Goal: Task Accomplishment & Management: Manage account settings

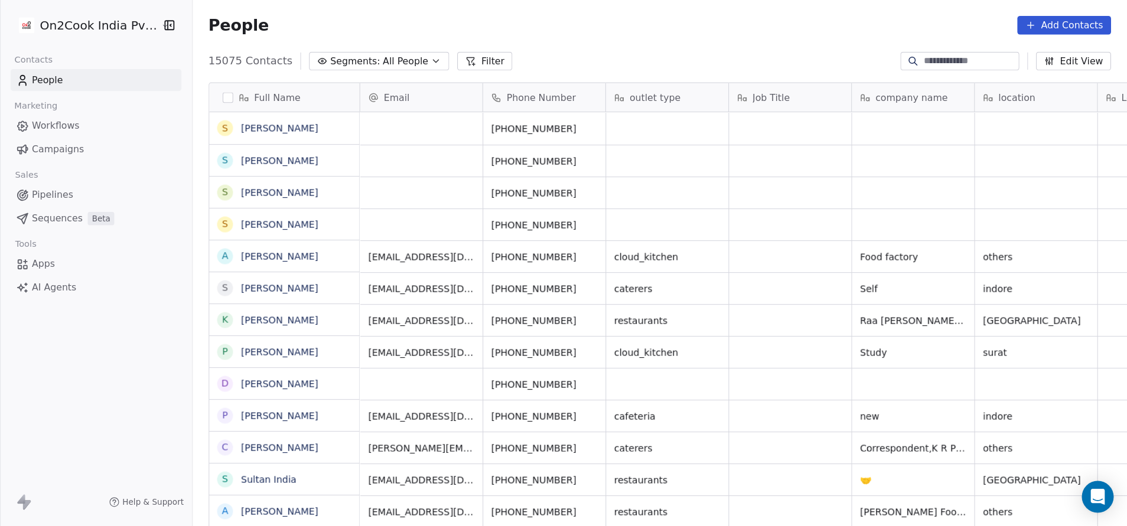
scroll to position [449, 945]
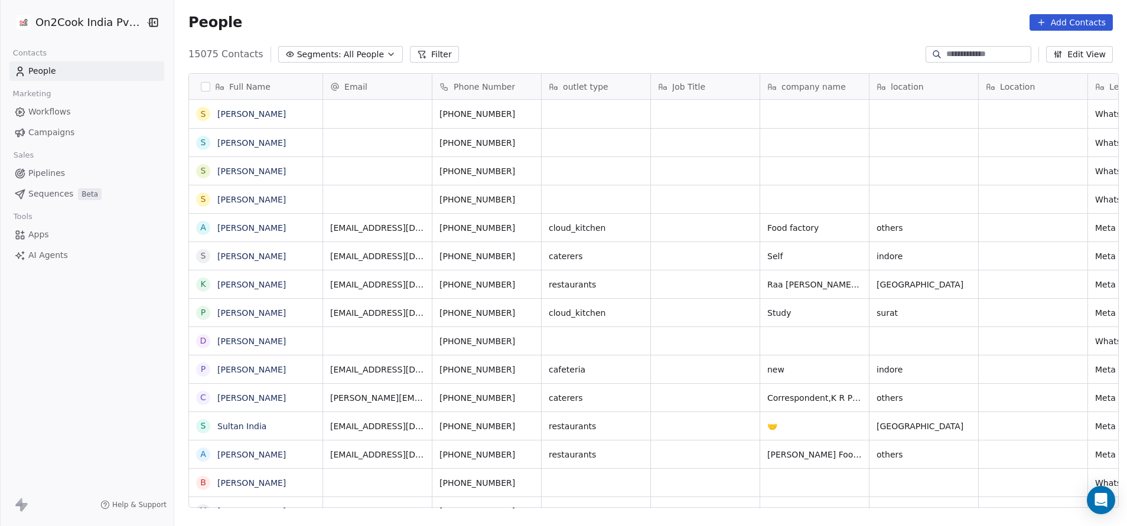
click at [683, 31] on div "People Add Contacts" at bounding box center [650, 22] width 953 height 45
click at [751, 284] on icon "grid" at bounding box center [893, 283] width 5 height 5
click at [751, 282] on icon "grid" at bounding box center [978, 283] width 5 height 5
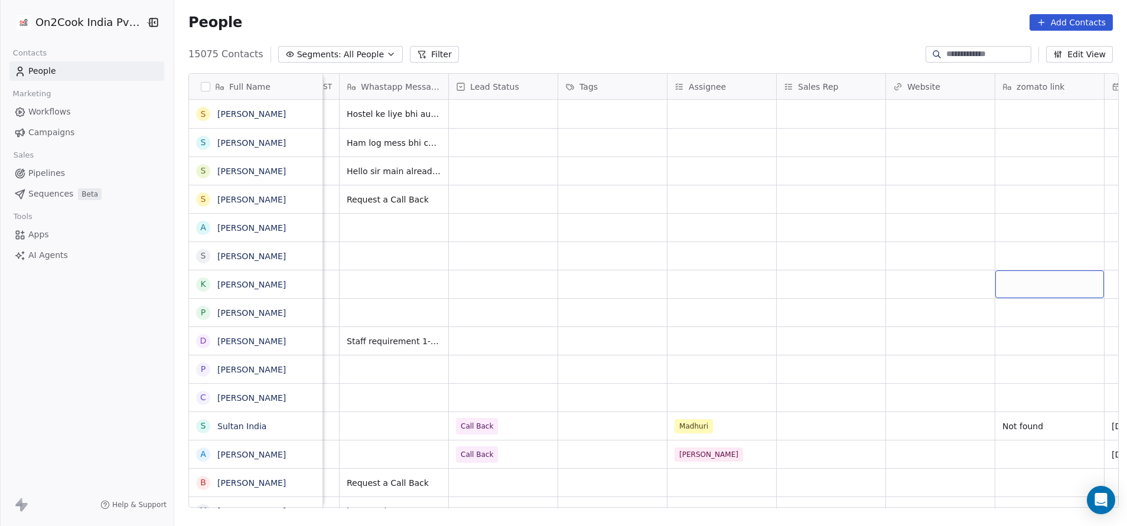
scroll to position [0, 1076]
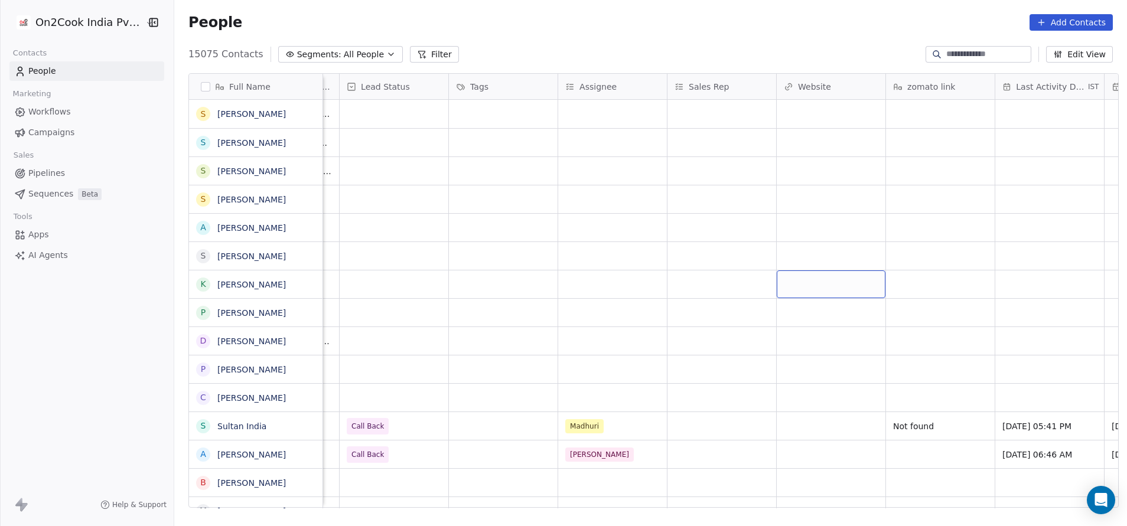
click at [751, 288] on div "grid" at bounding box center [831, 284] width 109 height 28
type input "**********"
click at [751, 324] on html "On2Cook India Pvt. Ltd. Contacts People Marketing Workflows Campaigns Sales Pip…" at bounding box center [563, 263] width 1127 height 526
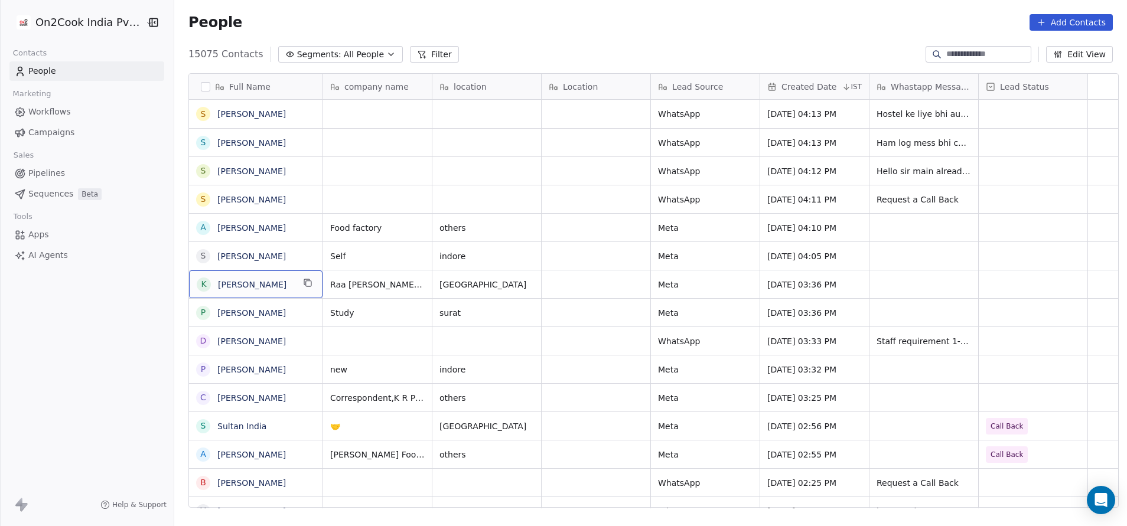
scroll to position [0, 0]
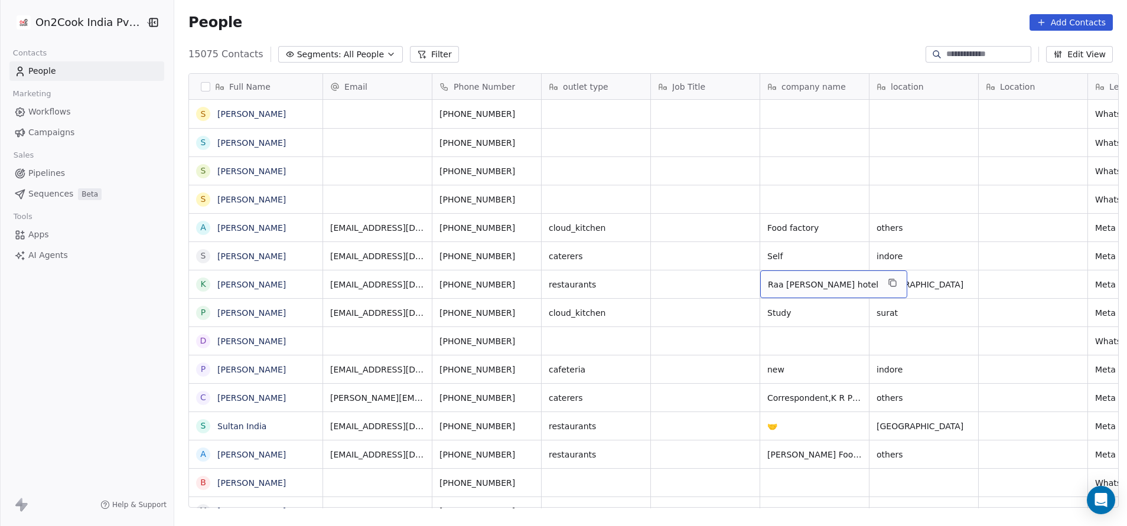
click at [751, 286] on div "Raa [PERSON_NAME] hotel" at bounding box center [833, 284] width 147 height 28
click at [716, 289] on html "On2Cook India Pvt. Ltd. Contacts People Marketing Workflows Campaigns Sales Pip…" at bounding box center [563, 263] width 1127 height 526
click at [751, 284] on span "[GEOGRAPHIC_DATA]" at bounding box center [920, 285] width 87 height 12
click at [683, 287] on html "On2Cook India Pvt. Ltd. Contacts People Marketing Workflows Campaigns Sales Pip…" at bounding box center [563, 263] width 1127 height 526
click at [577, 283] on span "restaurants" at bounding box center [585, 285] width 72 height 12
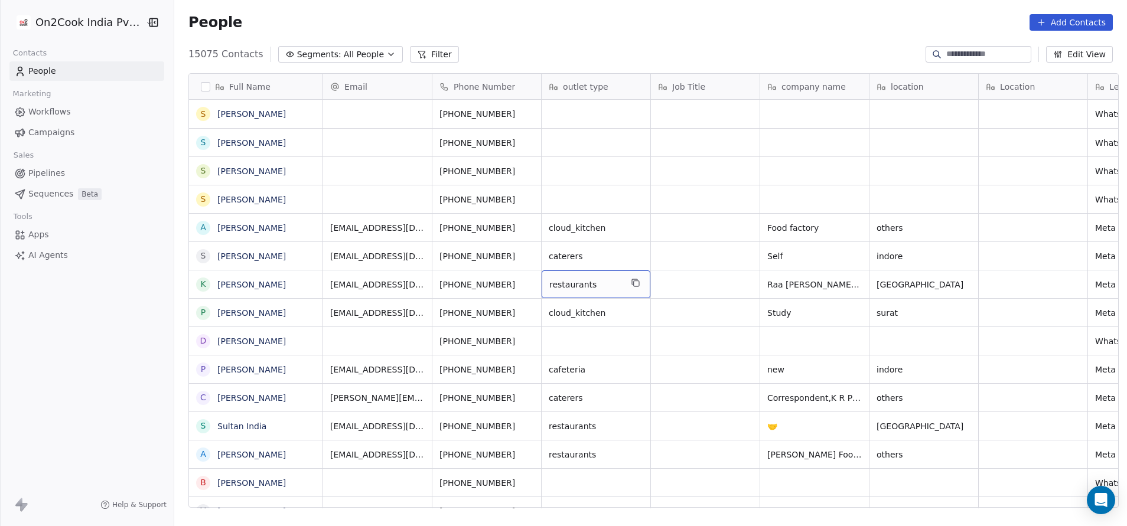
click at [577, 283] on span "restaurants" at bounding box center [585, 285] width 72 height 12
click at [577, 283] on textarea "**********" at bounding box center [589, 288] width 107 height 37
click at [702, 297] on html "On2Cook India Pvt. Ltd. Contacts People Marketing Workflows Campaigns Sales Pip…" at bounding box center [563, 263] width 1127 height 526
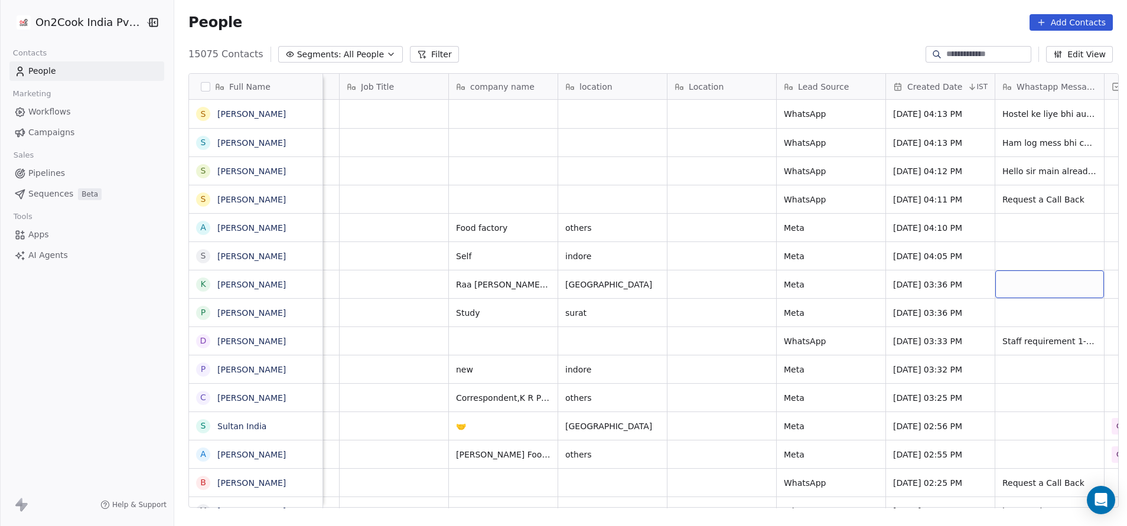
scroll to position [0, 421]
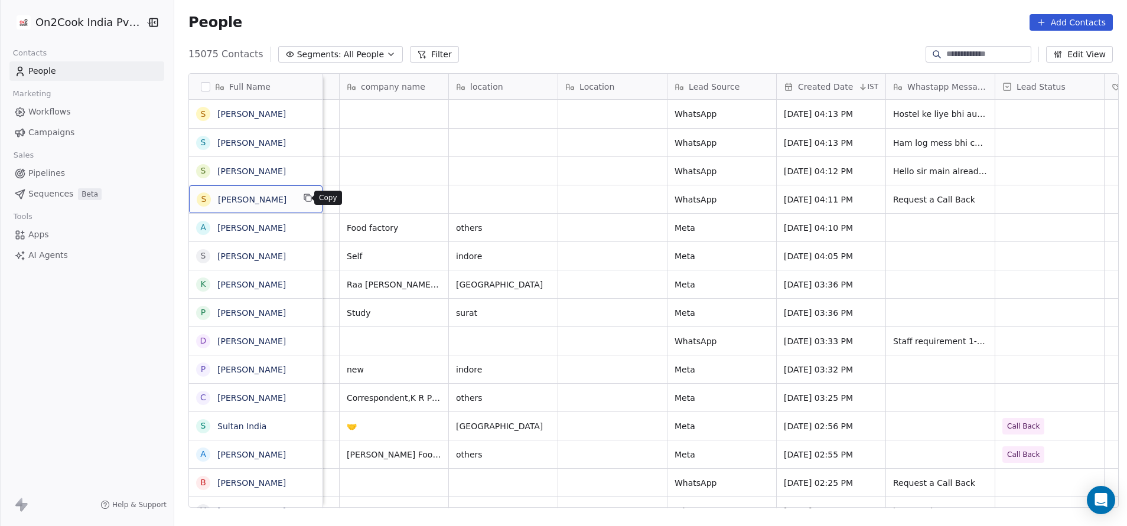
click at [303, 201] on icon "grid" at bounding box center [307, 197] width 9 height 9
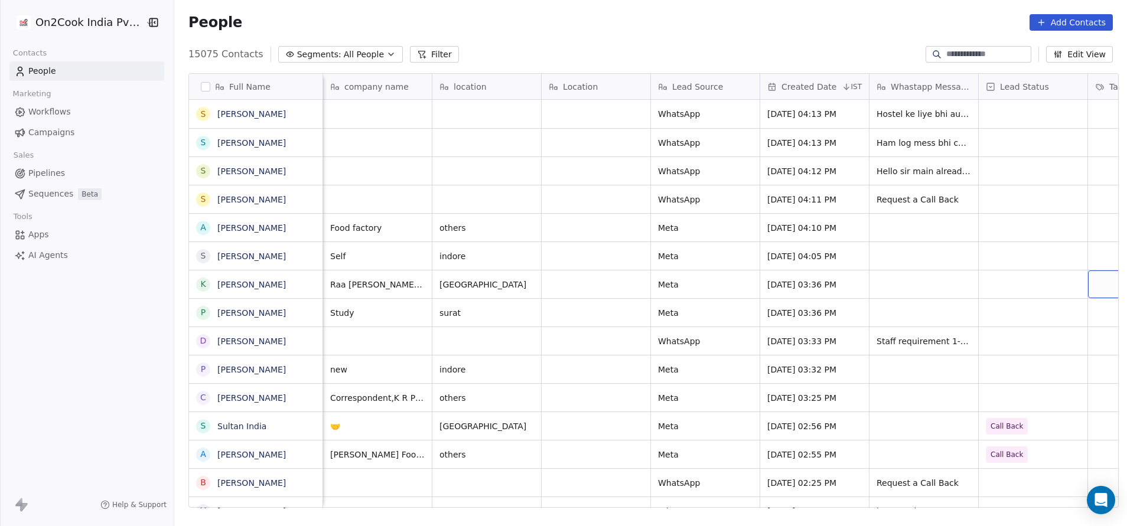
scroll to position [0, 530]
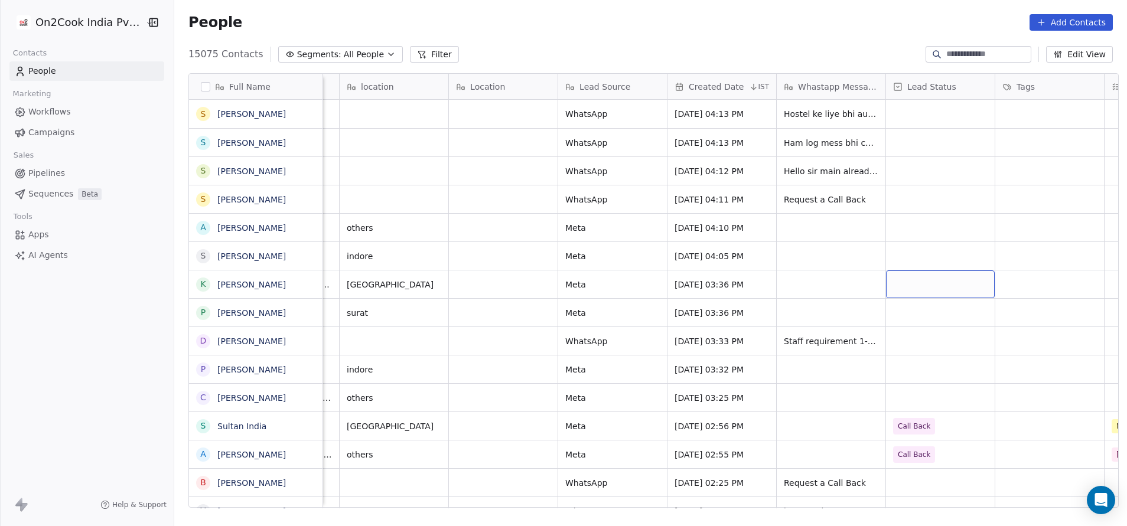
click at [751, 282] on div "grid" at bounding box center [940, 284] width 109 height 28
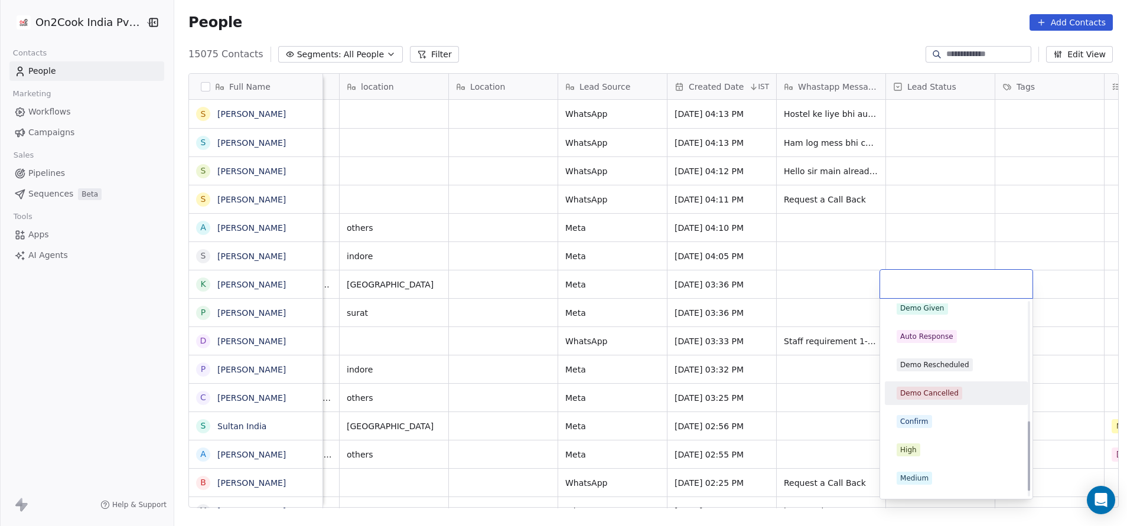
scroll to position [343, 0]
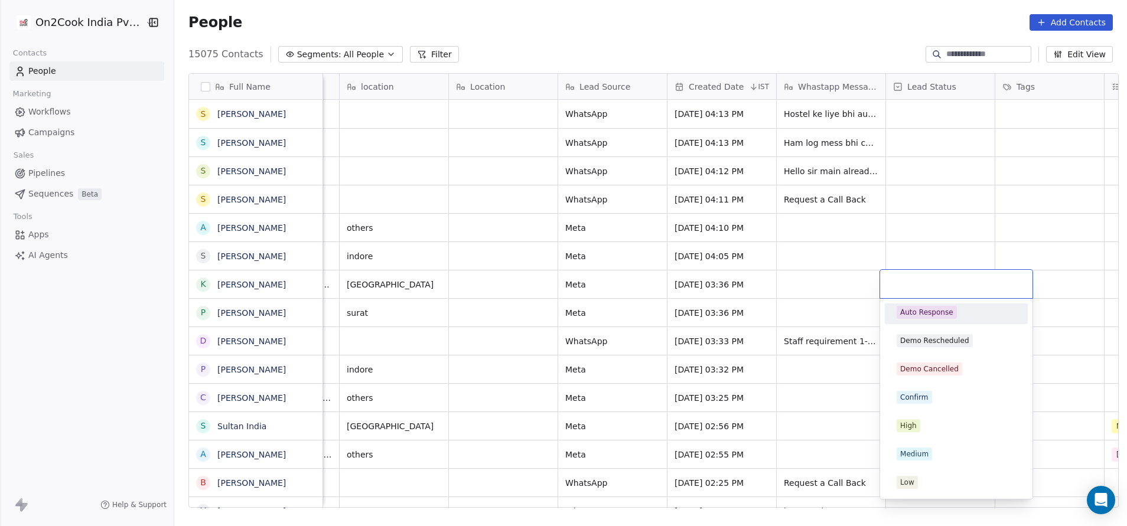
click at [751, 252] on html "On2Cook India Pvt. Ltd. Contacts People Marketing Workflows Campaigns Sales Pip…" at bounding box center [563, 263] width 1127 height 526
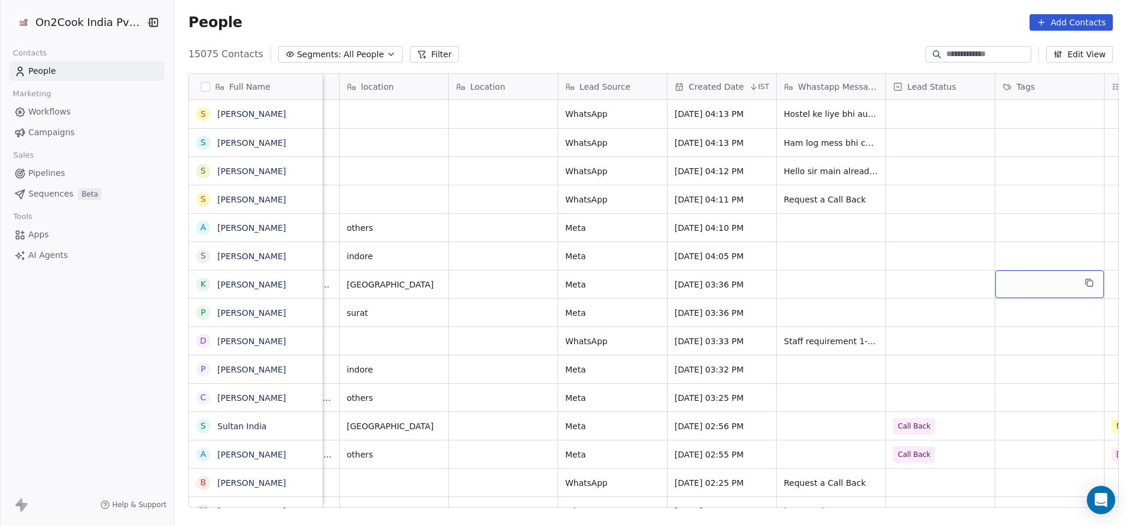
click at [751, 282] on div "grid" at bounding box center [1049, 284] width 109 height 28
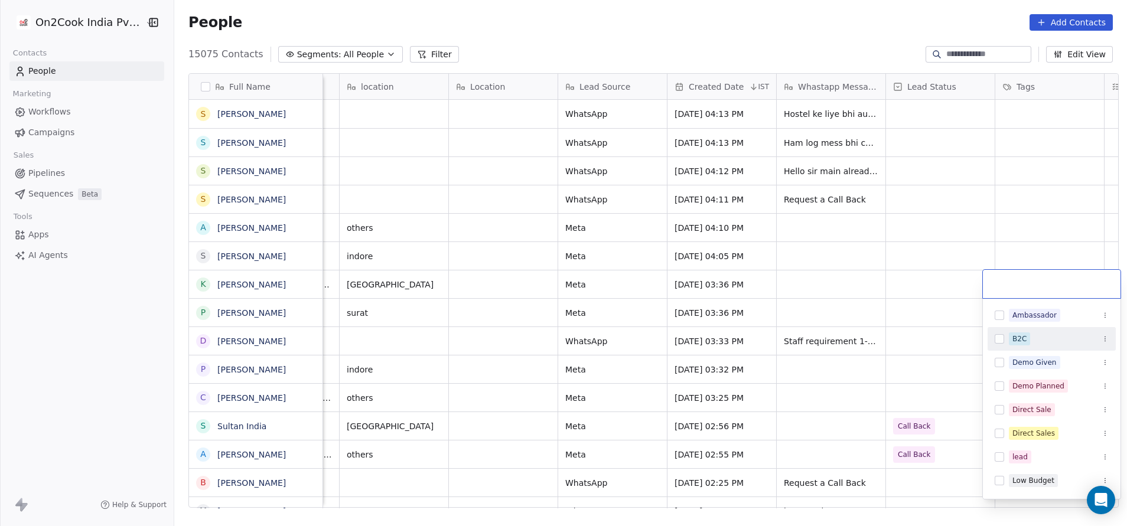
click at [751, 308] on html "On2Cook India Pvt. Ltd. Contacts People Marketing Workflows Campaigns Sales Pip…" at bounding box center [563, 263] width 1127 height 526
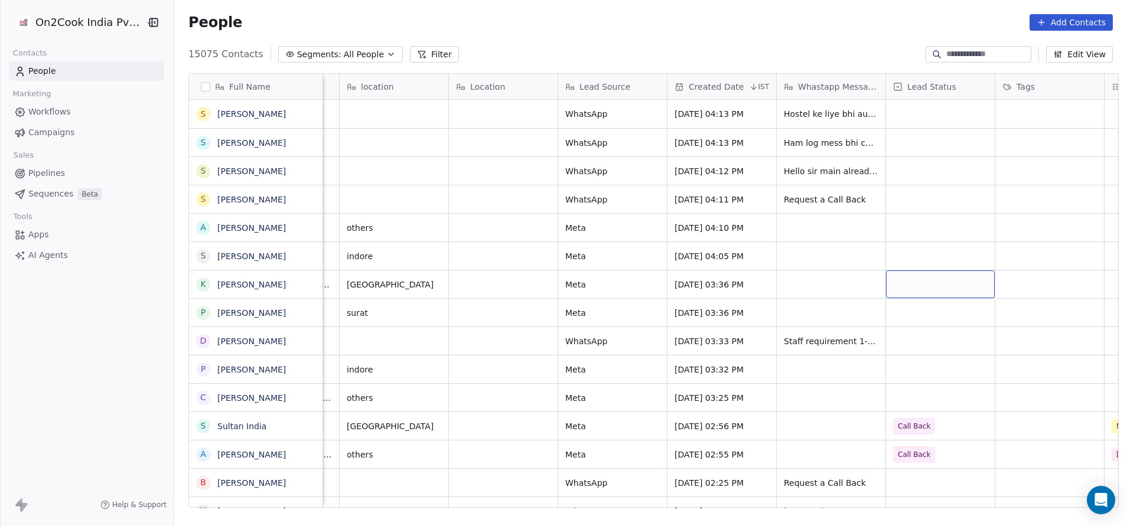
click at [751, 283] on div "grid" at bounding box center [940, 284] width 109 height 28
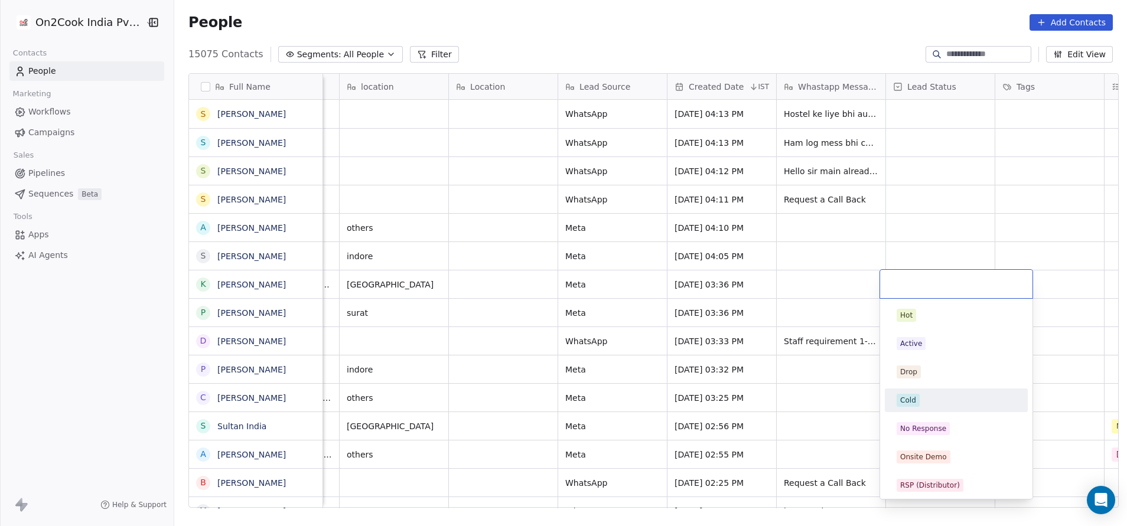
click at [751, 350] on div "Cold" at bounding box center [956, 401] width 143 height 24
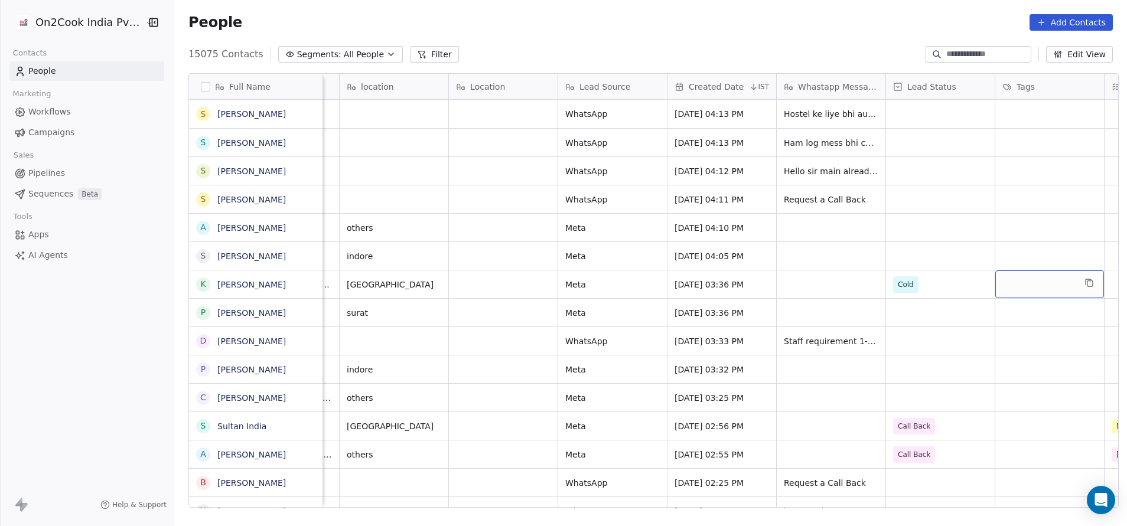
click at [751, 283] on div "grid" at bounding box center [1049, 284] width 109 height 28
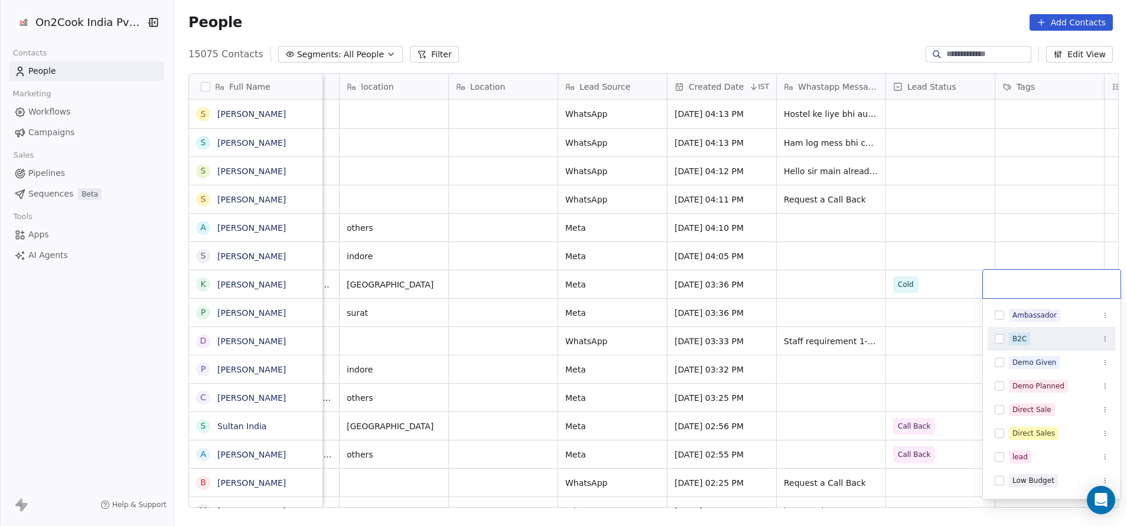
click at [751, 337] on div "B2C" at bounding box center [1019, 339] width 14 height 11
click at [751, 330] on html "On2Cook India Pvt. Ltd. Contacts People Marketing Workflows Campaigns Sales Pip…" at bounding box center [563, 263] width 1127 height 526
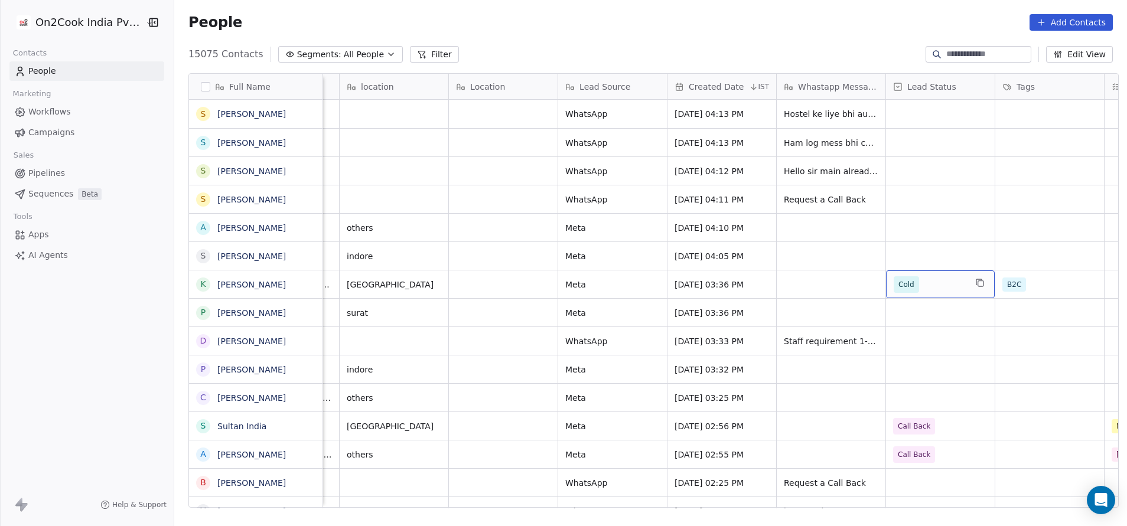
click at [751, 286] on span "Cold" at bounding box center [930, 284] width 72 height 17
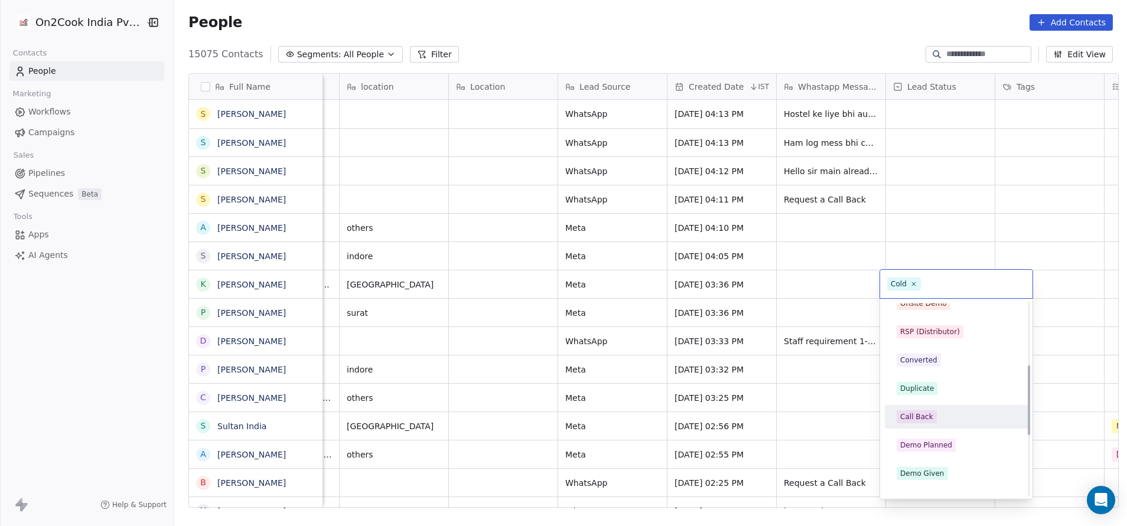
scroll to position [177, 0]
click at [751, 350] on div "Demo Planned" at bounding box center [926, 421] width 52 height 11
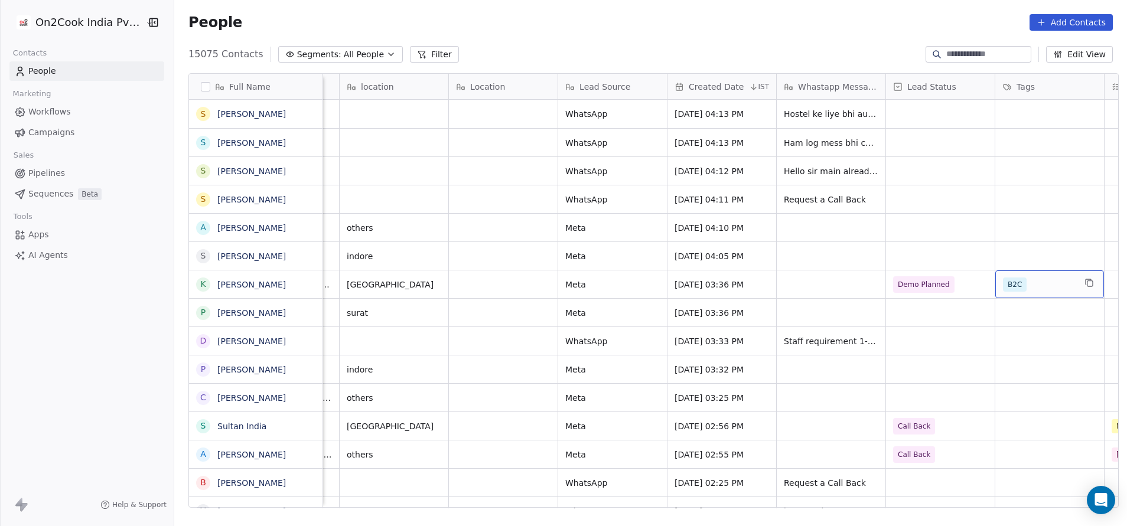
click at [751, 283] on div "B2C" at bounding box center [1039, 285] width 72 height 14
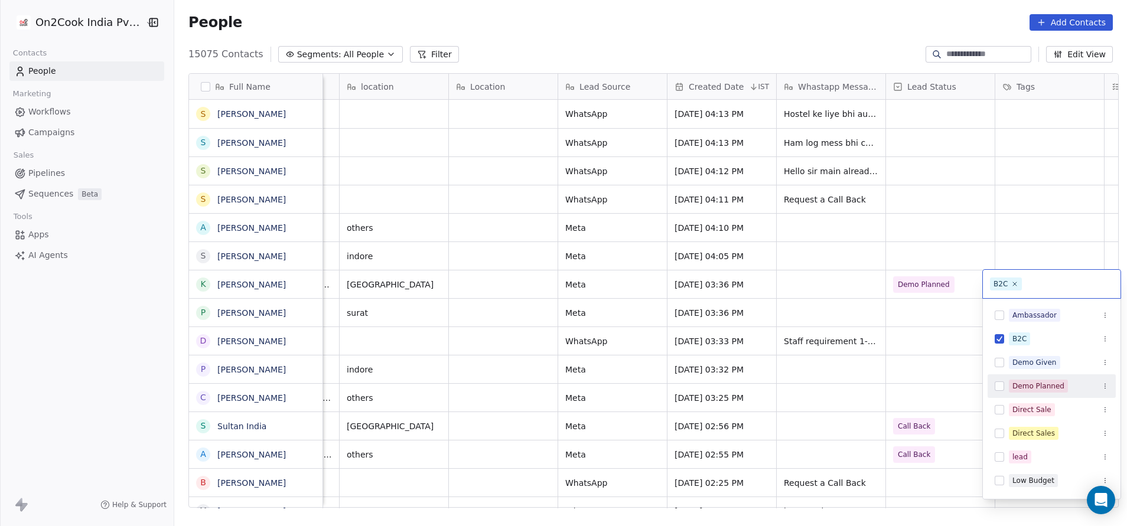
click at [751, 350] on div "Demo Planned" at bounding box center [1038, 386] width 52 height 11
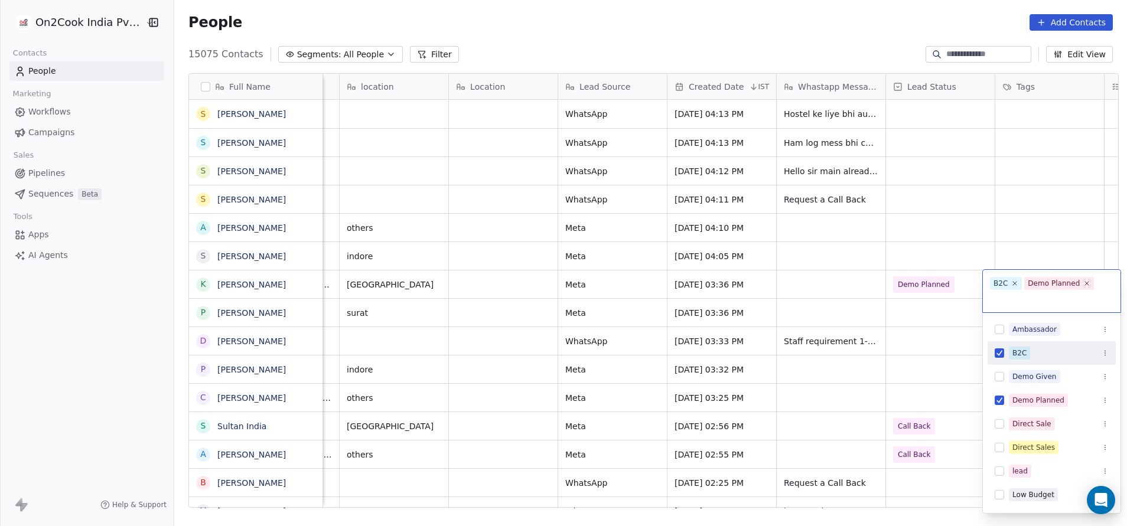
click at [751, 350] on div "B2C" at bounding box center [1051, 353] width 128 height 19
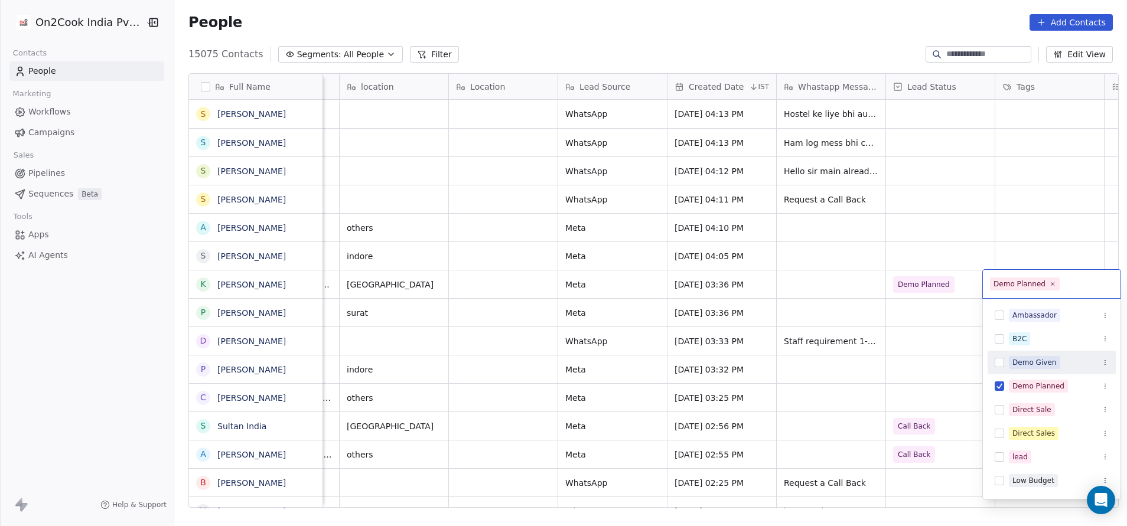
click at [751, 334] on html "On2Cook India Pvt. Ltd. Contacts People Marketing Workflows Campaigns Sales Pip…" at bounding box center [563, 263] width 1127 height 526
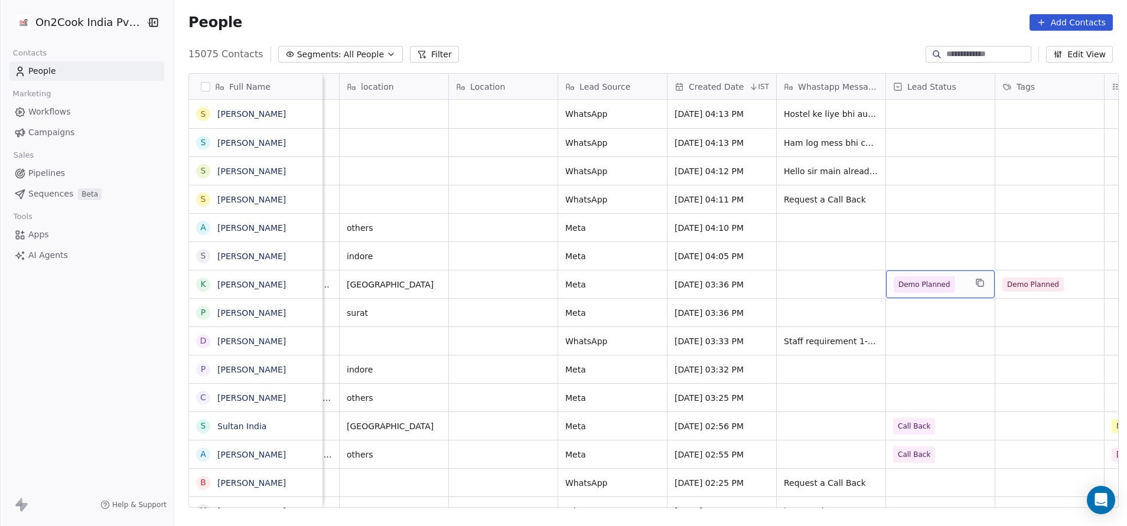
click at [751, 289] on span "Demo Planned" at bounding box center [924, 285] width 52 height 12
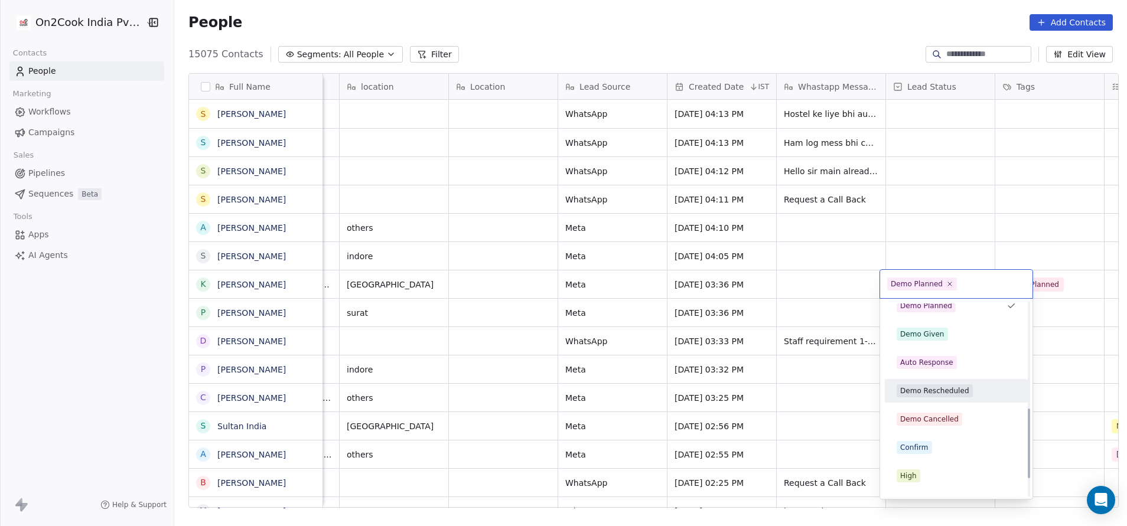
scroll to position [294, 0]
click at [751, 335] on div "Demo Given" at bounding box center [922, 333] width 44 height 11
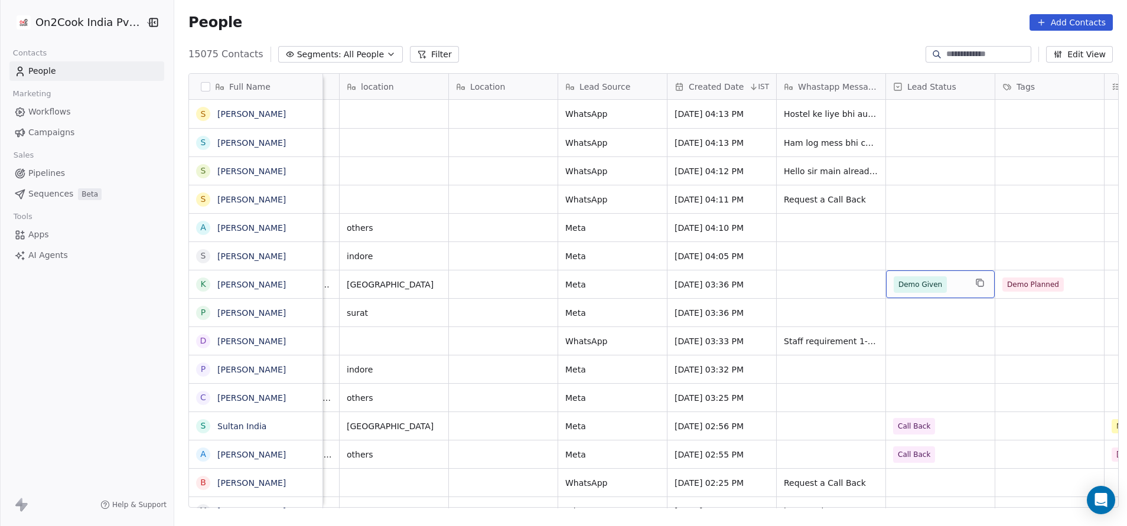
click at [751, 287] on span "Demo Given" at bounding box center [920, 285] width 44 height 12
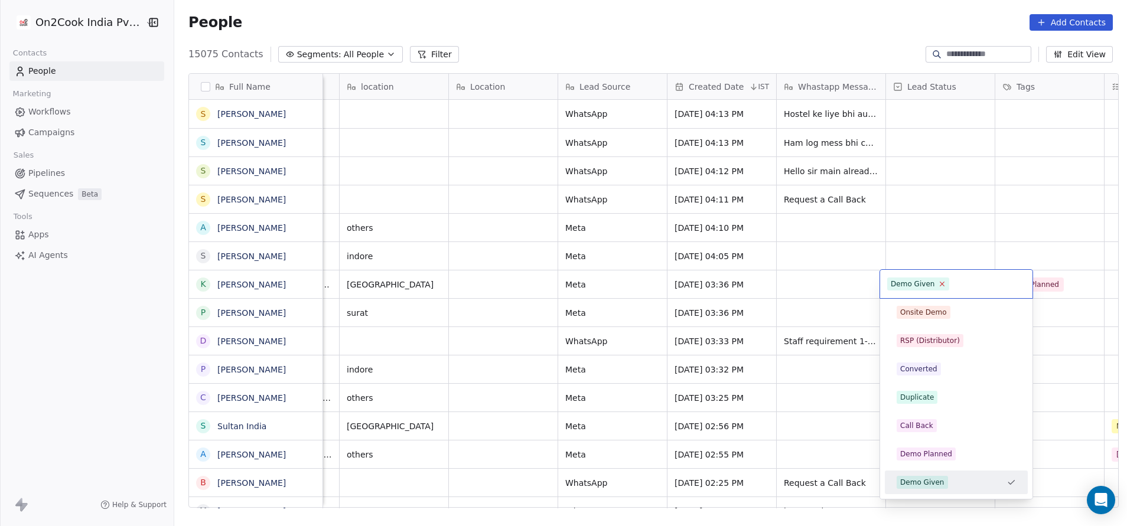
click at [751, 285] on icon at bounding box center [942, 284] width 8 height 8
click at [751, 287] on html "On2Cook India Pvt. Ltd. Contacts People Marketing Workflows Campaigns Sales Pip…" at bounding box center [563, 263] width 1127 height 526
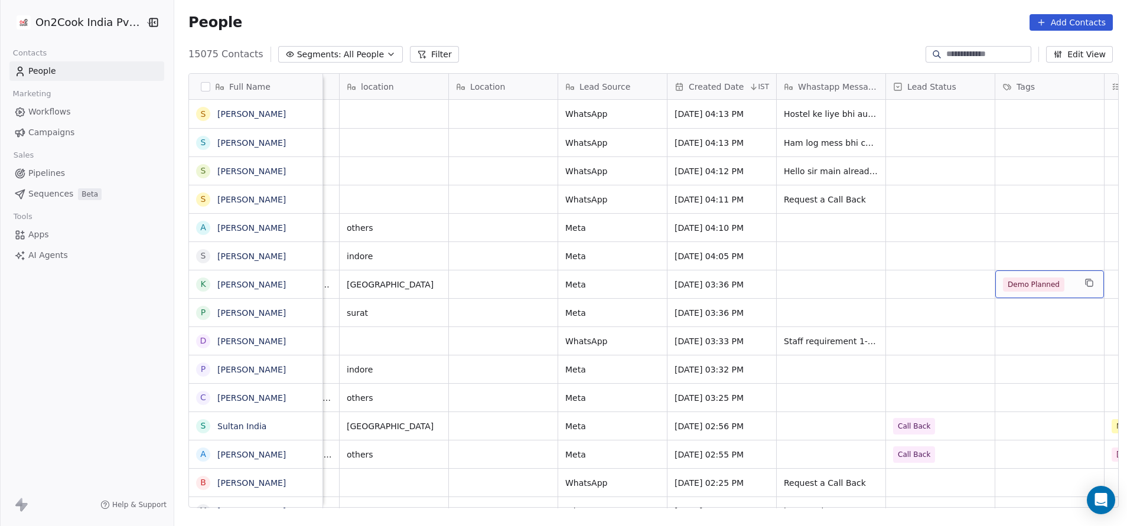
click at [751, 289] on span "Demo Planned" at bounding box center [1033, 285] width 61 height 14
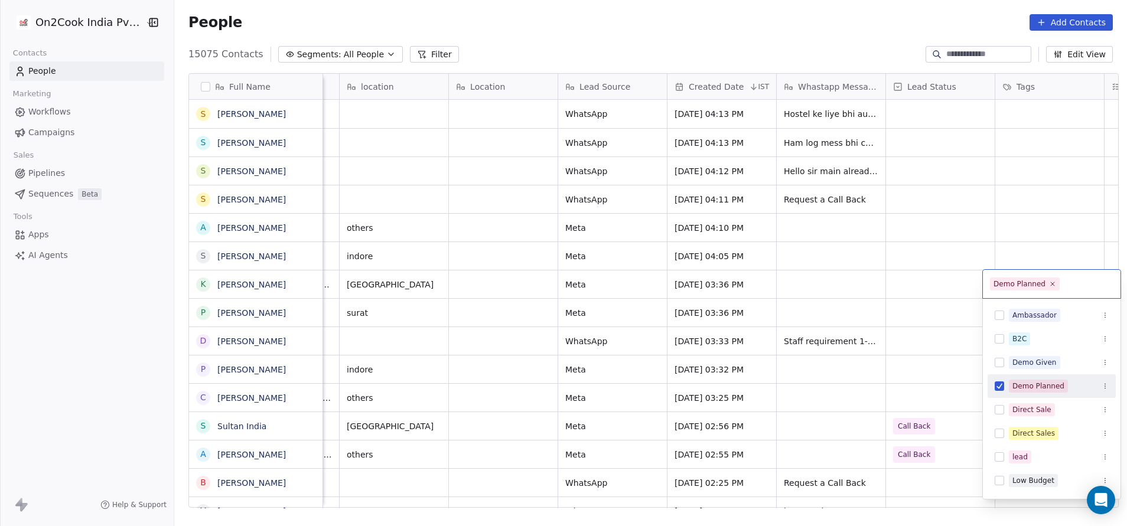
click at [751, 350] on span "Demo Planned" at bounding box center [1038, 386] width 59 height 13
click at [751, 282] on html "On2Cook India Pvt. Ltd. Contacts People Marketing Workflows Campaigns Sales Pip…" at bounding box center [563, 263] width 1127 height 526
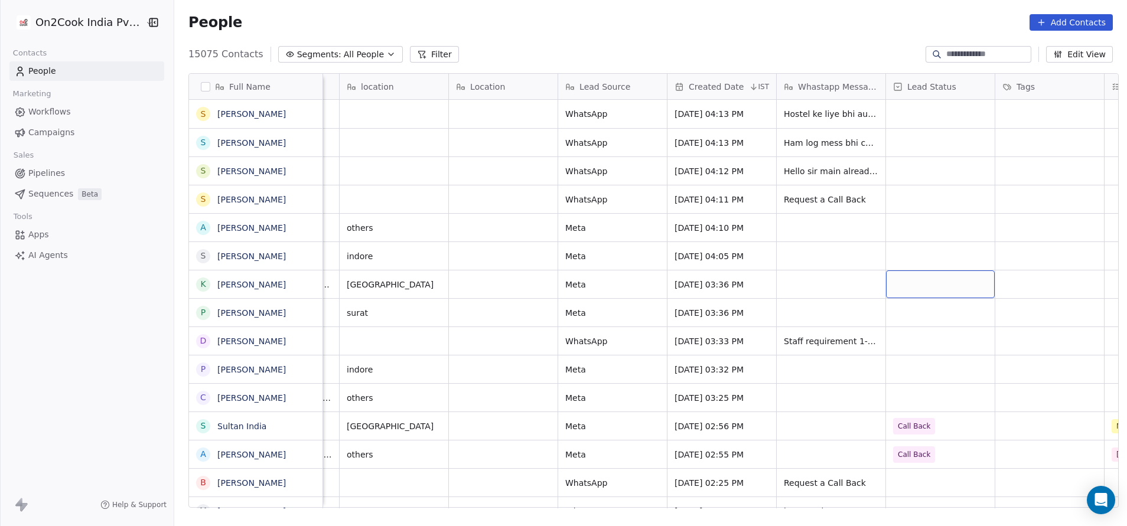
click at [751, 282] on div "grid" at bounding box center [940, 284] width 109 height 28
click at [751, 289] on div "grid" at bounding box center [940, 284] width 109 height 28
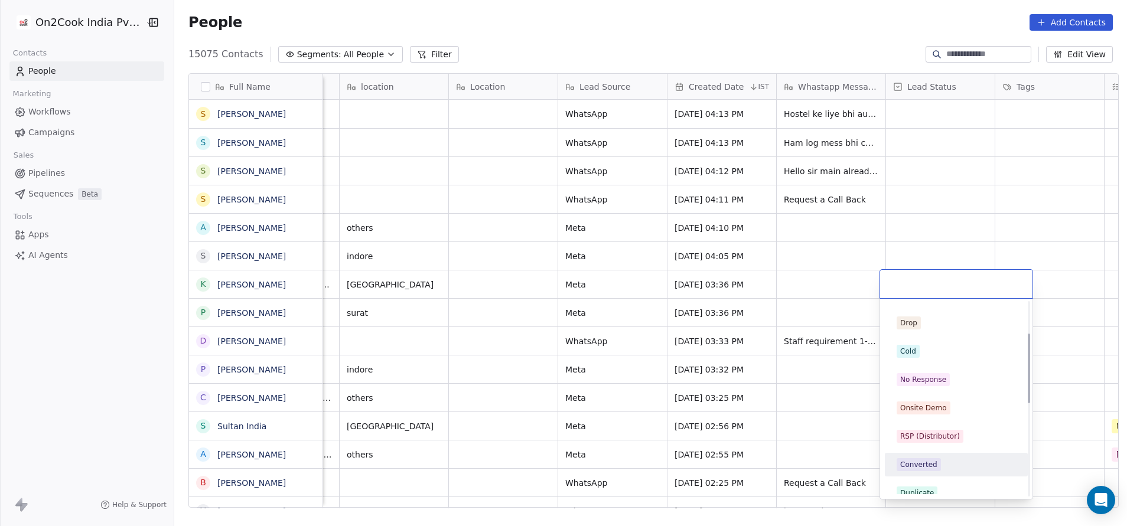
scroll to position [89, 0]
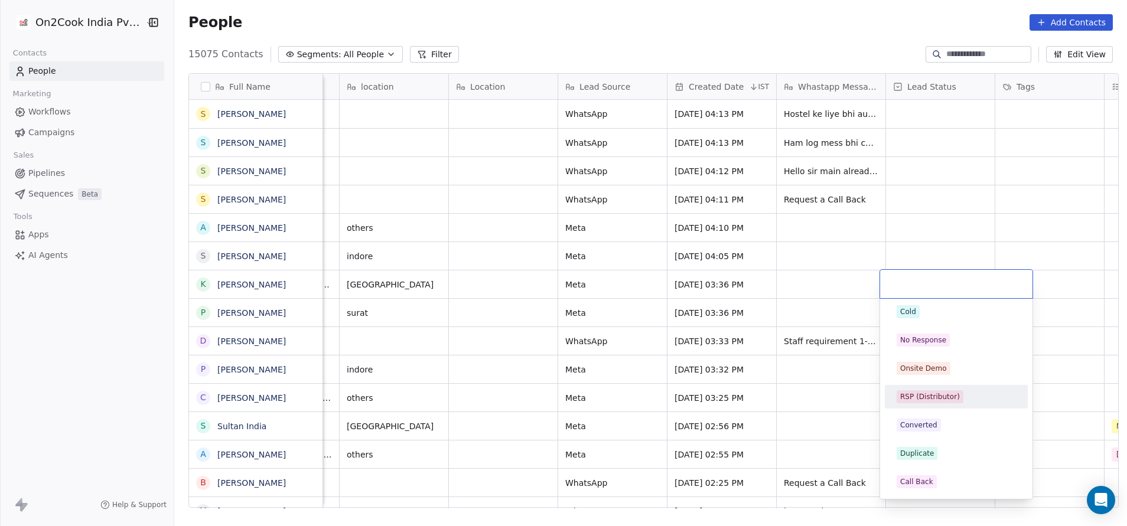
click at [751, 350] on span "RSP (Distributor)" at bounding box center [930, 396] width 67 height 13
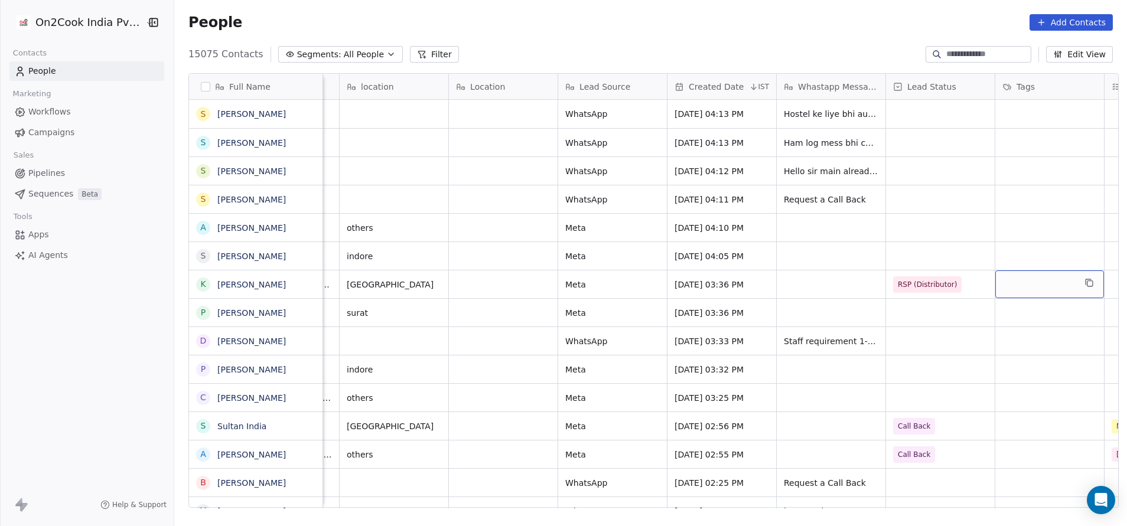
click at [751, 280] on div "grid" at bounding box center [1049, 284] width 109 height 28
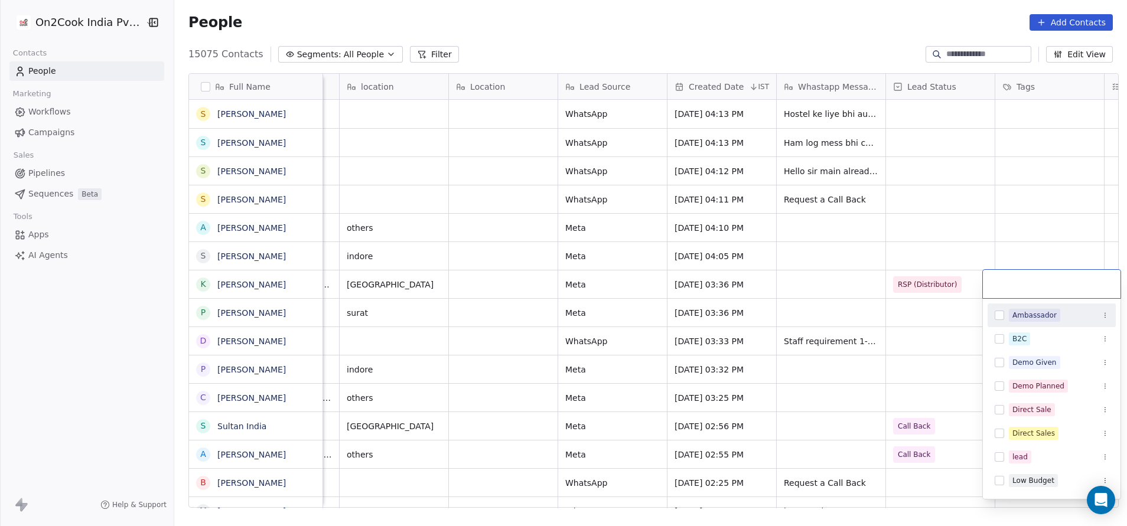
click at [751, 313] on div "Ambassador" at bounding box center [1034, 315] width 44 height 11
click at [751, 308] on html "On2Cook India Pvt. Ltd. Contacts People Marketing Workflows Campaigns Sales Pip…" at bounding box center [563, 263] width 1127 height 526
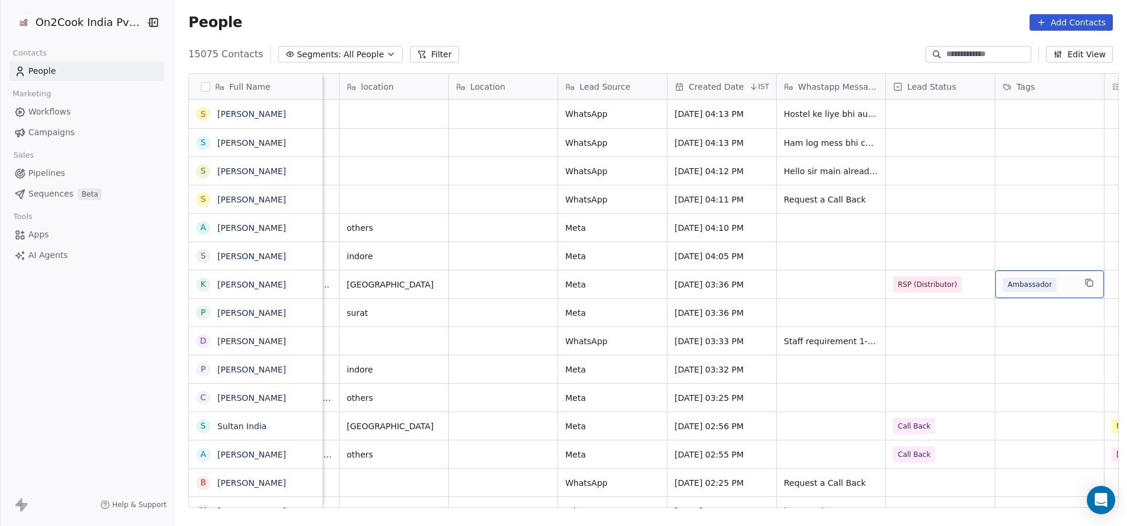
click at [751, 283] on div "Ambassador" at bounding box center [1039, 285] width 72 height 14
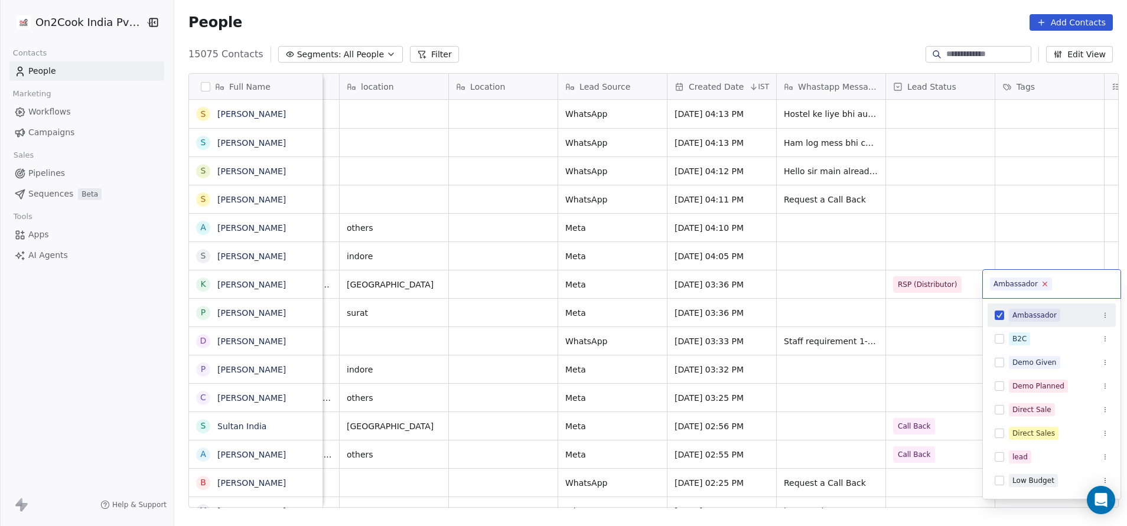
click at [751, 286] on icon at bounding box center [1045, 284] width 8 height 8
click at [751, 313] on html "On2Cook India Pvt. Ltd. Contacts People Marketing Workflows Campaigns Sales Pip…" at bounding box center [563, 263] width 1127 height 526
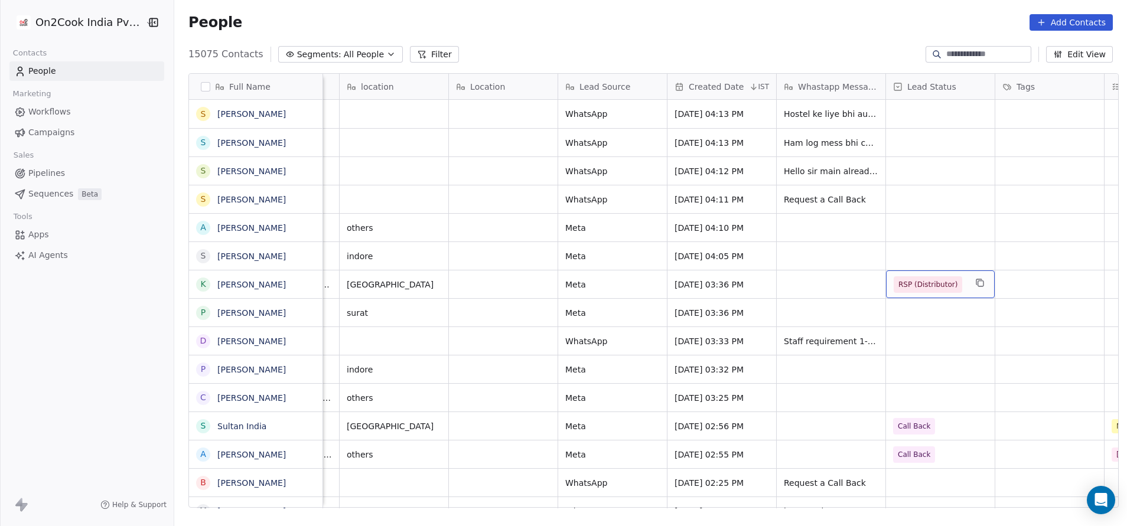
click at [751, 285] on span "RSP (Distributor)" at bounding box center [930, 284] width 72 height 17
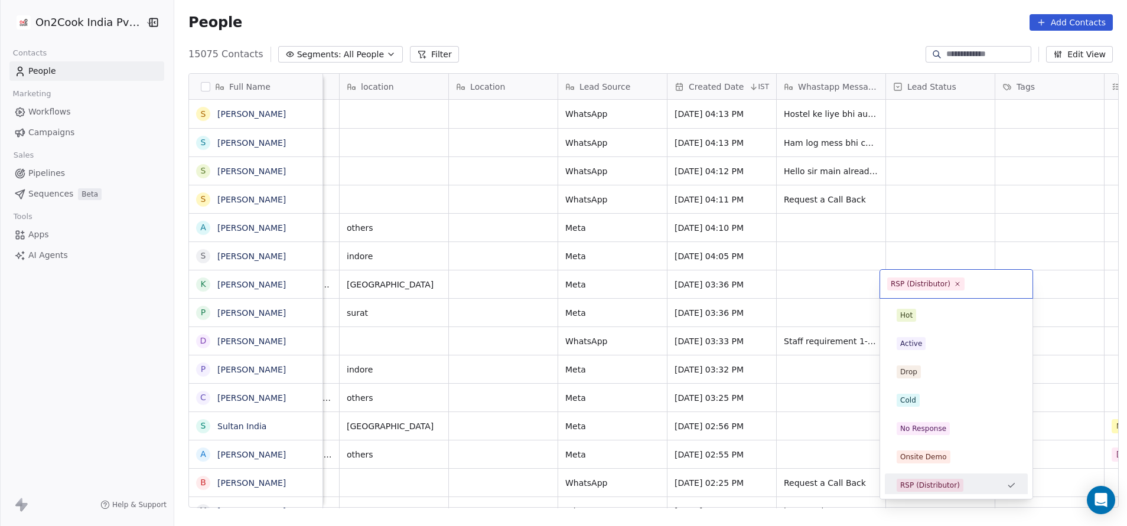
scroll to position [3, 0]
click at [751, 282] on icon at bounding box center [957, 284] width 8 height 8
click at [751, 294] on html "On2Cook India Pvt. Ltd. Contacts People Marketing Workflows Campaigns Sales Pip…" at bounding box center [563, 263] width 1127 height 526
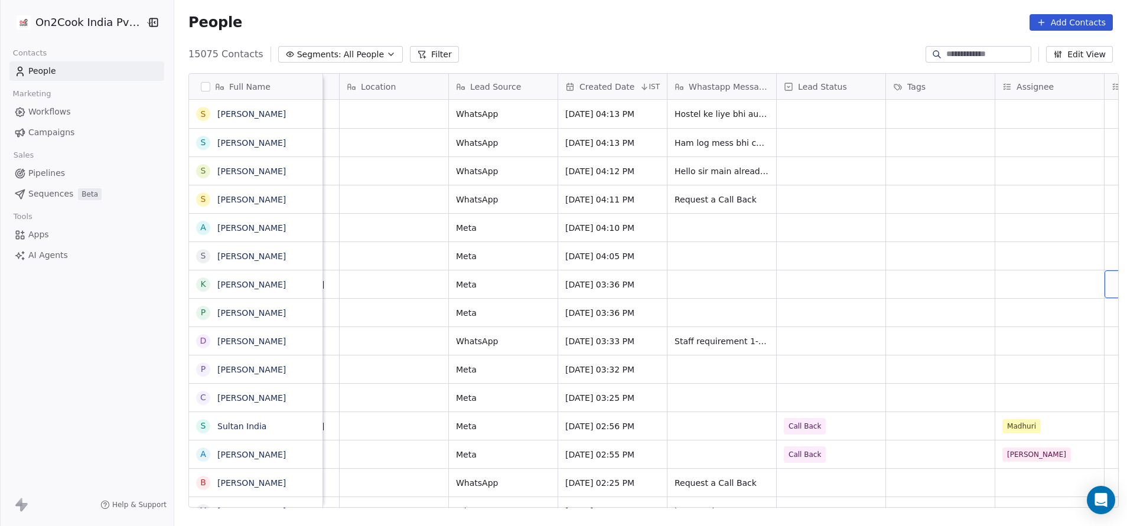
scroll to position [0, 748]
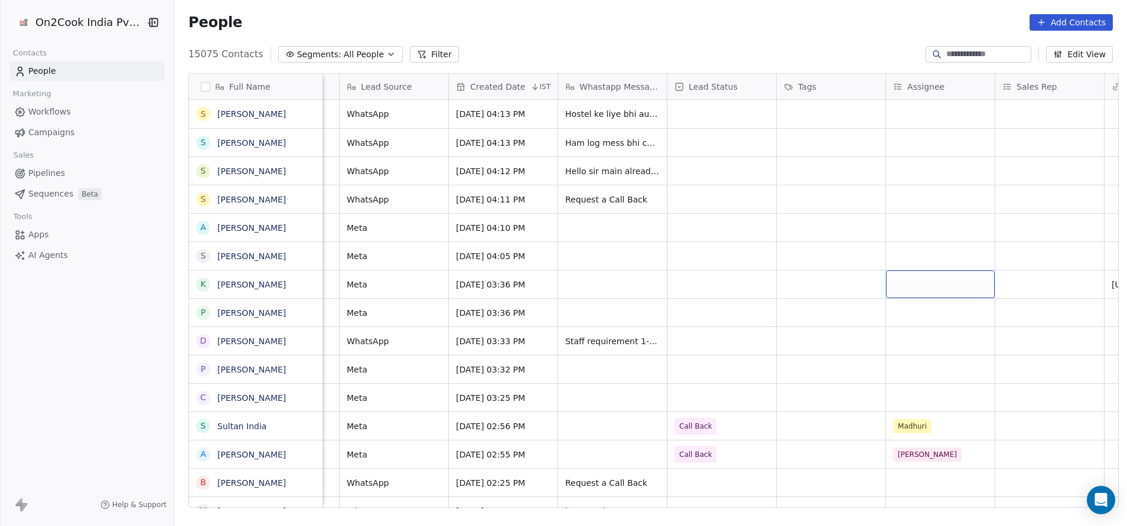
click at [751, 276] on div "grid" at bounding box center [940, 284] width 109 height 28
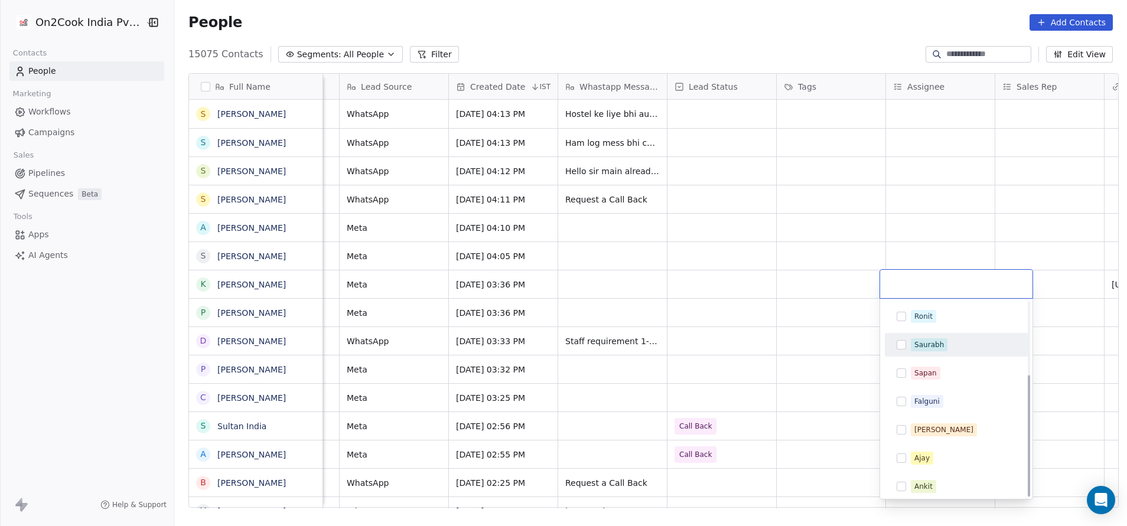
scroll to position [116, 0]
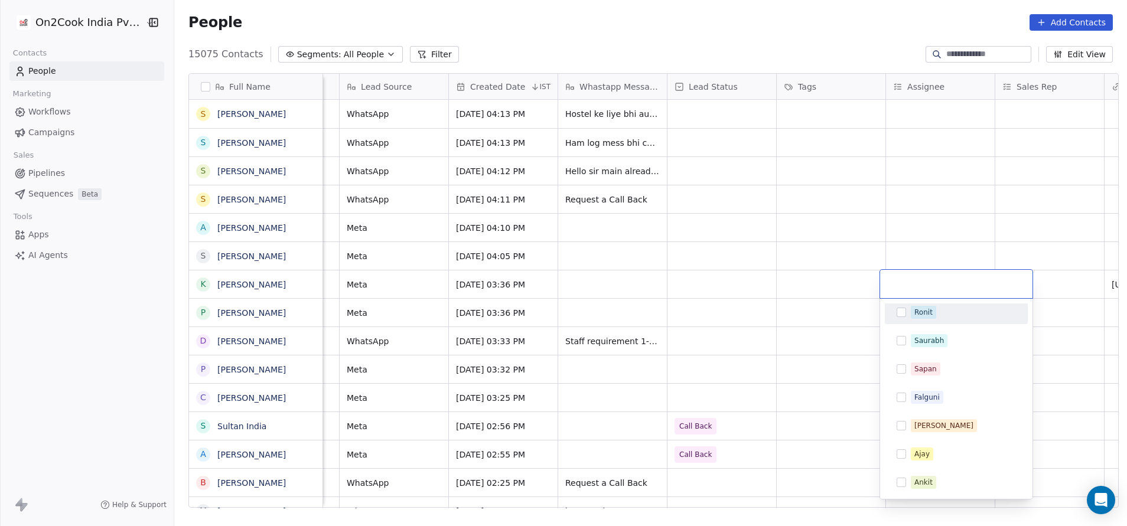
click at [751, 314] on div "Ronit" at bounding box center [955, 312] width 133 height 19
click at [751, 301] on html "On2Cook India Pvt. Ltd. Contacts People Marketing Workflows Campaigns Sales Pip…" at bounding box center [563, 263] width 1127 height 526
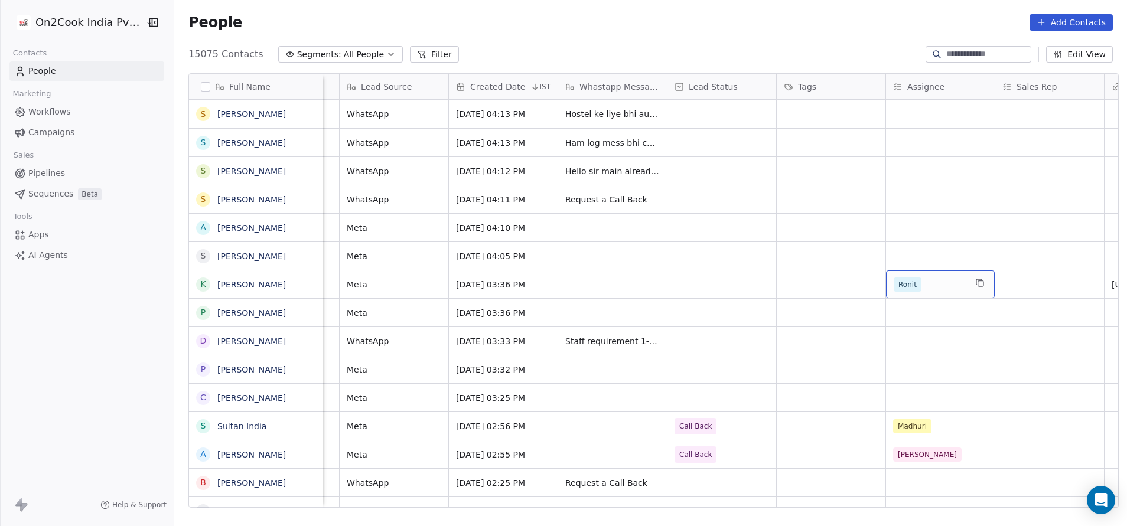
click at [751, 286] on span "Ronit" at bounding box center [908, 285] width 28 height 14
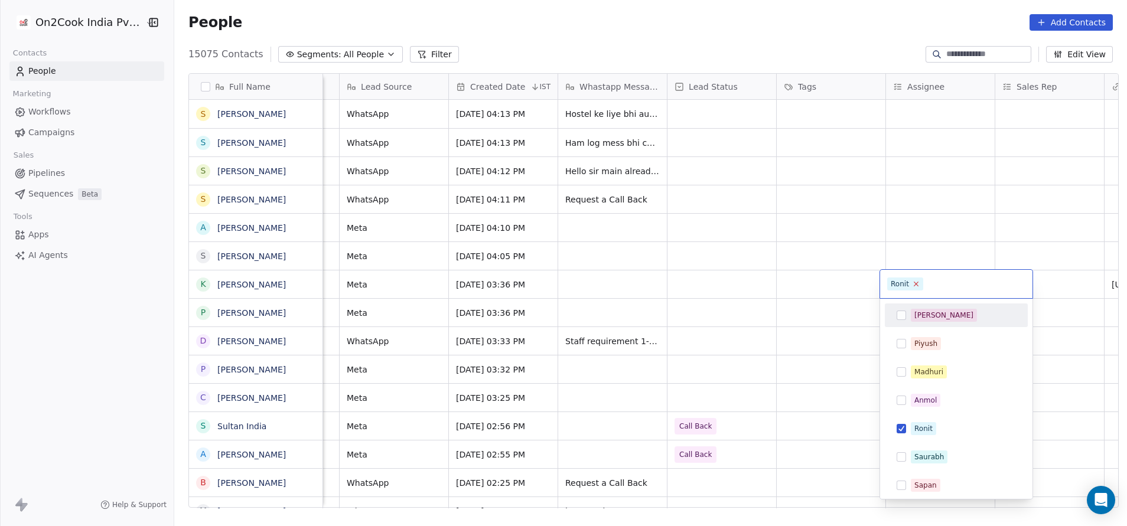
click at [751, 282] on icon at bounding box center [916, 284] width 8 height 8
click at [751, 270] on html "On2Cook India Pvt. Ltd. Contacts People Marketing Workflows Campaigns Sales Pip…" at bounding box center [563, 263] width 1127 height 526
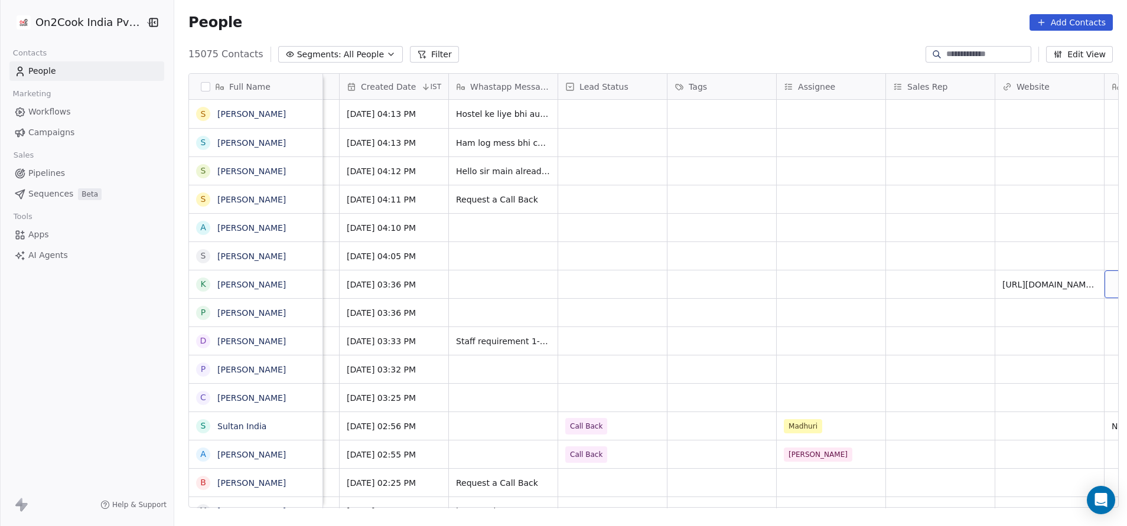
scroll to position [0, 967]
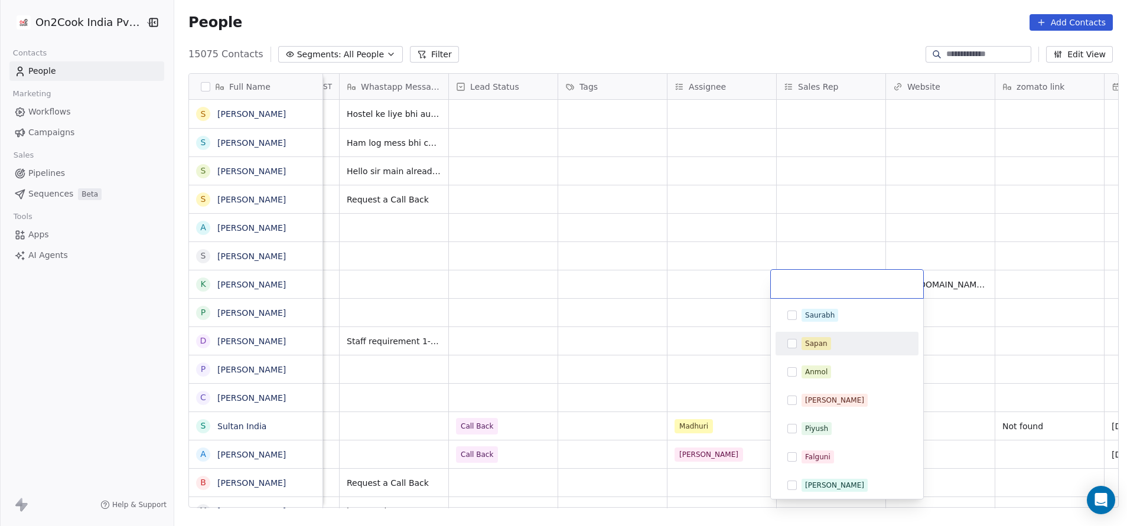
click at [751, 343] on span "Sapan" at bounding box center [816, 343] width 30 height 13
click at [694, 335] on html "On2Cook India Pvt. Ltd. Contacts People Marketing Workflows Campaigns Sales Pip…" at bounding box center [563, 263] width 1127 height 526
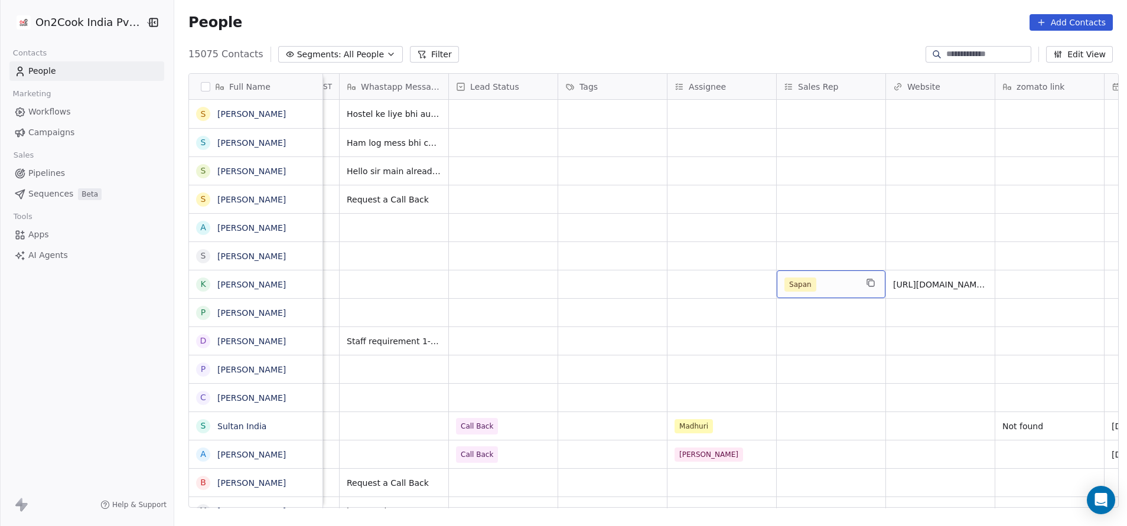
click at [751, 287] on div "Sapan" at bounding box center [820, 285] width 72 height 14
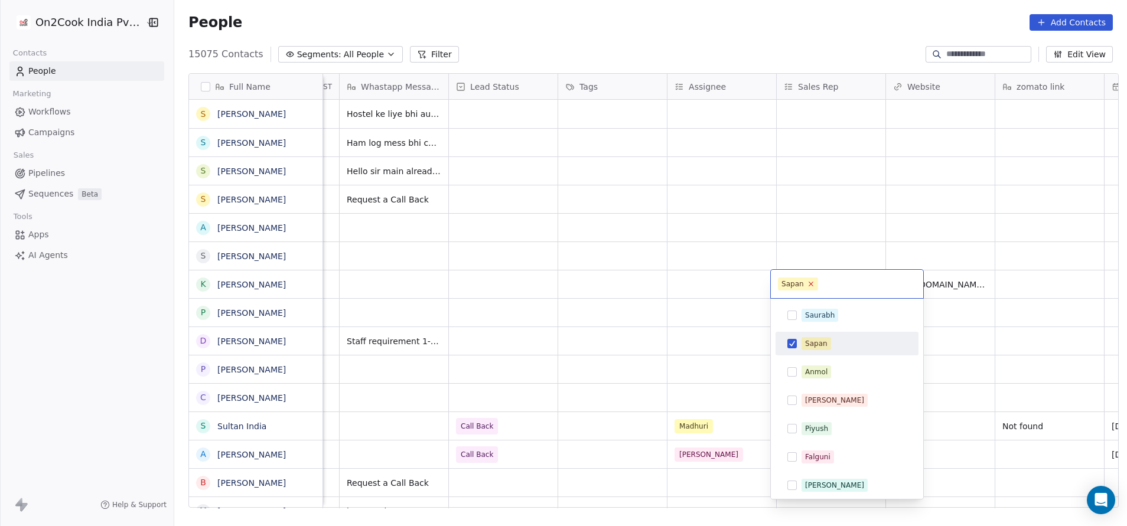
click at [751, 285] on icon at bounding box center [811, 284] width 8 height 8
click at [674, 305] on html "On2Cook India Pvt. Ltd. Contacts People Marketing Workflows Campaigns Sales Pip…" at bounding box center [563, 263] width 1127 height 526
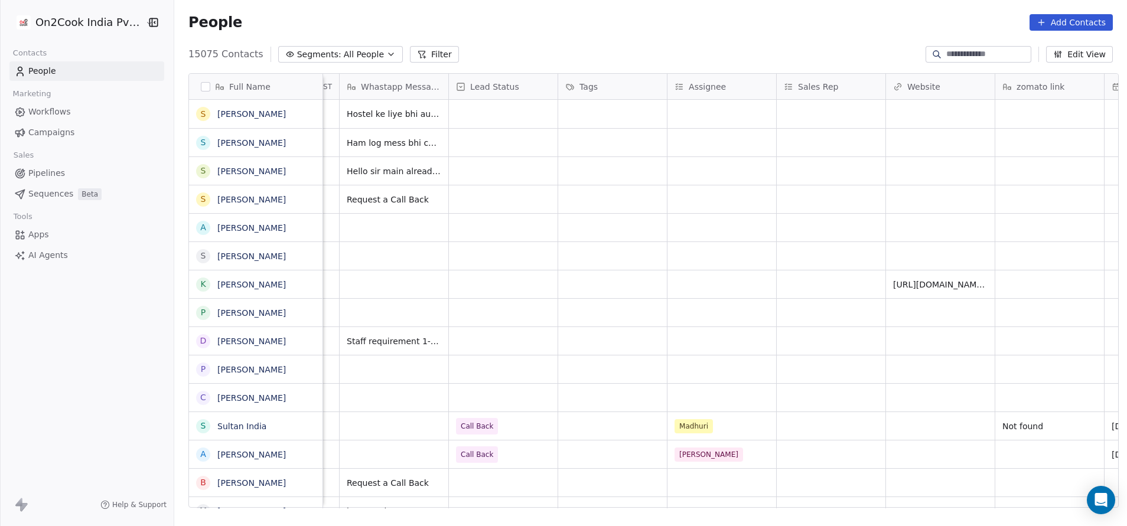
click at [631, 250] on html "On2Cook India Pvt. Ltd. Contacts People Marketing Workflows Campaigns Sales Pip…" at bounding box center [563, 263] width 1127 height 526
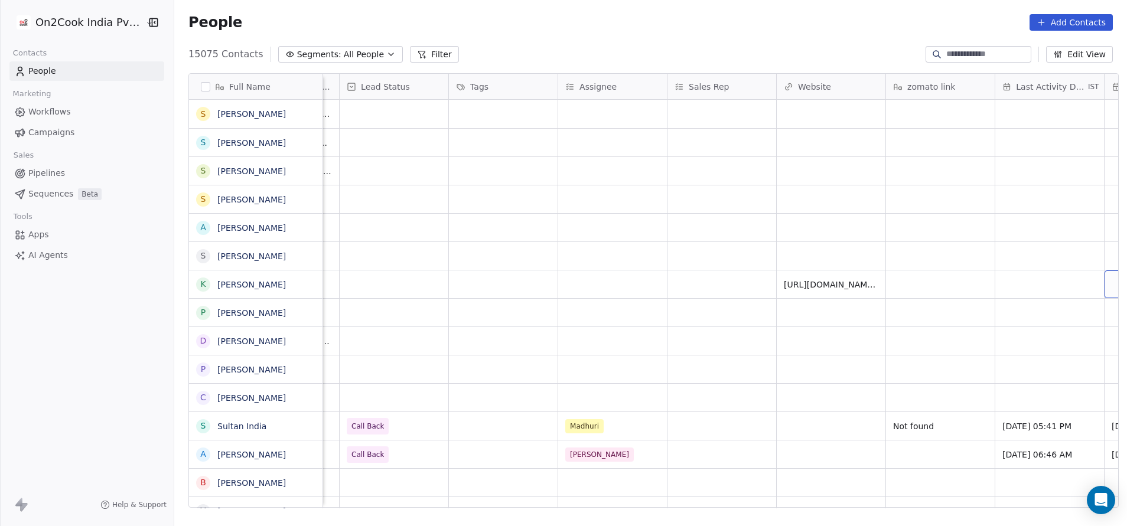
scroll to position [0, 1185]
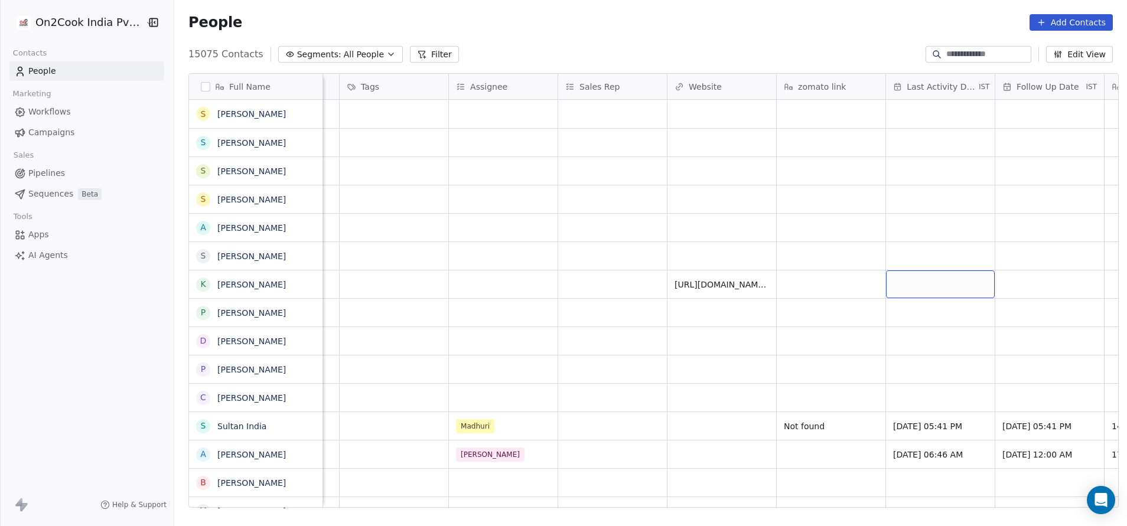
click at [751, 284] on div "grid" at bounding box center [940, 284] width 109 height 28
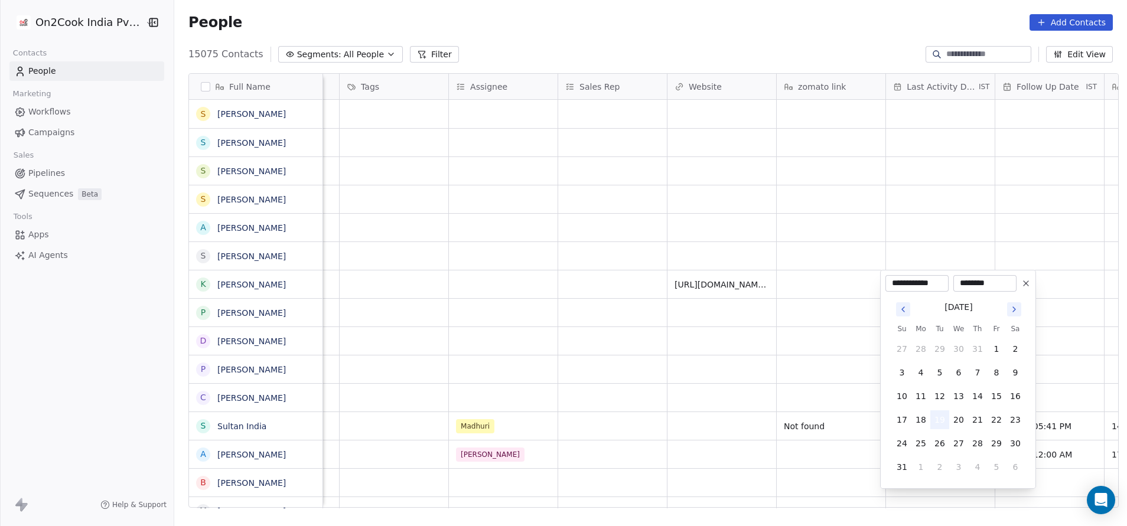
click at [751, 350] on button "19" at bounding box center [939, 419] width 19 height 19
click at [751, 350] on html "On2Cook India Pvt. Ltd. Contacts People Marketing Workflows Campaigns Sales Pip…" at bounding box center [563, 263] width 1127 height 526
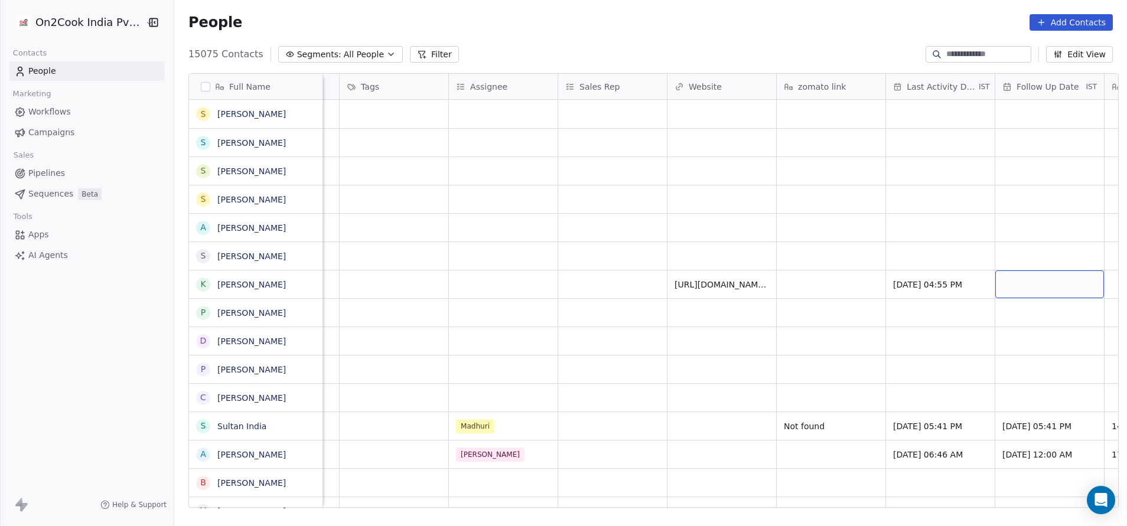
click at [751, 279] on div "grid" at bounding box center [1049, 284] width 109 height 28
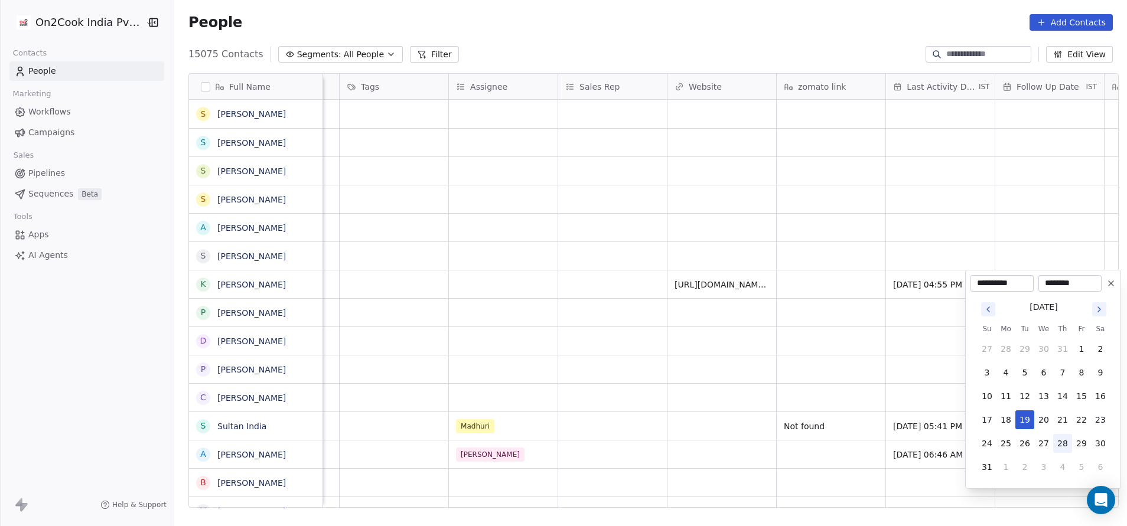
click at [751, 350] on button "28" at bounding box center [1062, 443] width 19 height 19
type input "**********"
click at [751, 350] on html "On2Cook India Pvt. Ltd. Contacts People Marketing Workflows Campaigns Sales Pip…" at bounding box center [563, 263] width 1127 height 526
click at [751, 282] on icon at bounding box center [1110, 283] width 9 height 9
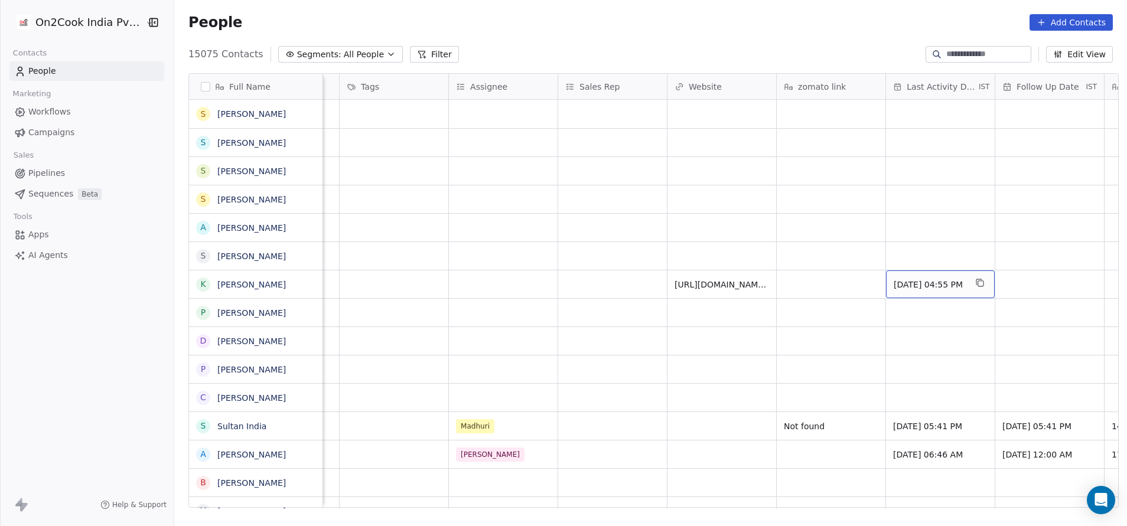
click at [751, 282] on span "[DATE] 04:55 PM" at bounding box center [930, 285] width 72 height 12
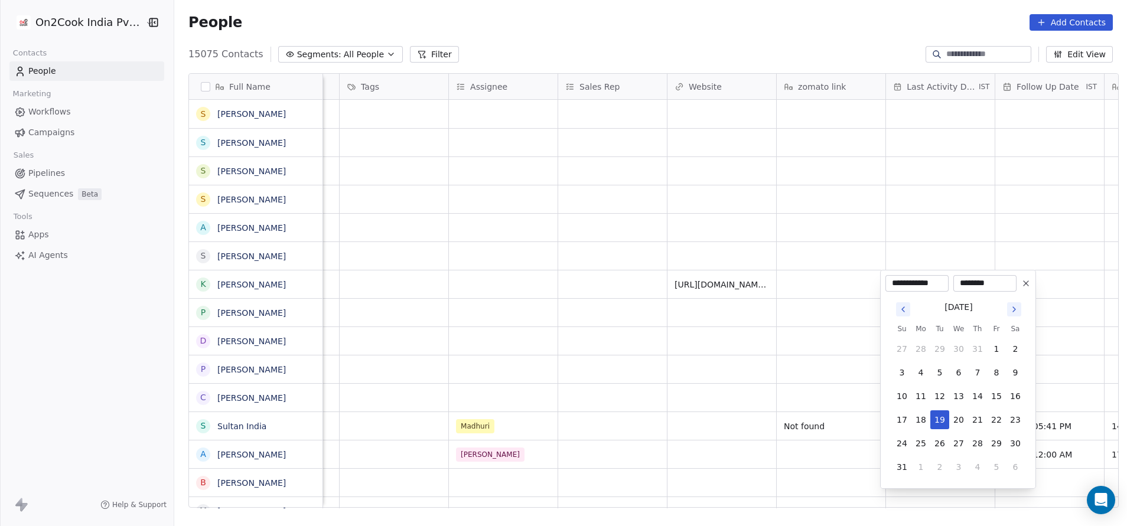
click at [751, 281] on icon at bounding box center [1025, 283] width 9 height 9
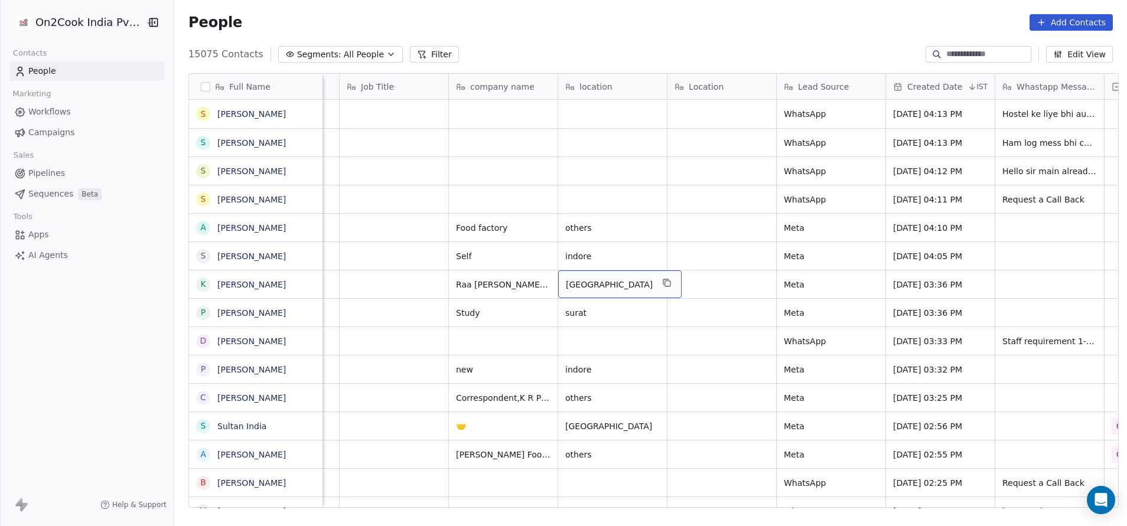
scroll to position [0, 0]
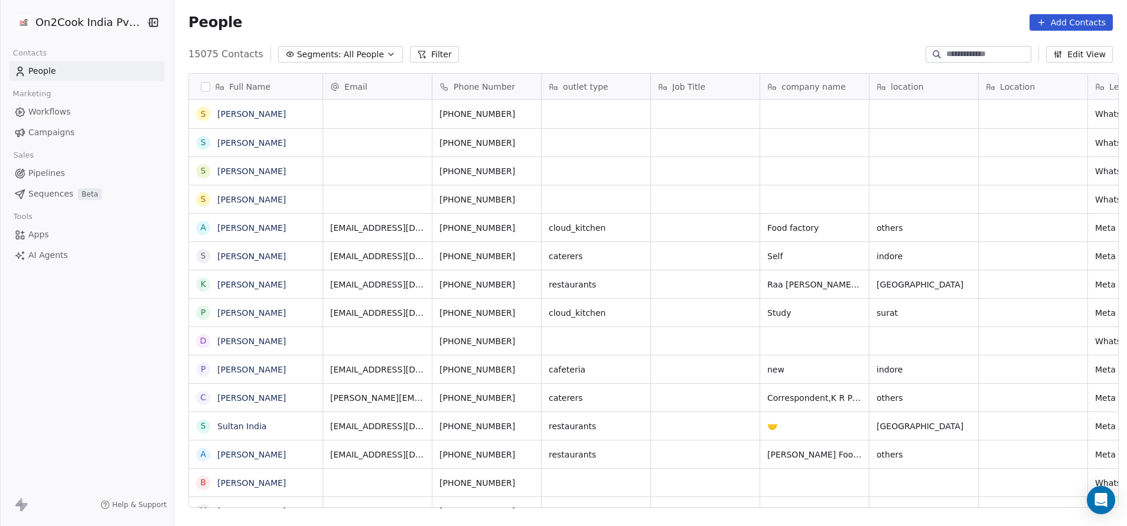
click at [415, 53] on button "Filter" at bounding box center [434, 54] width 49 height 17
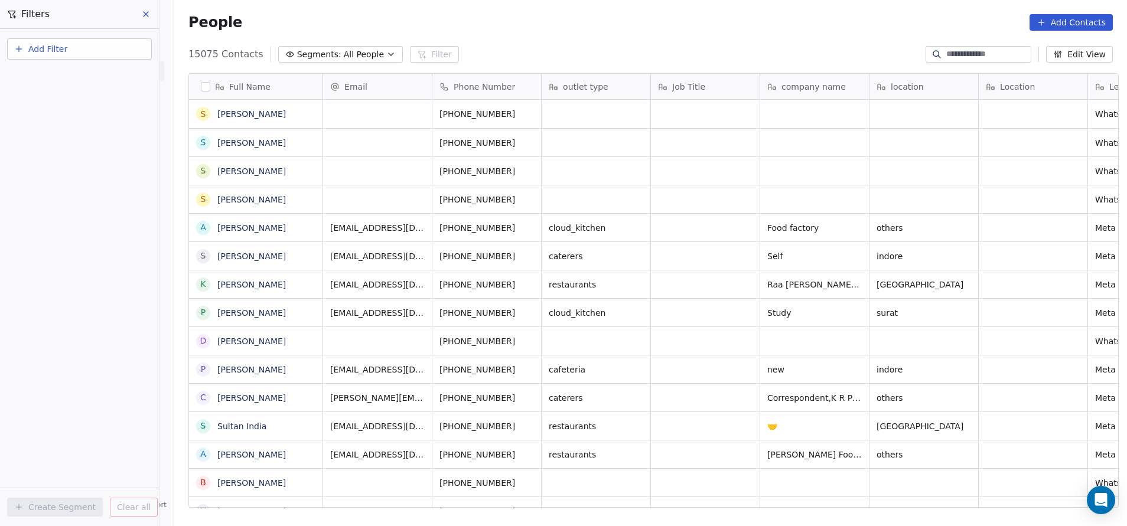
click at [90, 48] on button "Add Filter" at bounding box center [79, 48] width 145 height 21
click at [140, 17] on html "On2Cook India Pvt. Ltd. Contacts People Marketing Workflows Campaigns Sales Pip…" at bounding box center [563, 263] width 1127 height 526
click at [143, 16] on icon at bounding box center [145, 13] width 9 height 9
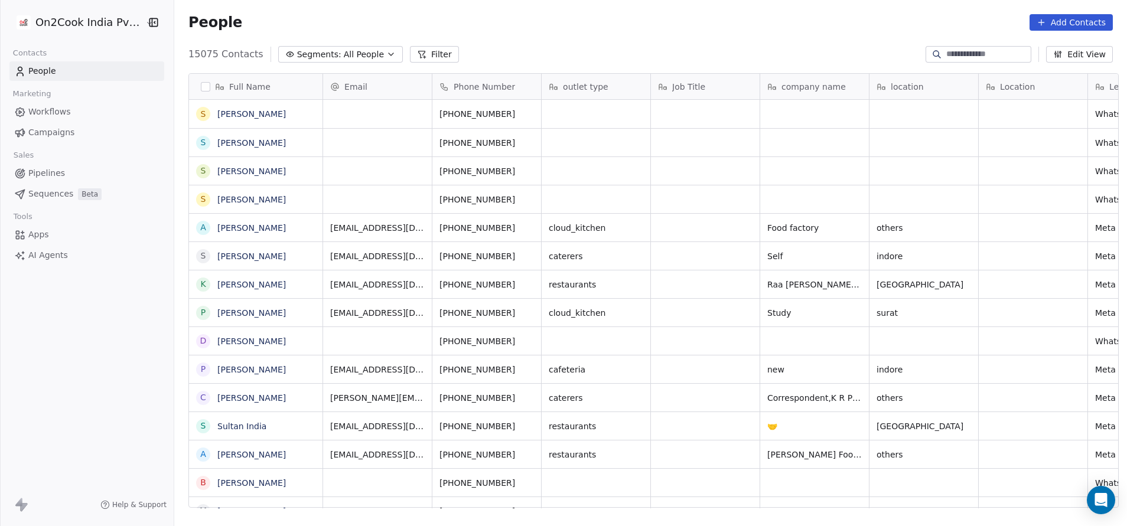
click at [417, 54] on icon at bounding box center [421, 54] width 9 height 9
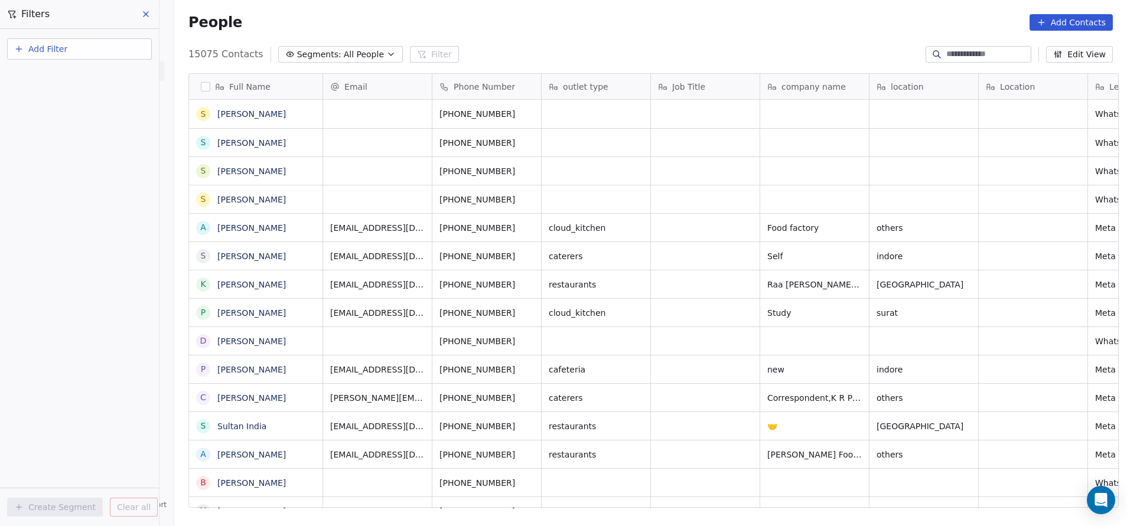
click at [154, 14] on button at bounding box center [147, 14] width 18 height 17
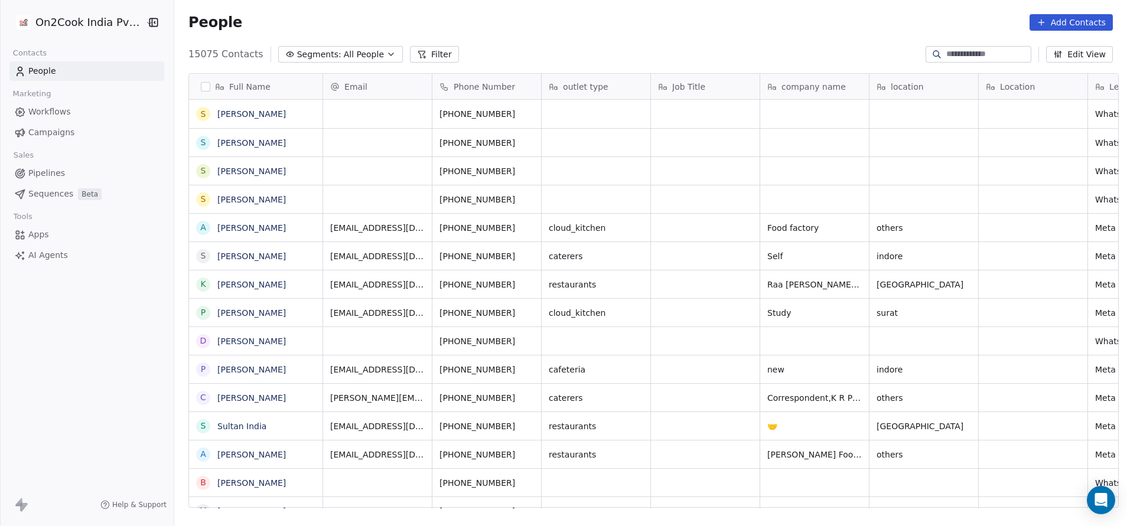
click at [416, 48] on button "Filter" at bounding box center [434, 54] width 49 height 17
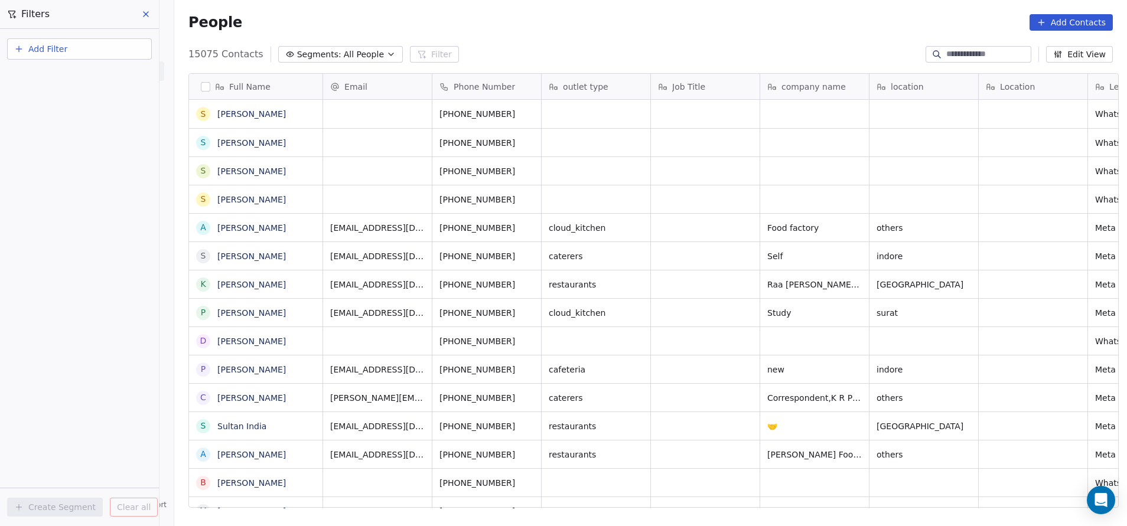
click at [109, 53] on button "Add Filter" at bounding box center [79, 48] width 145 height 21
click at [66, 74] on span "Contact properties" at bounding box center [57, 77] width 77 height 12
type input "***"
click at [57, 120] on div "Assignee" at bounding box center [79, 119] width 120 height 12
click at [60, 119] on div "Includes" at bounding box center [79, 125] width 123 height 19
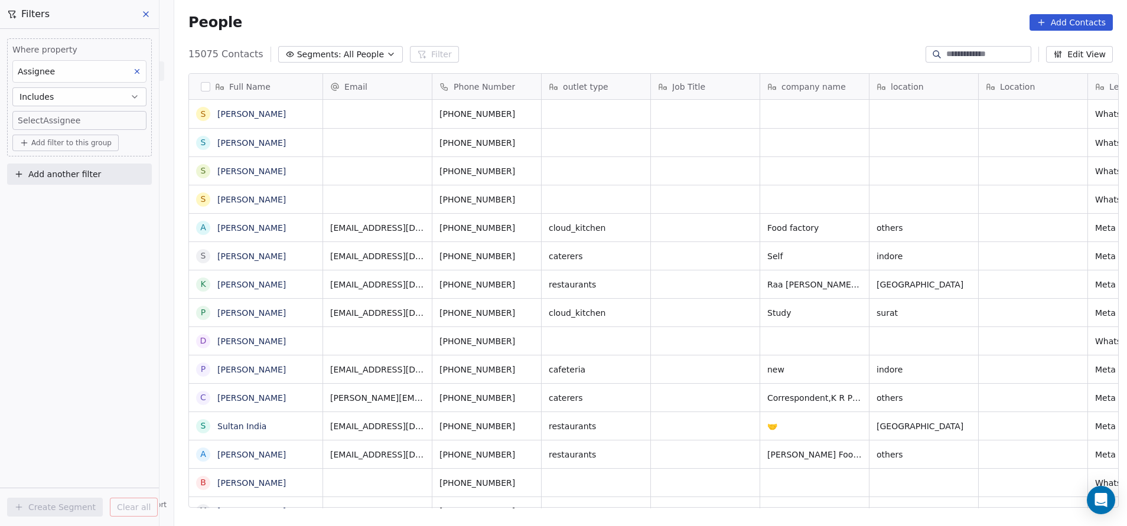
click at [56, 98] on button "Includes" at bounding box center [79, 96] width 134 height 19
click at [56, 127] on div "Includes" at bounding box center [79, 125] width 123 height 19
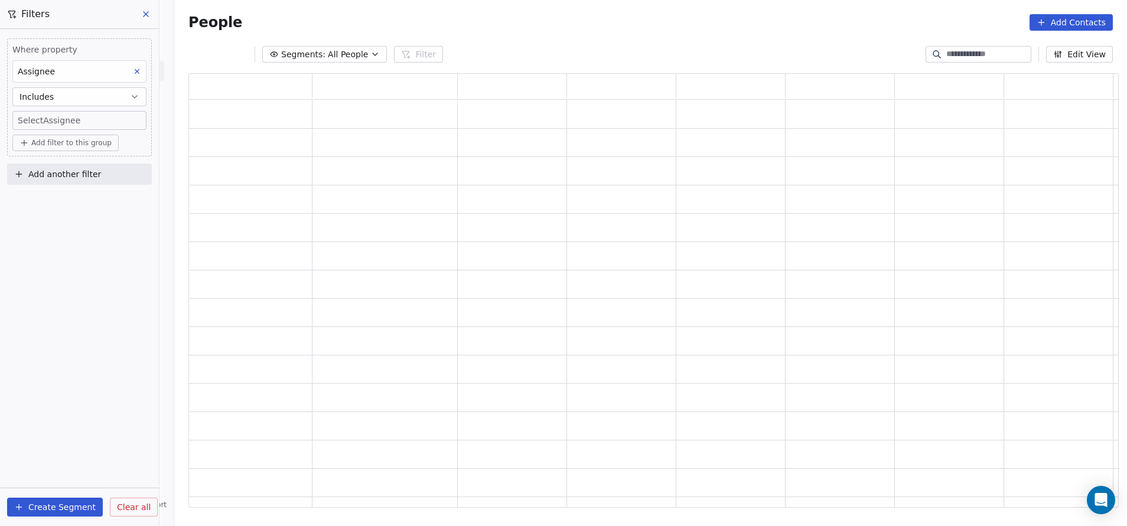
scroll to position [421, 917]
click at [57, 119] on body "On2Cook India Pvt. Ltd. Contacts People Marketing Workflows Campaigns Sales Pip…" at bounding box center [563, 263] width 1127 height 526
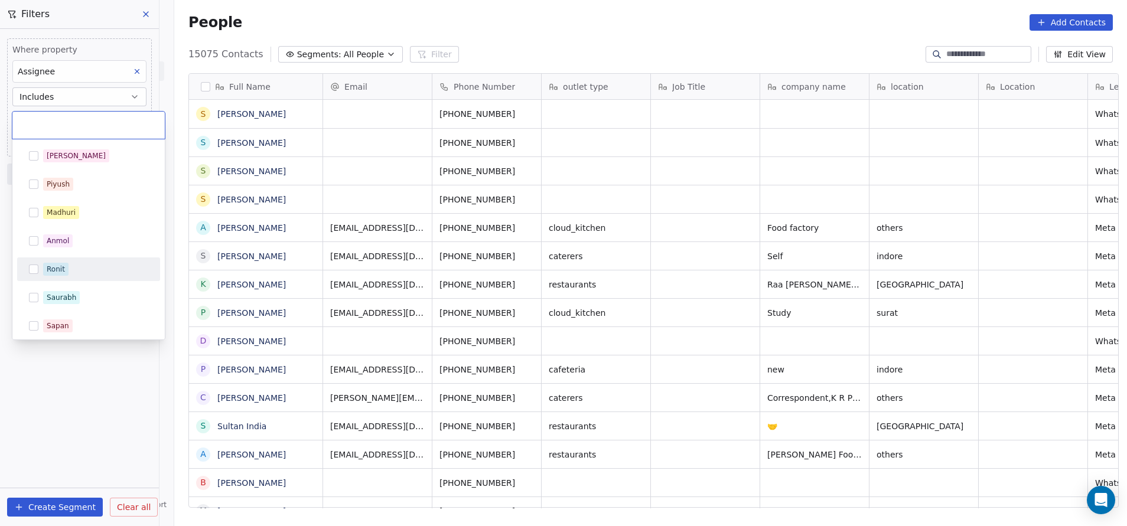
scroll to position [449, 945]
click at [43, 269] on span "Ronit" at bounding box center [55, 269] width 25 height 13
click at [62, 350] on html "On2Cook India Pvt. Ltd. Contacts People Marketing Workflows Campaigns Sales Pip…" at bounding box center [563, 263] width 1127 height 526
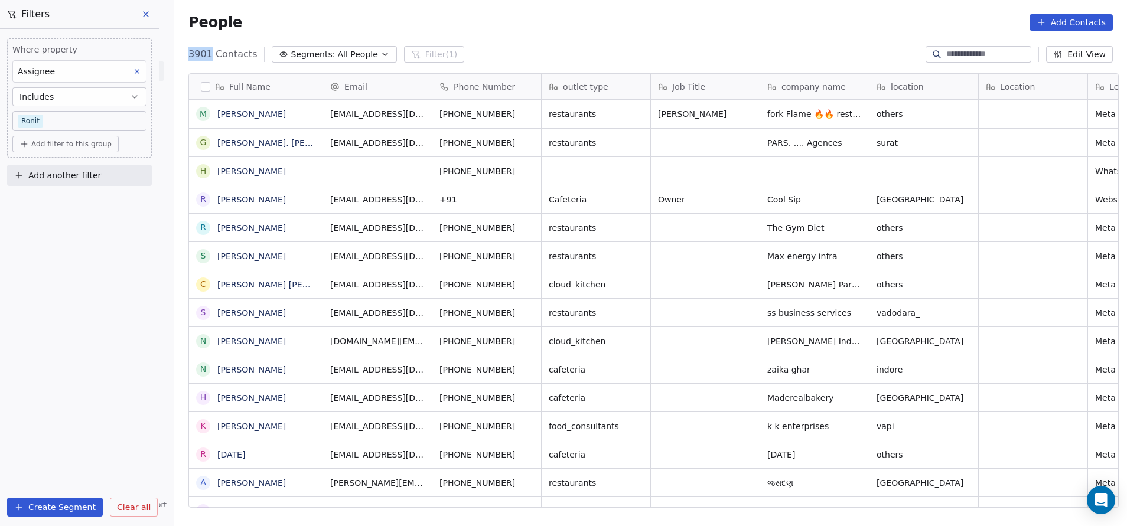
drag, startPoint x: 175, startPoint y: 47, endPoint x: 203, endPoint y: 54, distance: 28.6
click at [203, 54] on div "3901 Contacts Segments: All People Filter (1) Edit View" at bounding box center [650, 54] width 953 height 19
drag, startPoint x: 203, startPoint y: 54, endPoint x: 119, endPoint y: 240, distance: 204.6
click at [119, 240] on div "Where property Assignee Includes [PERSON_NAME] Add filter to this group Add ano…" at bounding box center [79, 277] width 159 height 497
click at [76, 174] on span "Add another filter" at bounding box center [64, 176] width 73 height 12
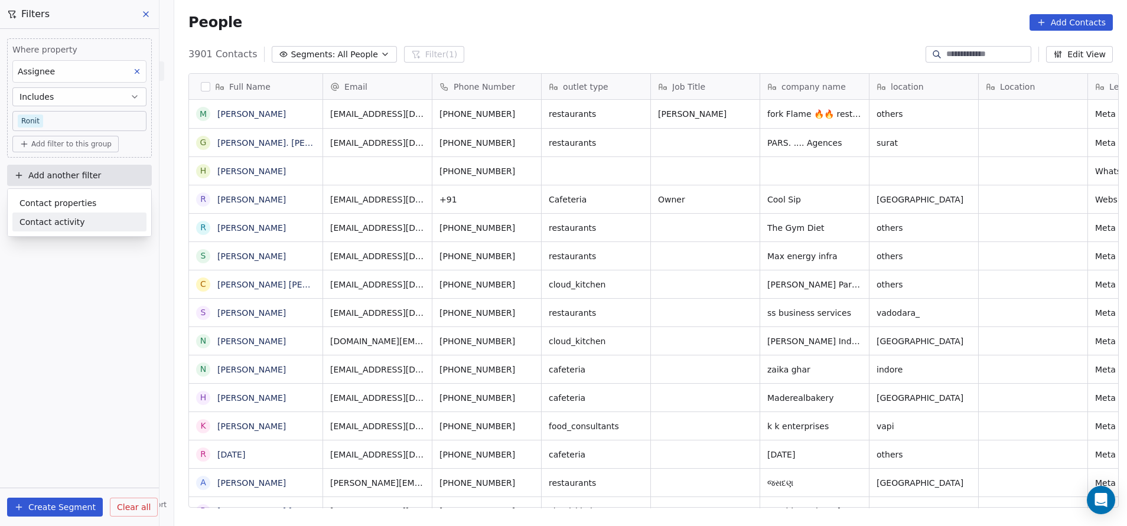
click at [92, 314] on html "On2Cook India Pvt. Ltd. Contacts People Marketing Workflows Campaigns Sales Pip…" at bounding box center [563, 263] width 1127 height 526
click at [61, 184] on button "Add another filter" at bounding box center [79, 175] width 145 height 21
click at [53, 205] on span "Contact properties" at bounding box center [57, 203] width 77 height 12
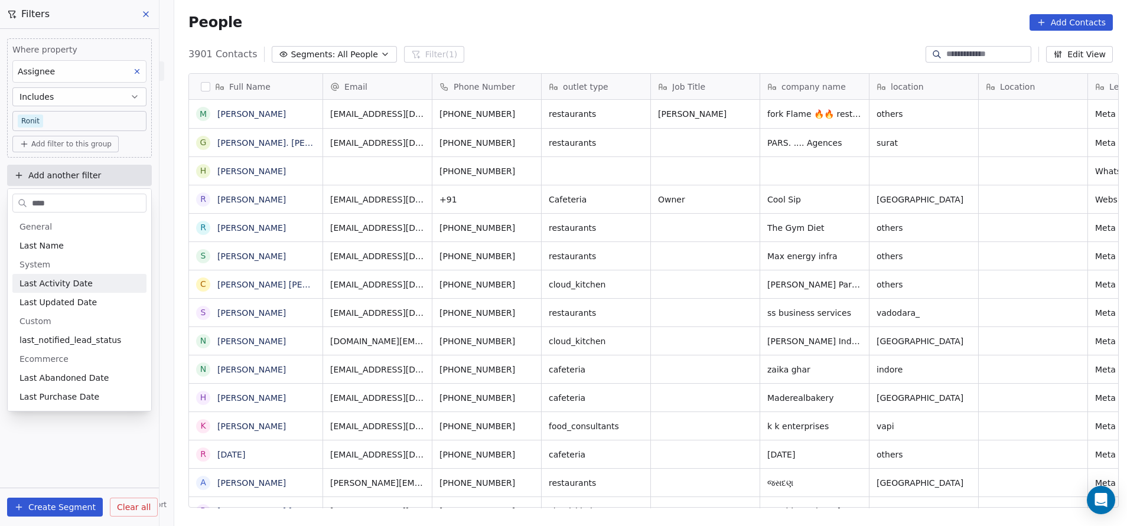
type input "****"
click at [43, 287] on span "Last Activity Date" at bounding box center [55, 284] width 73 height 12
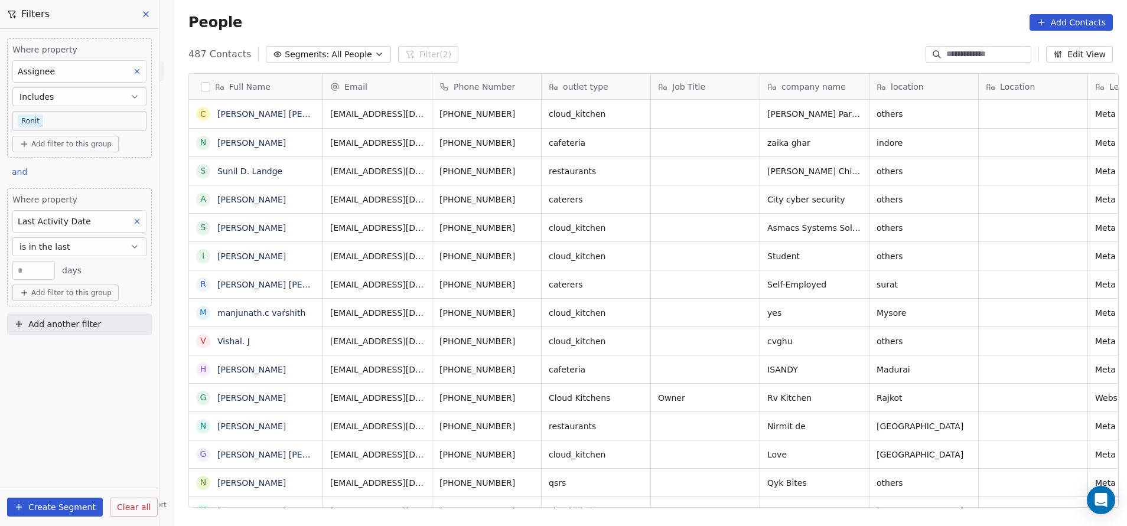
click at [54, 248] on span "is in the last" at bounding box center [44, 247] width 51 height 12
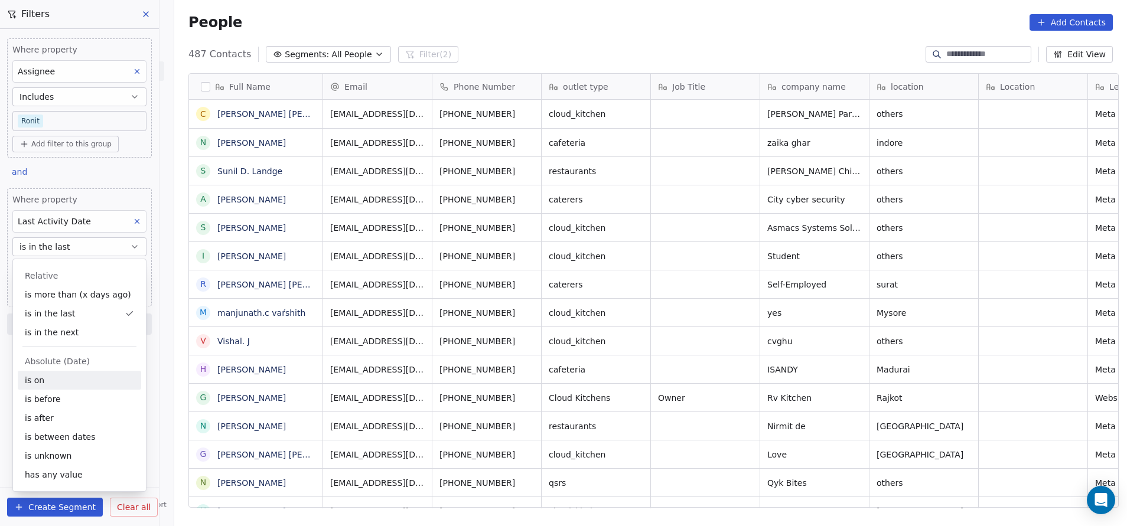
click at [58, 350] on div "is on" at bounding box center [79, 380] width 123 height 19
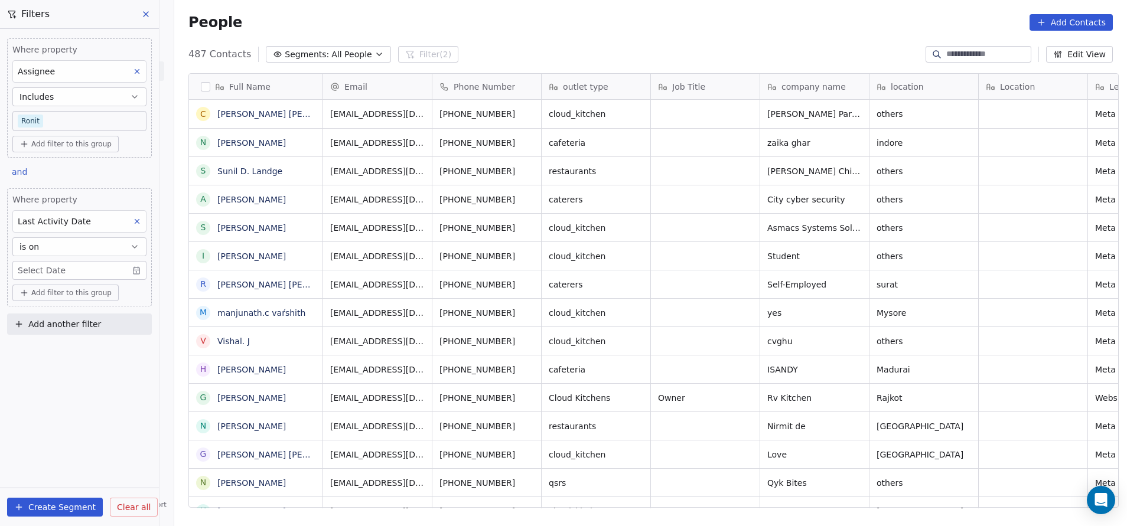
click at [59, 272] on body "On2Cook India Pvt. Ltd. Contacts People Marketing Workflows Campaigns Sales Pip…" at bounding box center [563, 263] width 1127 height 526
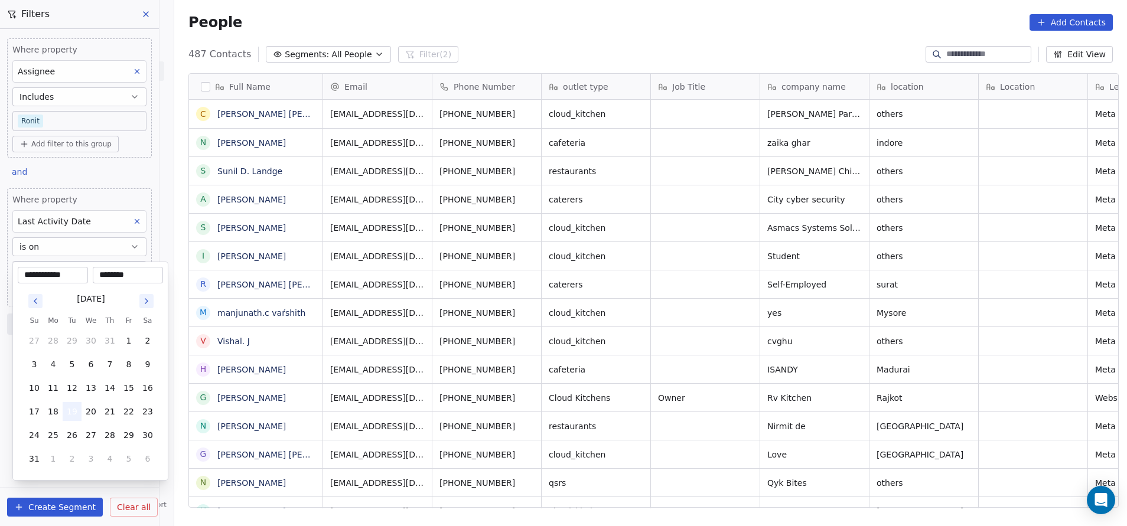
click at [77, 350] on button "19" at bounding box center [72, 411] width 19 height 19
click at [462, 22] on html "On2Cook India Pvt. Ltd. Contacts People Marketing Workflows Campaigns Sales Pip…" at bounding box center [563, 263] width 1127 height 526
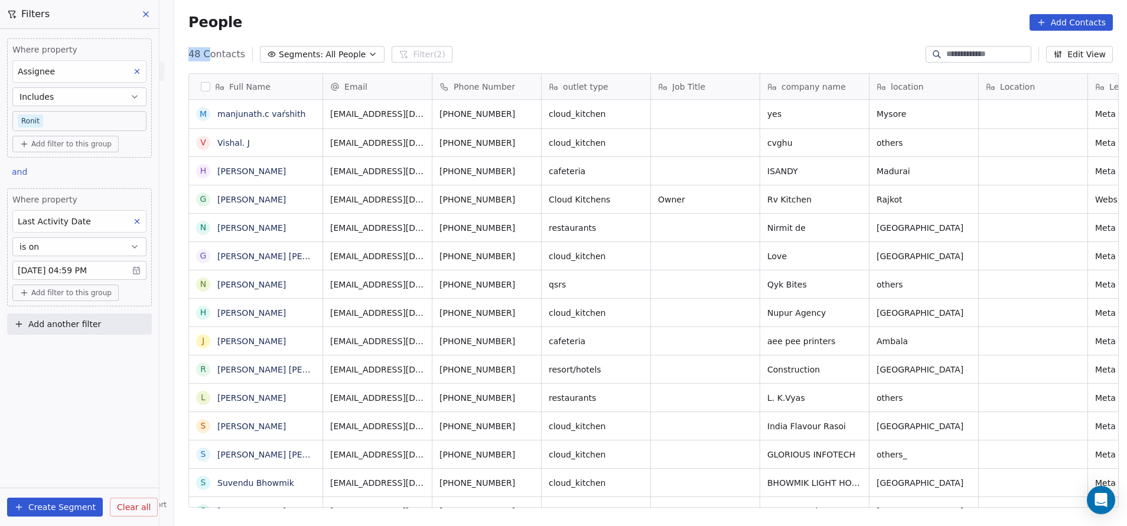
drag, startPoint x: 176, startPoint y: 56, endPoint x: 200, endPoint y: 50, distance: 24.8
click at [200, 50] on div "48 Contacts Segments: All People Filter (2) Edit View" at bounding box center [650, 54] width 953 height 19
drag, startPoint x: 200, startPoint y: 50, endPoint x: 508, endPoint y: 12, distance: 310.1
click at [508, 12] on div "People Add Contacts" at bounding box center [650, 22] width 953 height 45
click at [61, 320] on span "Add another filter" at bounding box center [64, 324] width 73 height 12
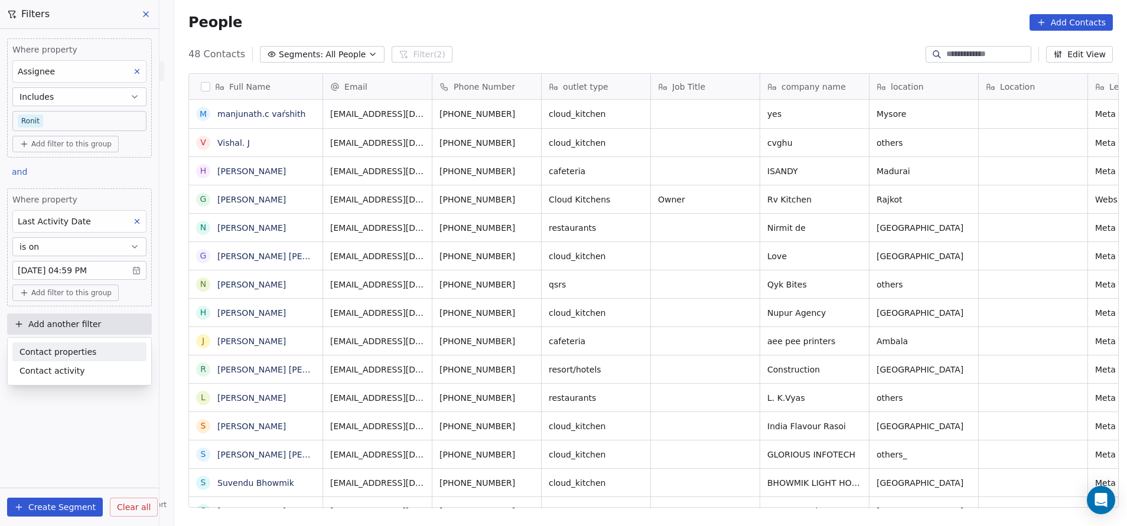
click at [60, 350] on span "Contact properties" at bounding box center [57, 352] width 77 height 12
type input "****"
click at [71, 350] on div "Lead Status" at bounding box center [79, 432] width 120 height 12
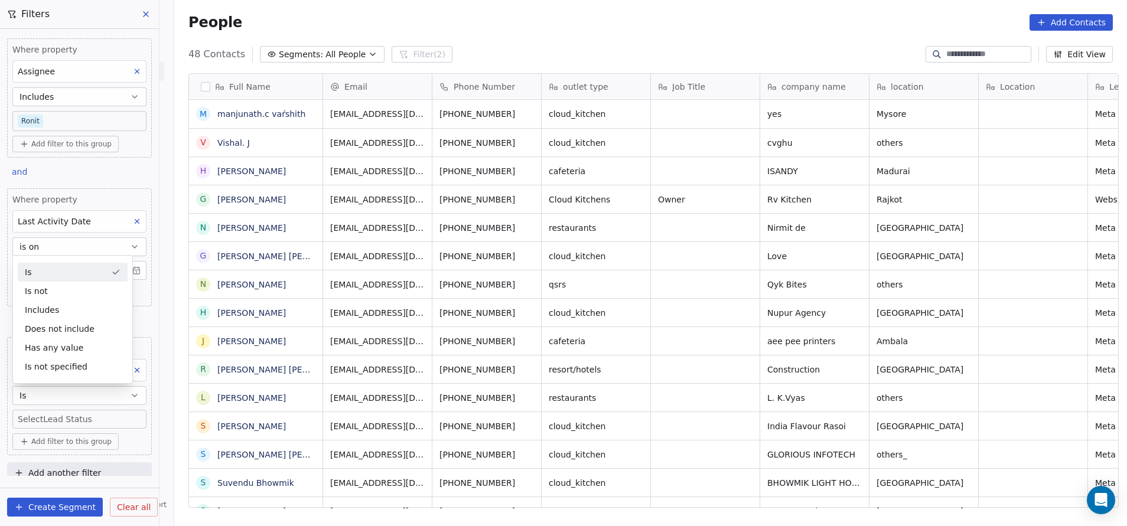
click at [38, 276] on div "Is" at bounding box center [73, 272] width 110 height 19
click at [38, 350] on body "On2Cook India Pvt. Ltd. Contacts People Marketing Workflows Campaigns Sales Pip…" at bounding box center [563, 263] width 1127 height 526
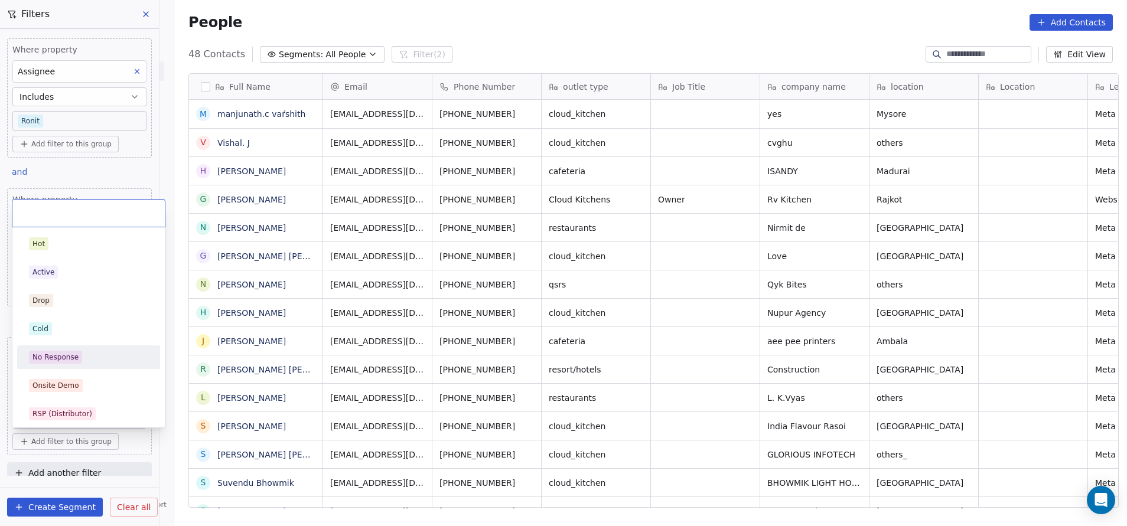
click at [50, 350] on div "No Response" at bounding box center [55, 357] width 46 height 11
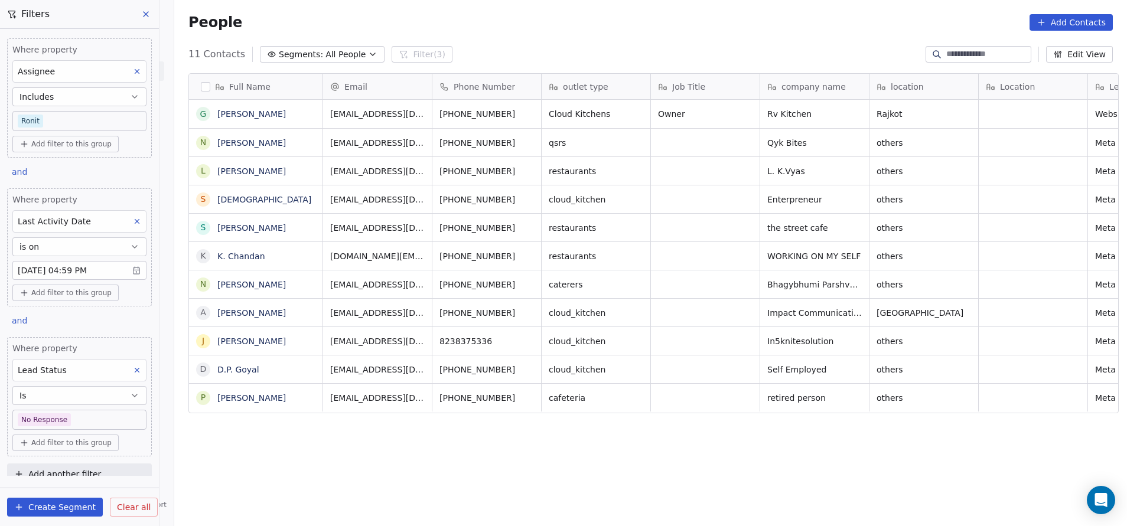
click at [560, 31] on div "People Add Contacts" at bounding box center [650, 22] width 953 height 45
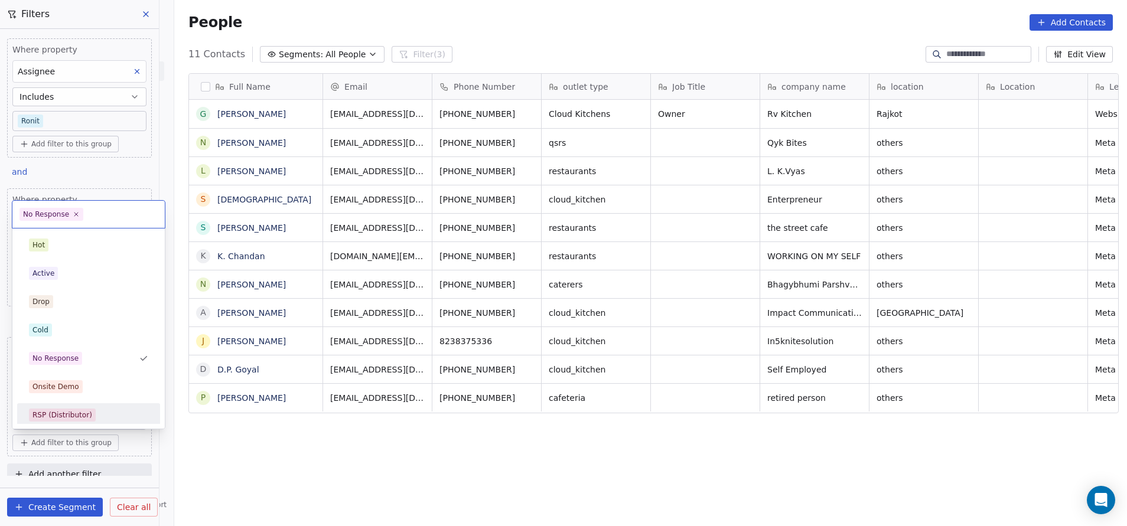
click at [281, 350] on html "On2Cook India Pvt. Ltd. Contacts People Marketing Workflows Campaigns Sales Pip…" at bounding box center [563, 263] width 1127 height 526
click at [62, 275] on div "Active" at bounding box center [88, 273] width 119 height 13
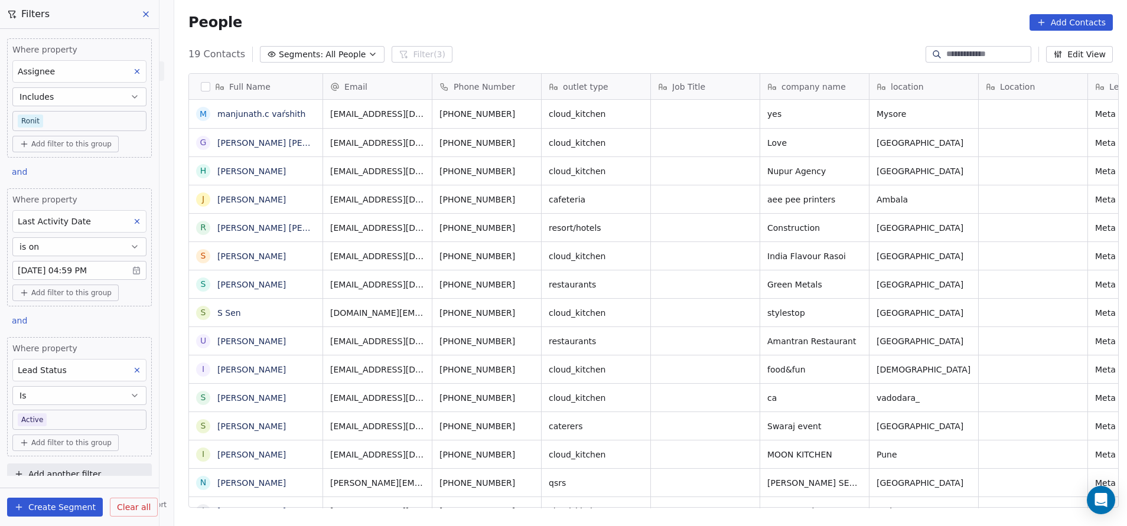
click at [66, 350] on body "On2Cook India Pvt. Ltd. Contacts People Marketing Workflows Campaigns Sales Pip…" at bounding box center [563, 263] width 1127 height 526
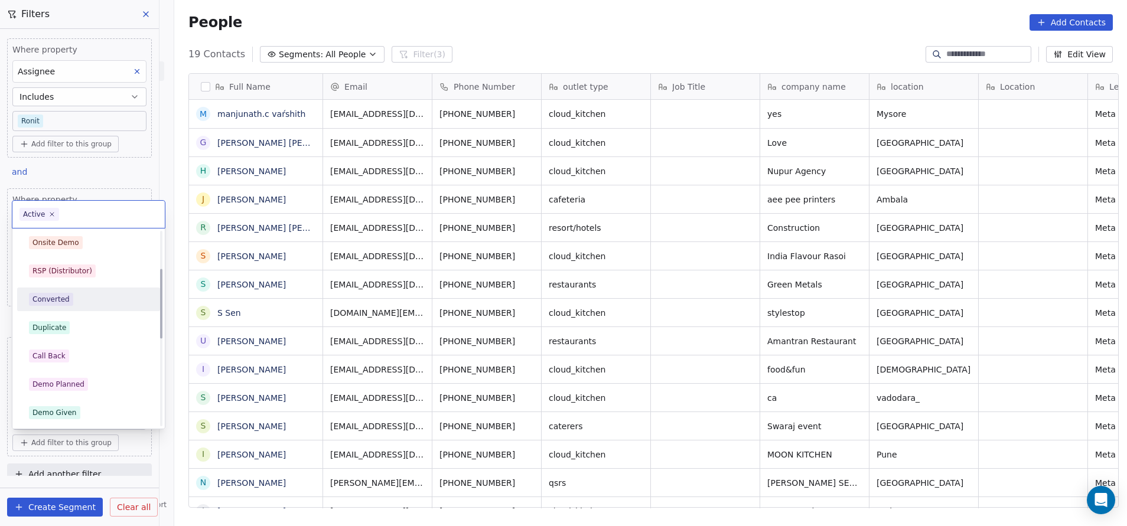
scroll to position [177, 0]
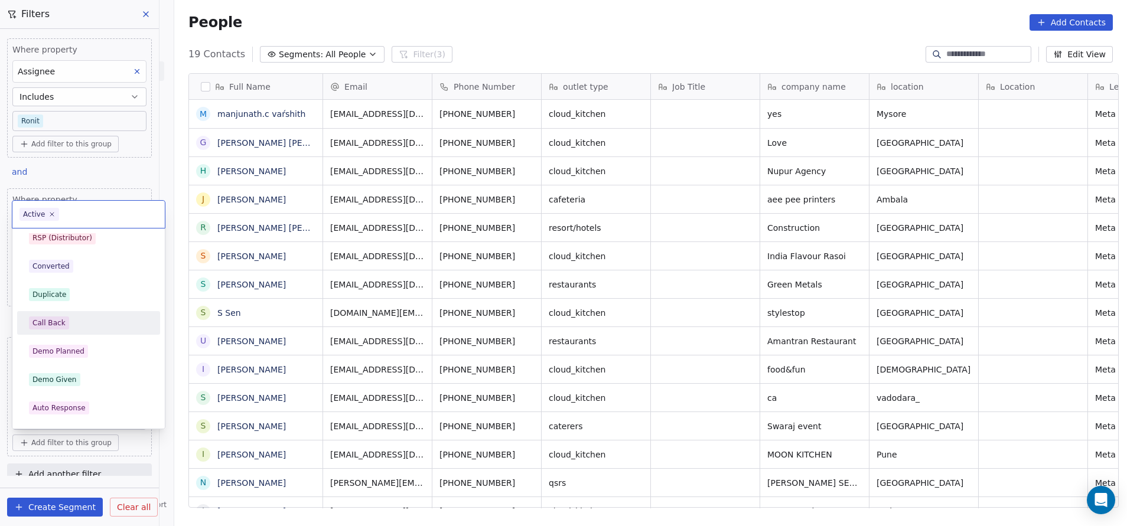
click at [61, 325] on div "Call Back" at bounding box center [48, 323] width 33 height 11
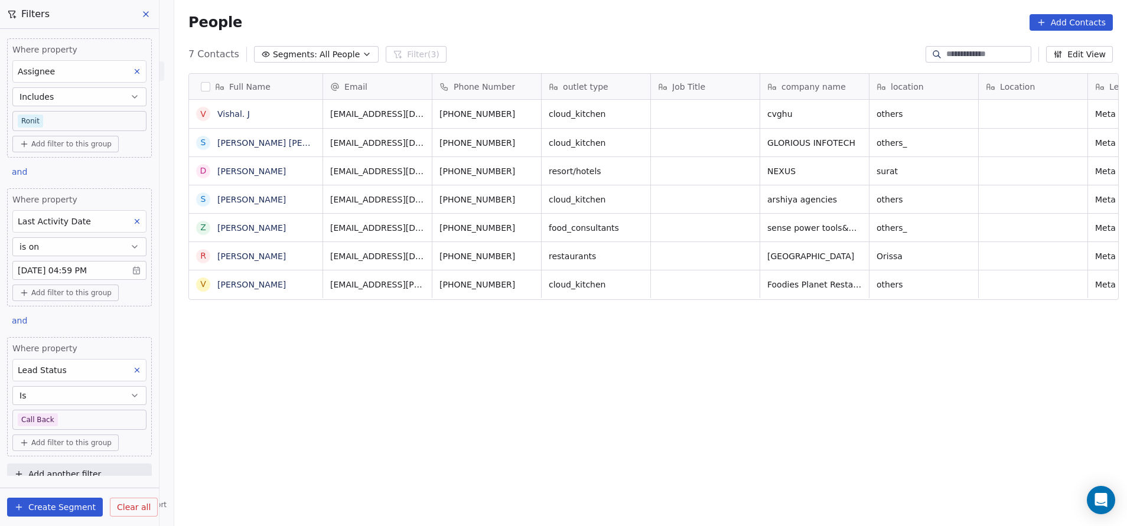
scroll to position [449, 945]
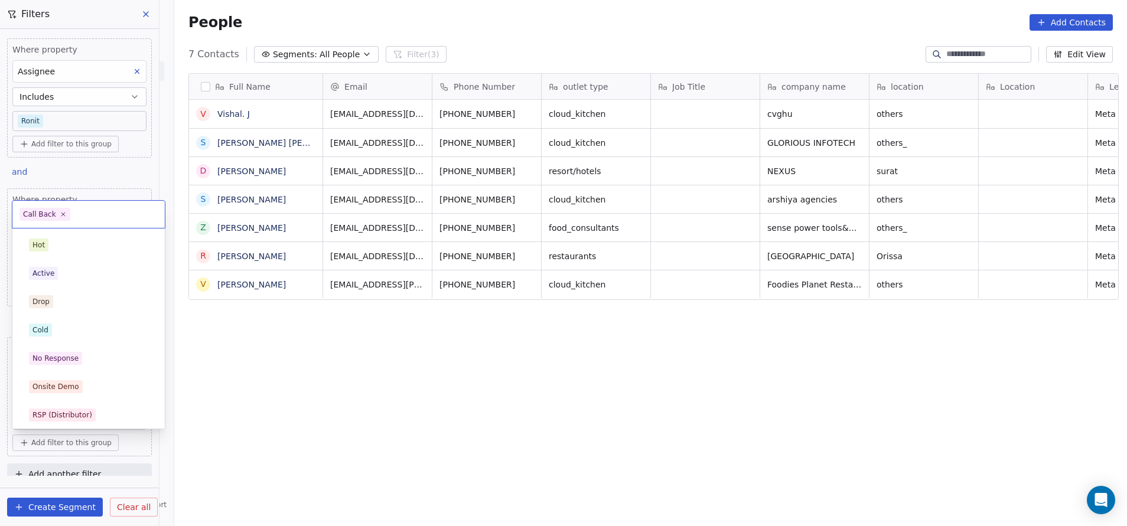
click at [106, 350] on body "On2Cook India Pvt. Ltd. Contacts People Marketing Workflows Campaigns Sales Pip…" at bounding box center [563, 263] width 1127 height 526
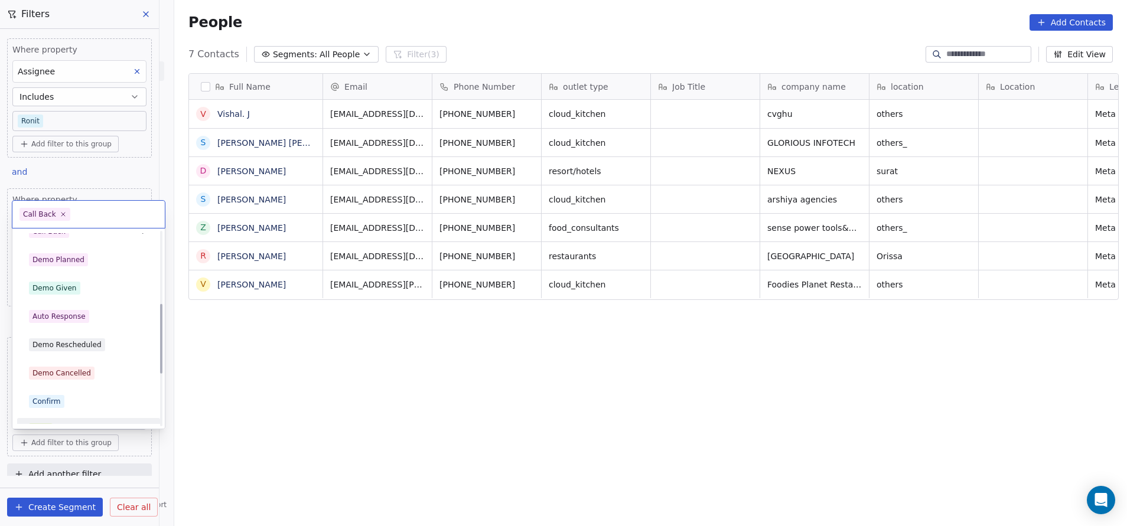
scroll to position [166, 0]
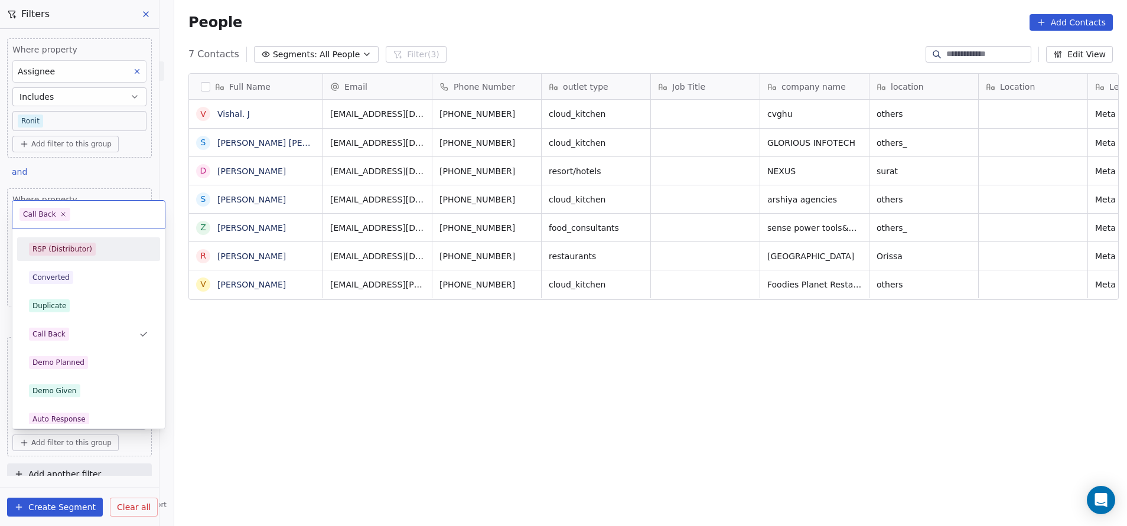
click at [80, 246] on div "RSP (Distributor)" at bounding box center [62, 249] width 60 height 11
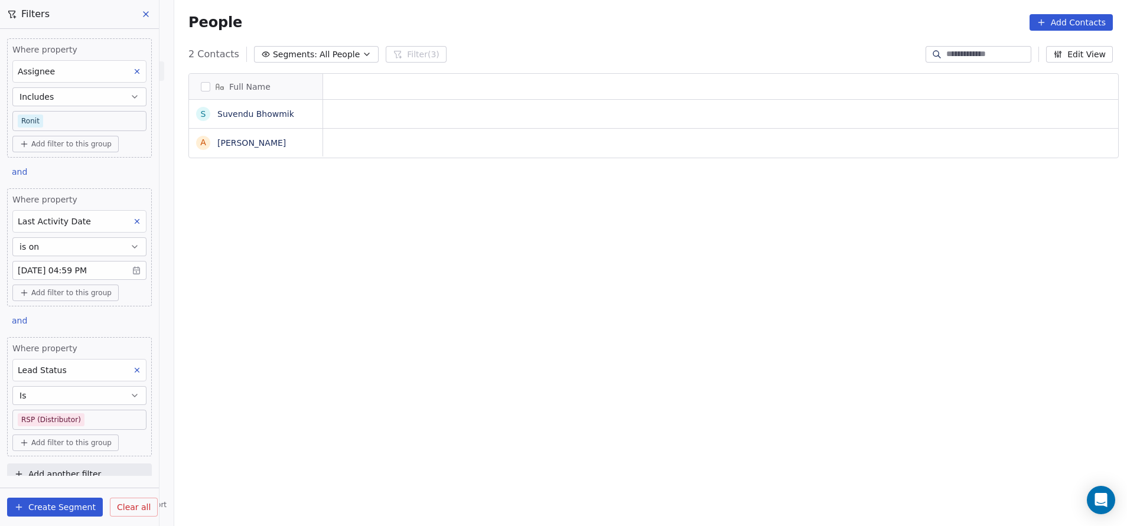
scroll to position [449, 945]
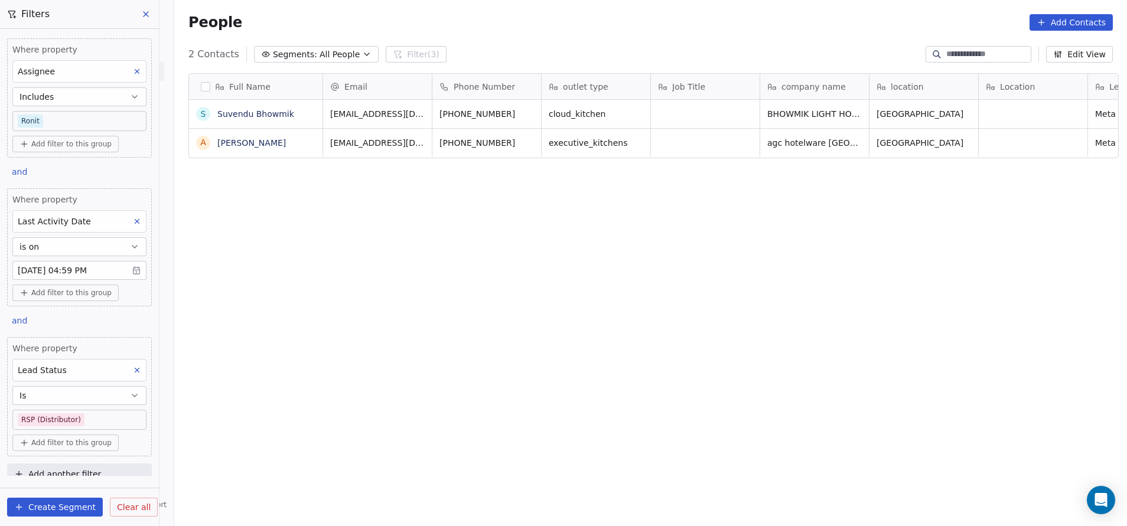
click at [81, 350] on body "On2Cook India Pvt. Ltd. Contacts People Marketing Workflows Campaigns Sales Pip…" at bounding box center [563, 263] width 1127 height 526
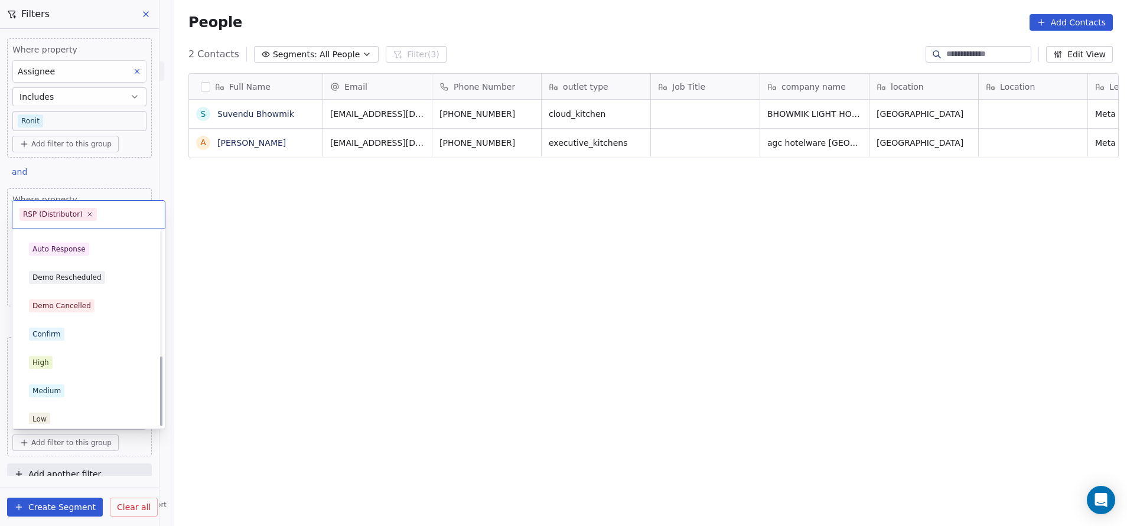
scroll to position [343, 0]
click at [284, 287] on html "On2Cook India Pvt. Ltd. Contacts People Marketing Workflows Campaigns Sales Pip…" at bounding box center [563, 263] width 1127 height 526
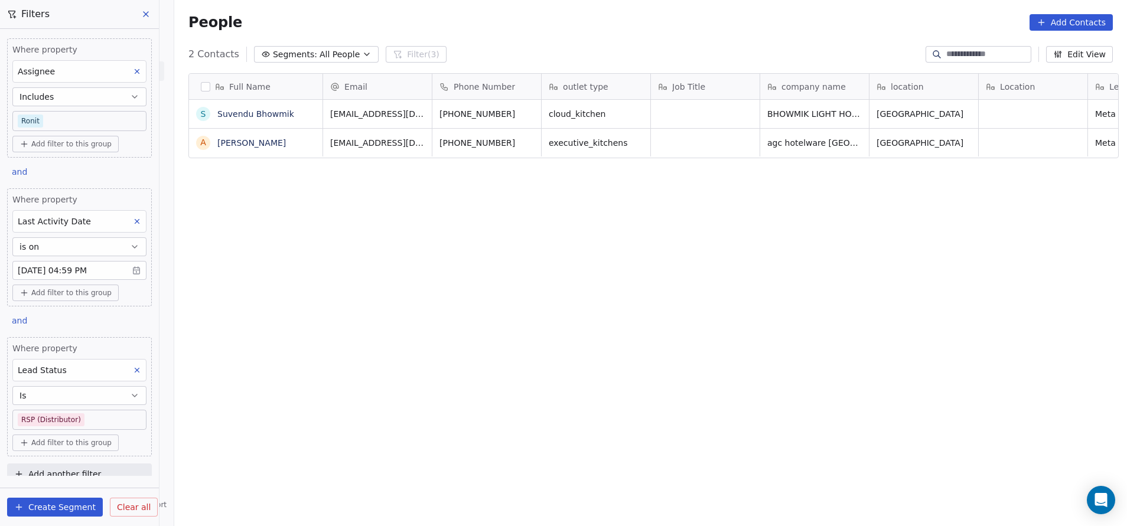
click at [133, 350] on icon at bounding box center [137, 370] width 8 height 8
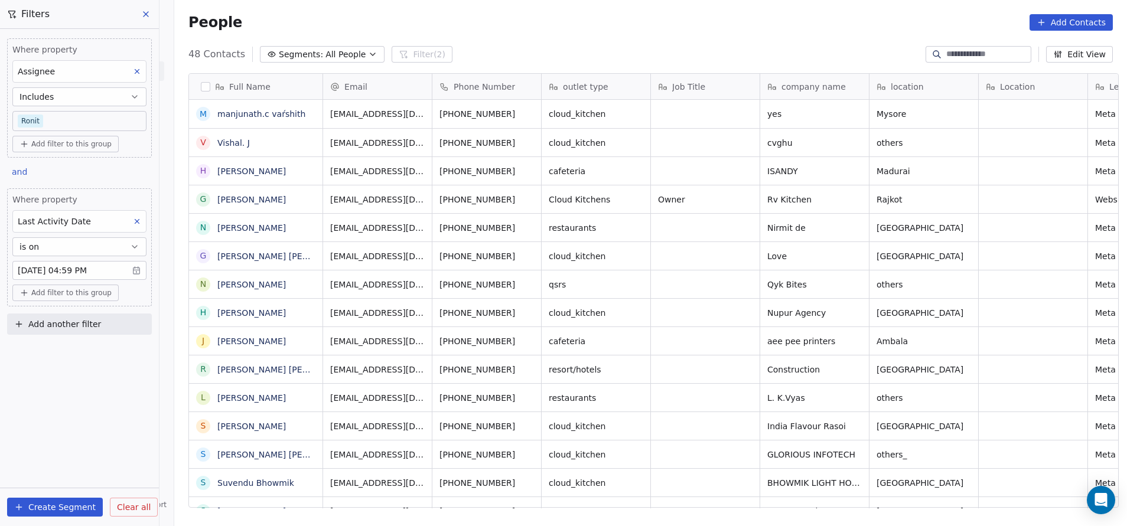
click at [138, 213] on div "Last Activity Date" at bounding box center [79, 221] width 134 height 22
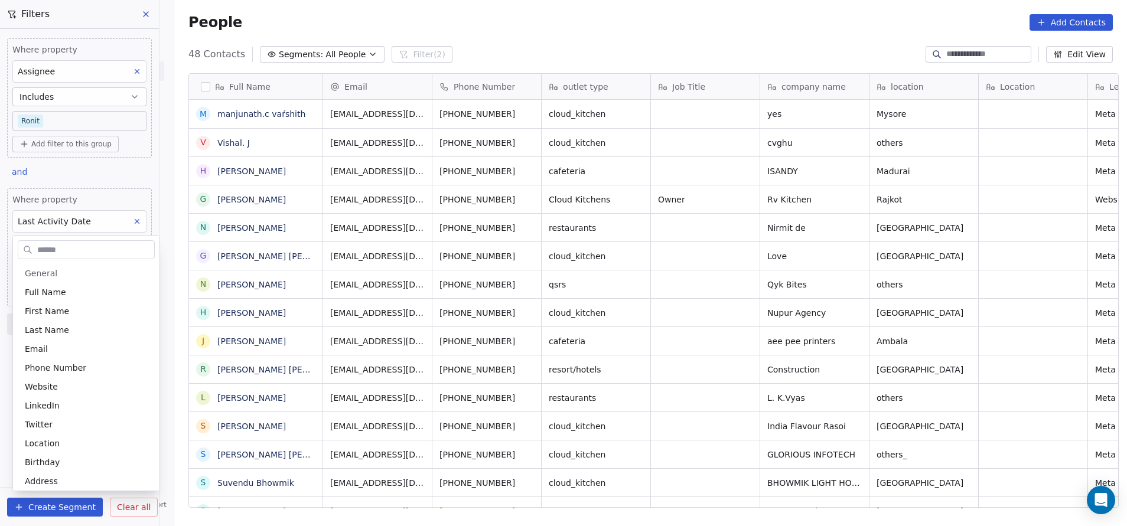
scroll to position [393, 0]
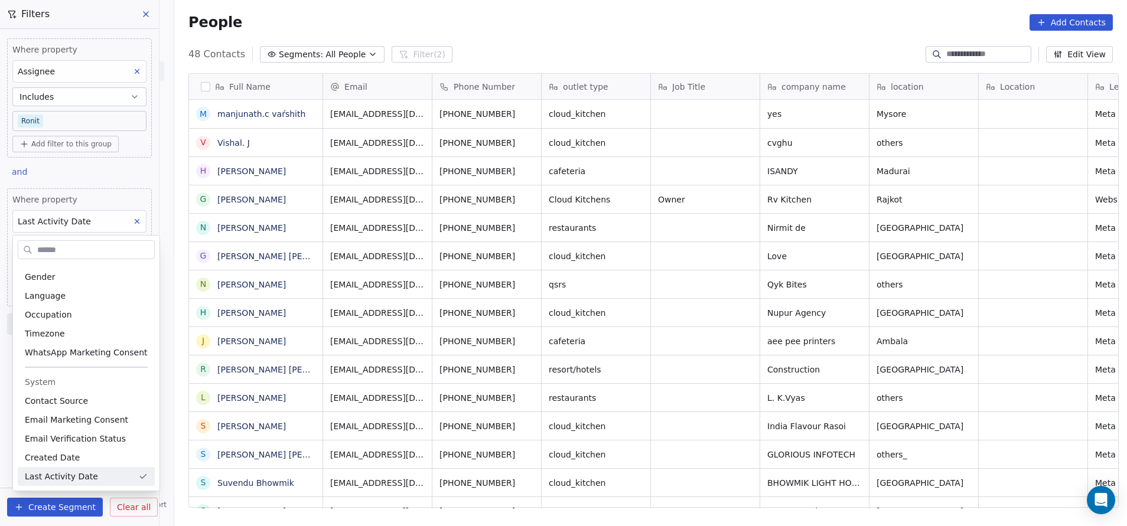
click at [139, 223] on html "On2Cook India Pvt. Ltd. Contacts People Marketing Workflows Campaigns Sales Pip…" at bounding box center [563, 263] width 1127 height 526
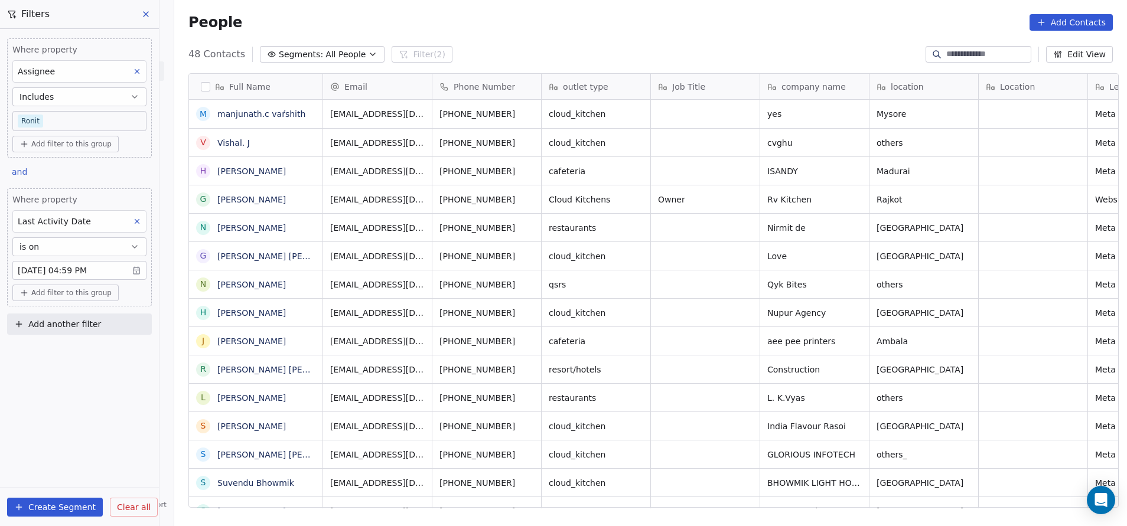
click at [138, 223] on icon at bounding box center [137, 221] width 8 height 8
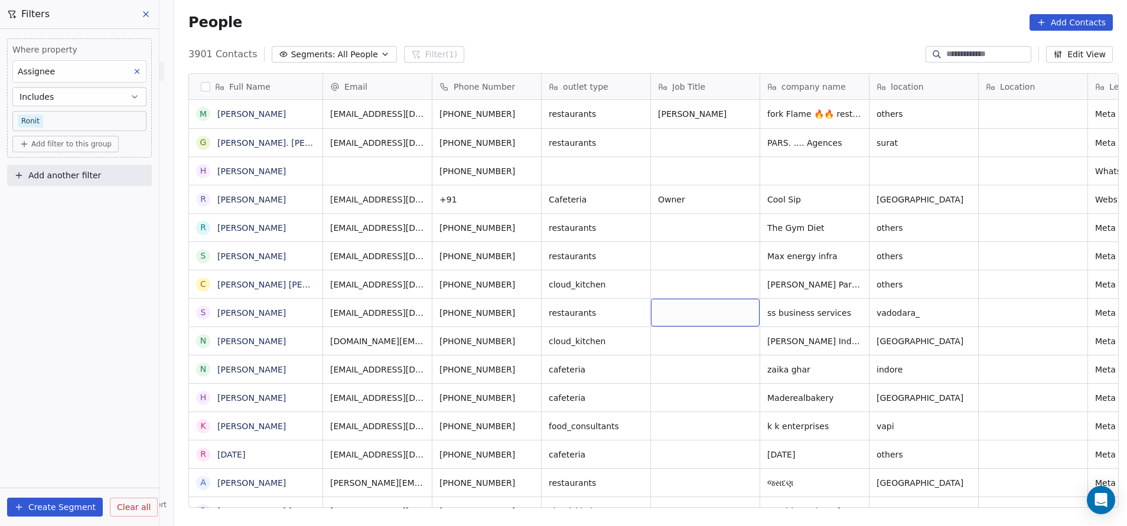
click at [63, 174] on span "Add another filter" at bounding box center [64, 176] width 73 height 12
click at [49, 199] on span "Contact properties" at bounding box center [57, 203] width 77 height 12
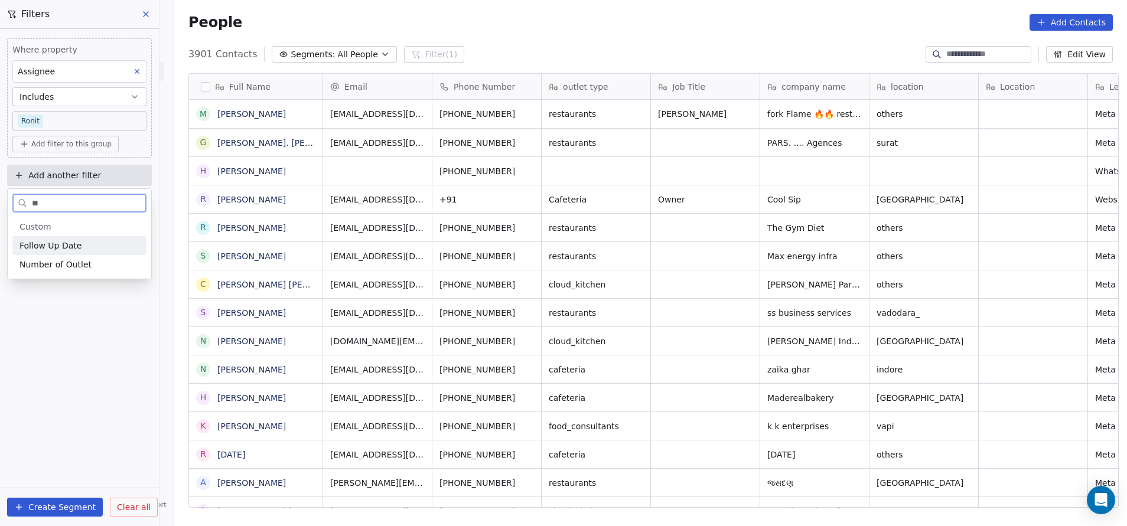
type input "*"
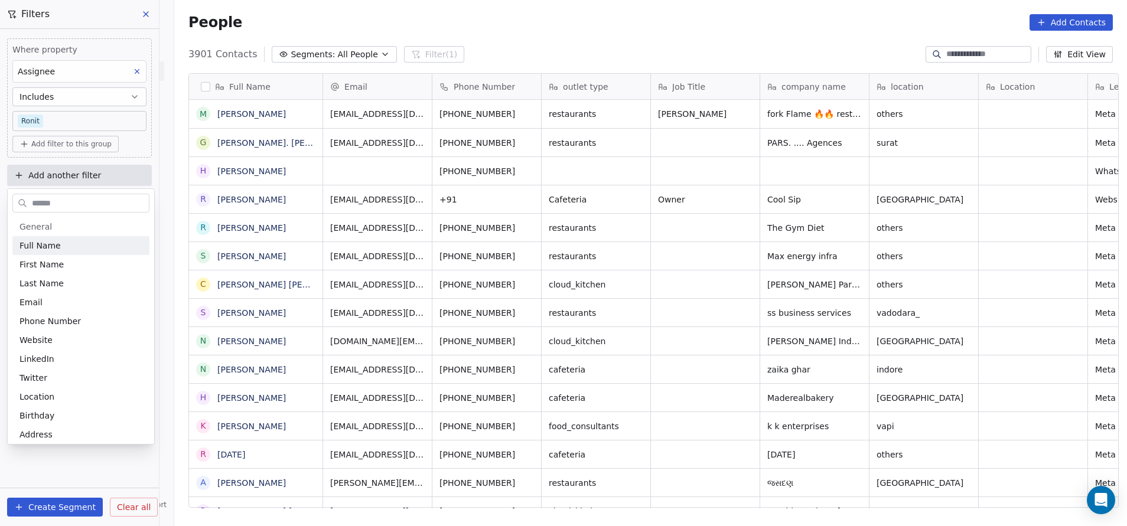
click at [92, 172] on html "On2Cook India Pvt. Ltd. Contacts People Marketing Workflows Campaigns Sales Pip…" at bounding box center [563, 263] width 1127 height 526
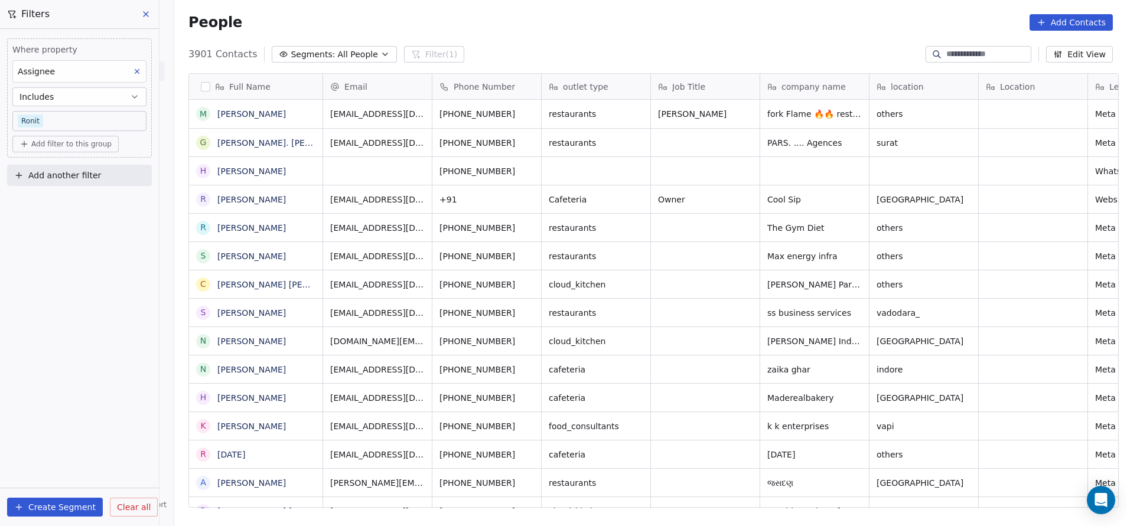
click at [83, 171] on span "Add another filter" at bounding box center [64, 176] width 73 height 12
click at [70, 201] on span "Contact properties" at bounding box center [57, 203] width 77 height 12
type input "*****"
click at [109, 242] on div "Follow Up Date" at bounding box center [79, 246] width 120 height 12
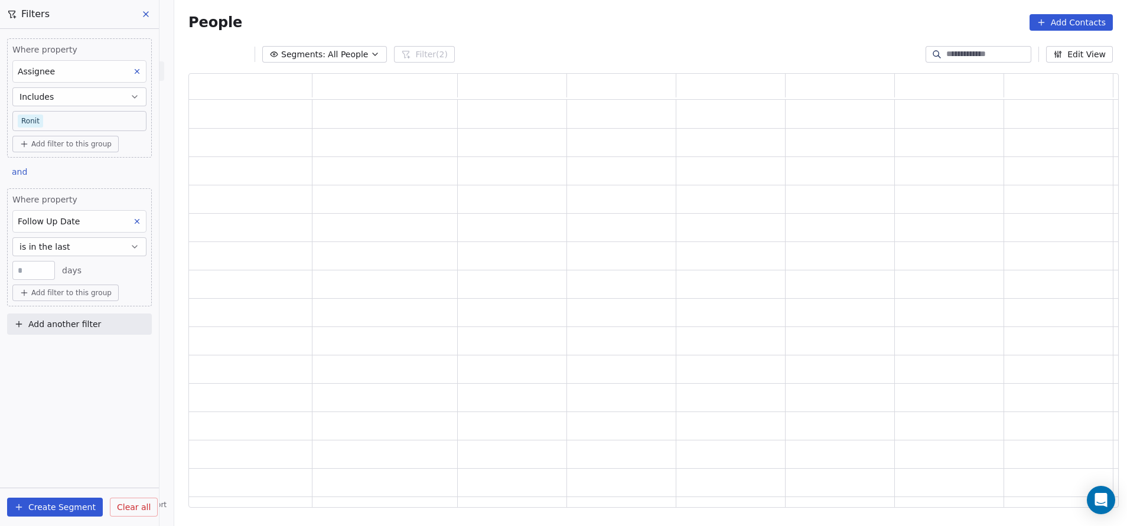
scroll to position [421, 917]
click at [80, 241] on button "is in the last" at bounding box center [79, 246] width 134 height 19
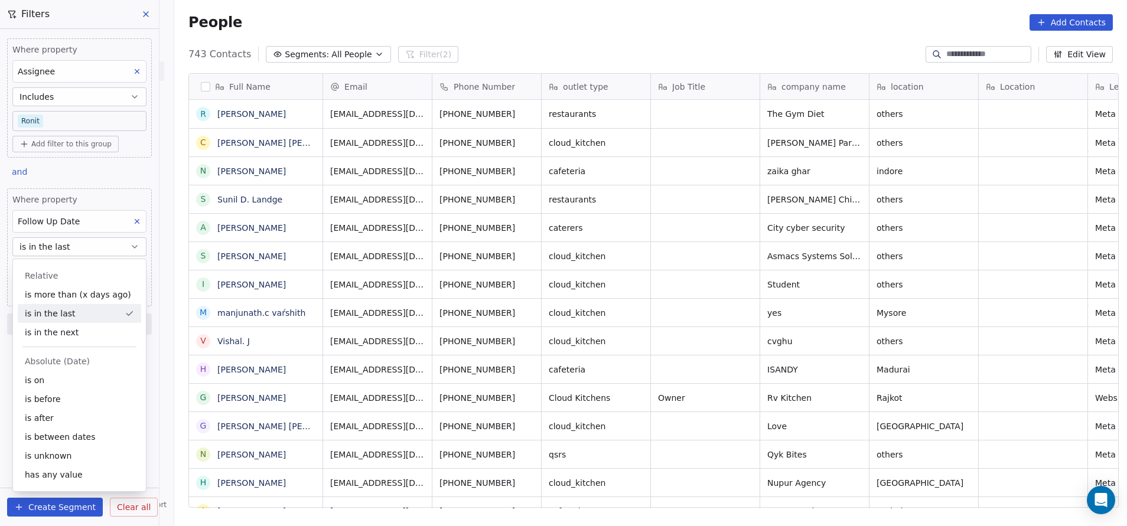
scroll to position [449, 945]
click at [47, 350] on div "is on" at bounding box center [79, 380] width 123 height 19
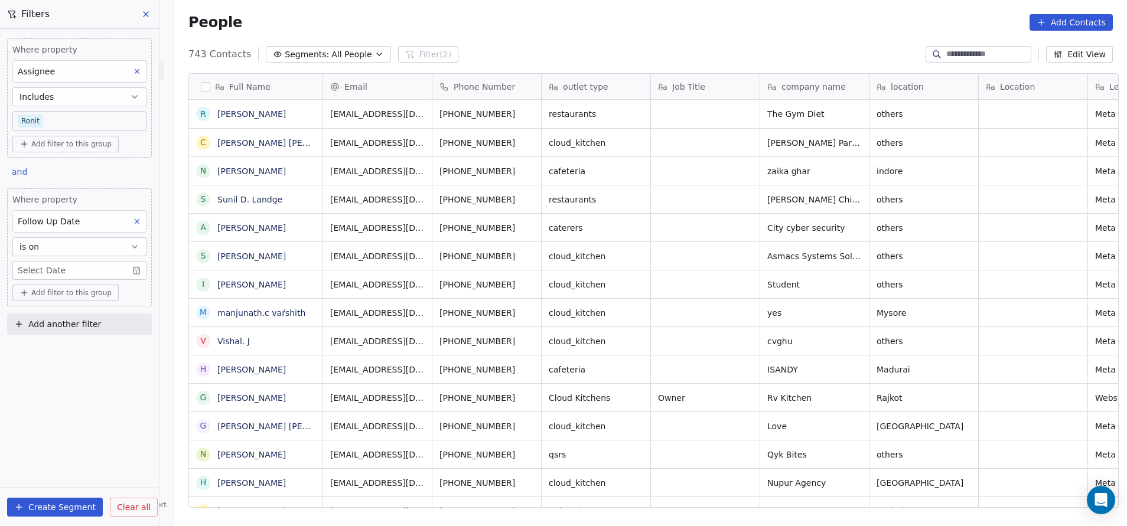
click at [47, 268] on body "On2Cook India Pvt. Ltd. Contacts People Marketing Workflows Campaigns Sales Pip…" at bounding box center [563, 263] width 1127 height 526
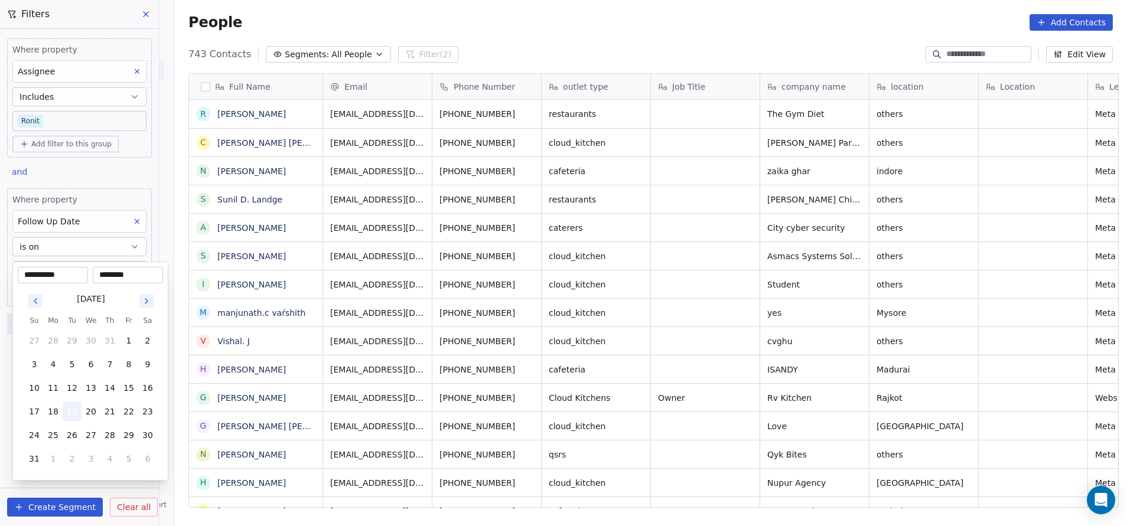
click at [66, 350] on button "19" at bounding box center [72, 411] width 19 height 19
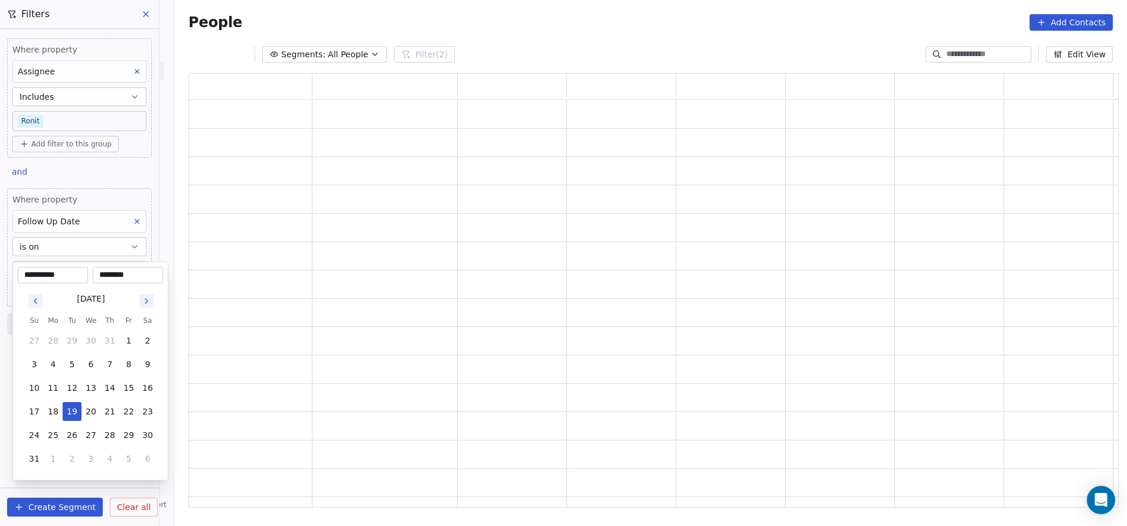
click at [424, 30] on html "**********" at bounding box center [563, 263] width 1127 height 526
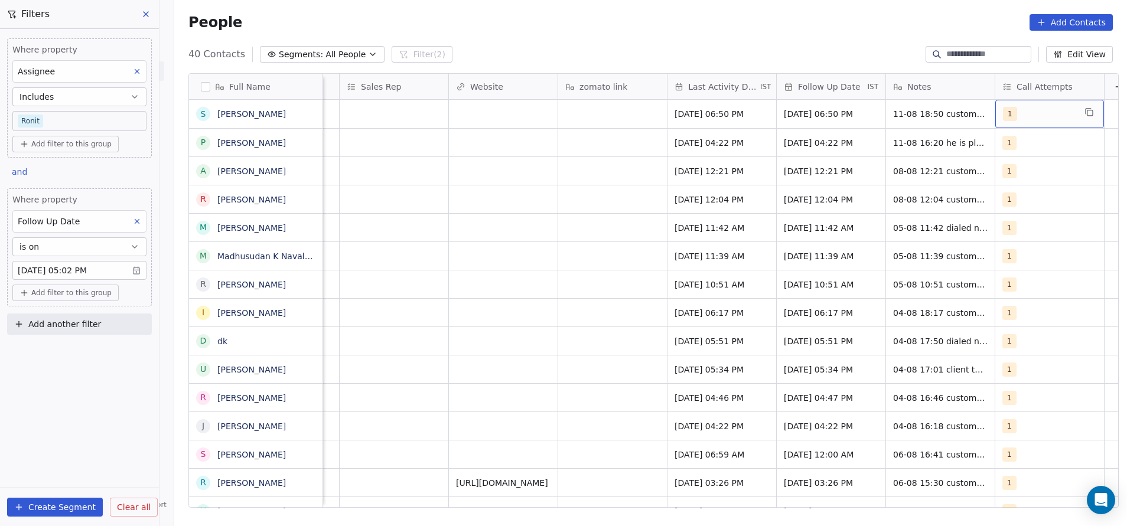
scroll to position [0, 1432]
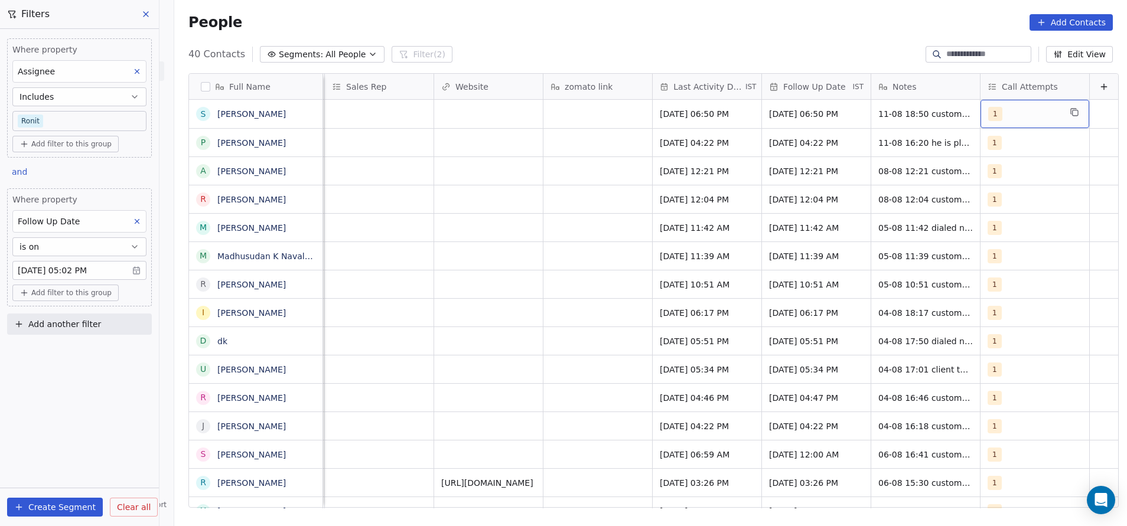
click at [751, 112] on div "1" at bounding box center [1024, 114] width 72 height 14
click at [565, 162] on html "On2Cook India Pvt. Ltd. Contacts People Marketing Workflows Campaigns Sales Pip…" at bounding box center [563, 263] width 1127 height 526
click at [751, 108] on div "1" at bounding box center [1024, 114] width 72 height 14
click at [499, 170] on html "On2Cook India Pvt. Ltd. Contacts People Marketing Workflows Campaigns Sales Pip…" at bounding box center [563, 263] width 1127 height 526
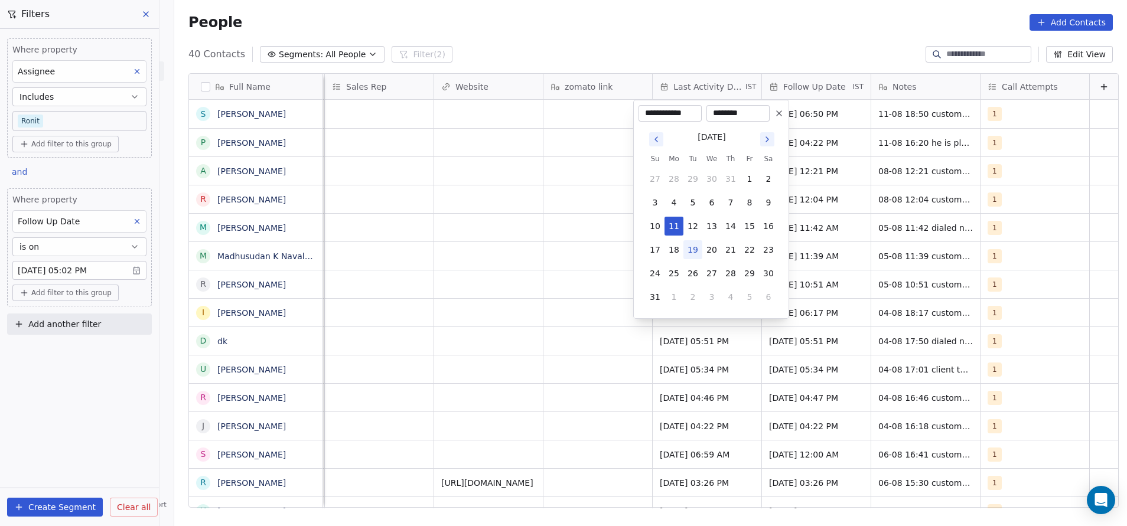
click at [532, 220] on html "On2Cook India Pvt. Ltd. Contacts People Marketing Workflows Campaigns Sales Pip…" at bounding box center [563, 263] width 1127 height 526
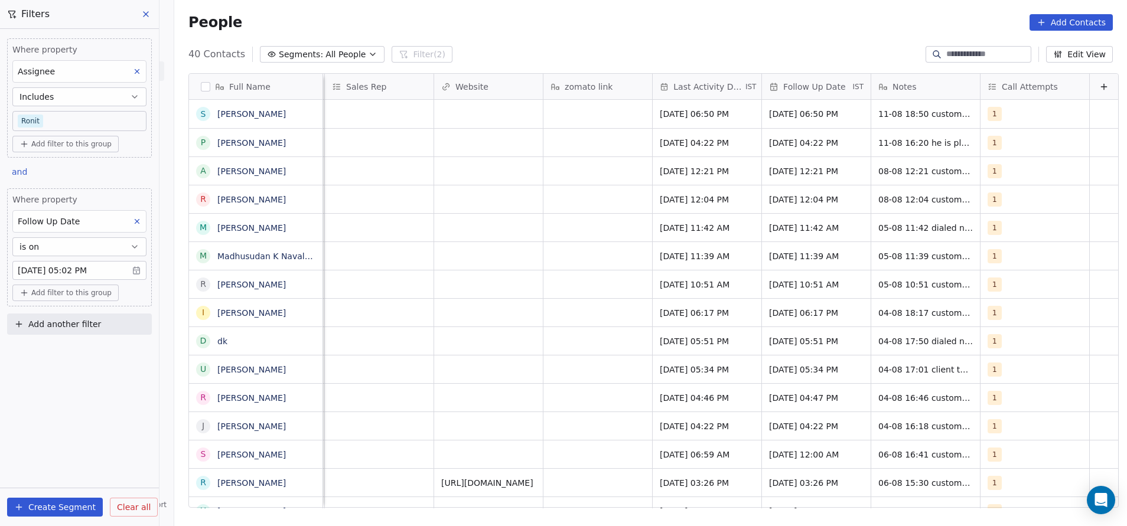
click at [136, 218] on icon at bounding box center [137, 221] width 8 height 8
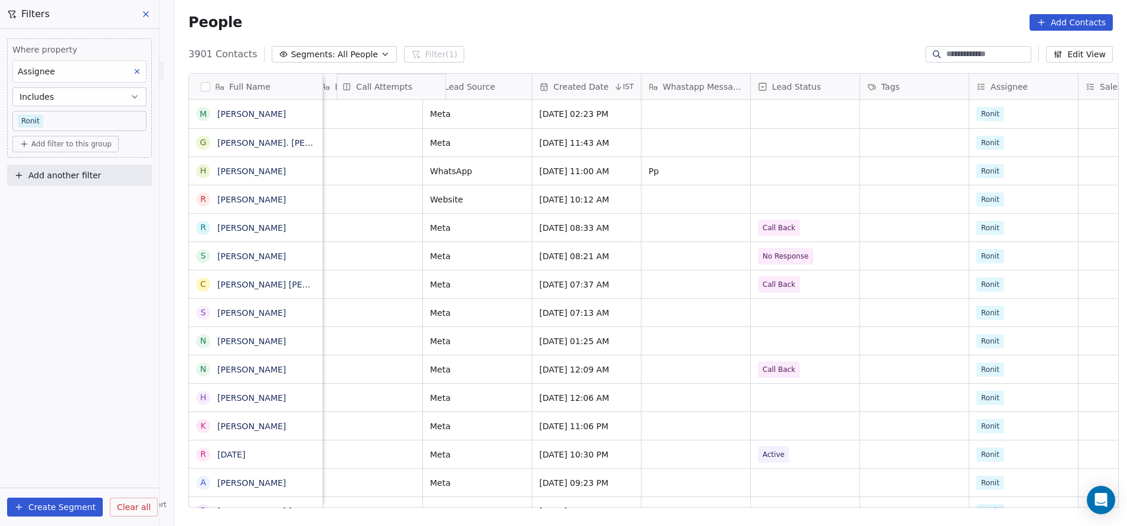
scroll to position [0, 659]
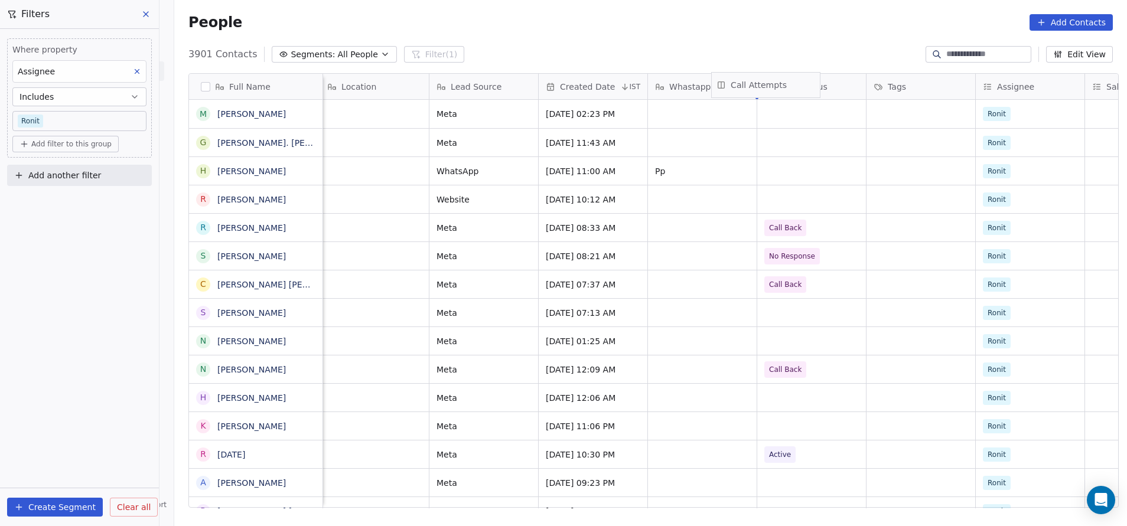
drag, startPoint x: 1001, startPoint y: 83, endPoint x: 752, endPoint y: 81, distance: 249.2
click at [751, 81] on div "Full Name M [PERSON_NAME] G [PERSON_NAME]. [PERSON_NAME] H [PERSON_NAME] R [PER…" at bounding box center [653, 291] width 929 height 435
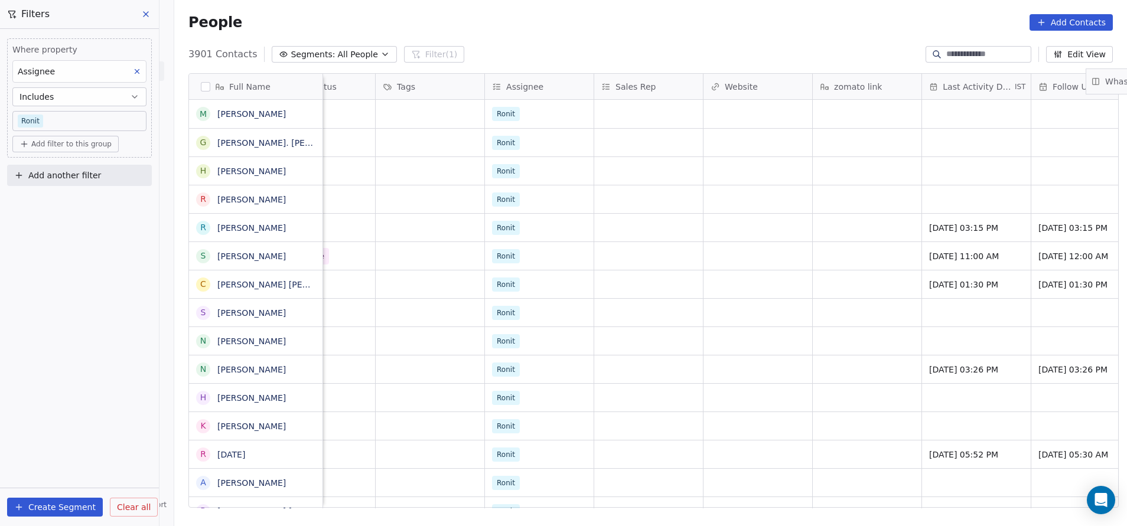
scroll to position [0, 1432]
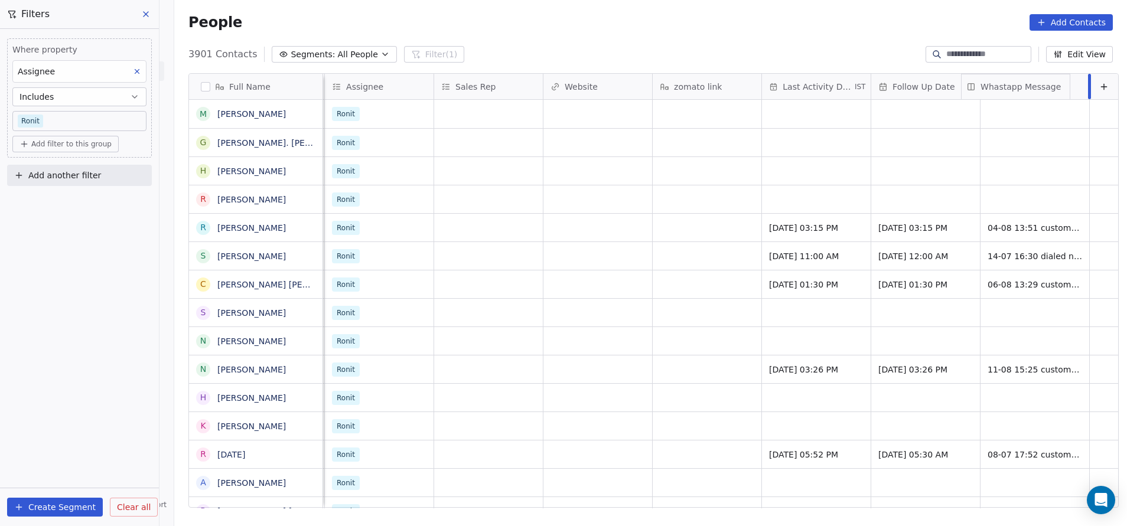
drag, startPoint x: 678, startPoint y: 81, endPoint x: 1042, endPoint y: 81, distance: 364.4
click at [751, 80] on div "Full Name M [PERSON_NAME] G [PERSON_NAME]. [PERSON_NAME] H [PERSON_NAME] R [PER…" at bounding box center [653, 291] width 929 height 435
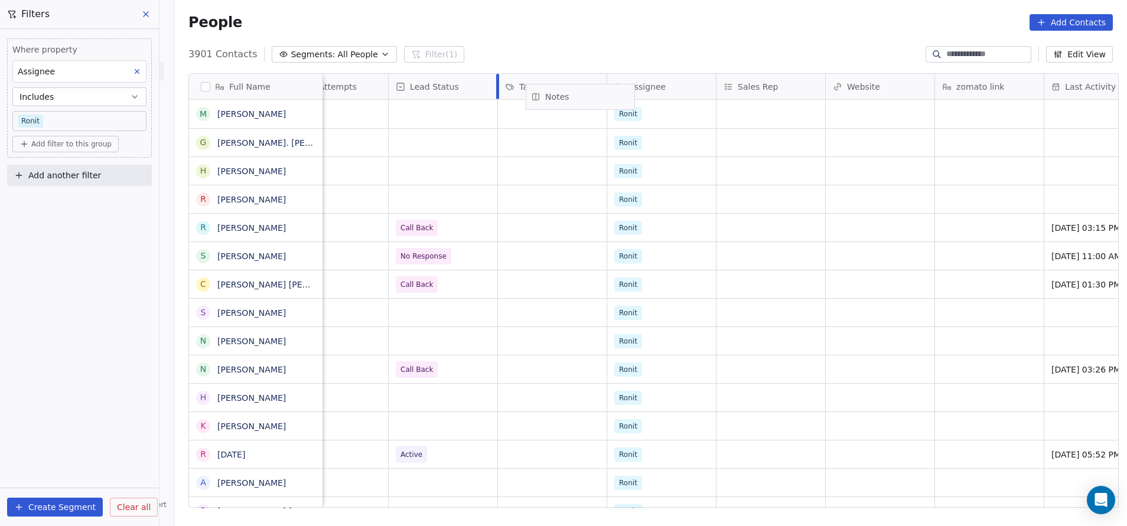
scroll to position [0, 1024]
drag, startPoint x: 892, startPoint y: 82, endPoint x: 592, endPoint y: 81, distance: 299.4
click at [592, 81] on div "Full Name M [PERSON_NAME] G [PERSON_NAME]. [PERSON_NAME] H [PERSON_NAME] R [PER…" at bounding box center [653, 291] width 929 height 435
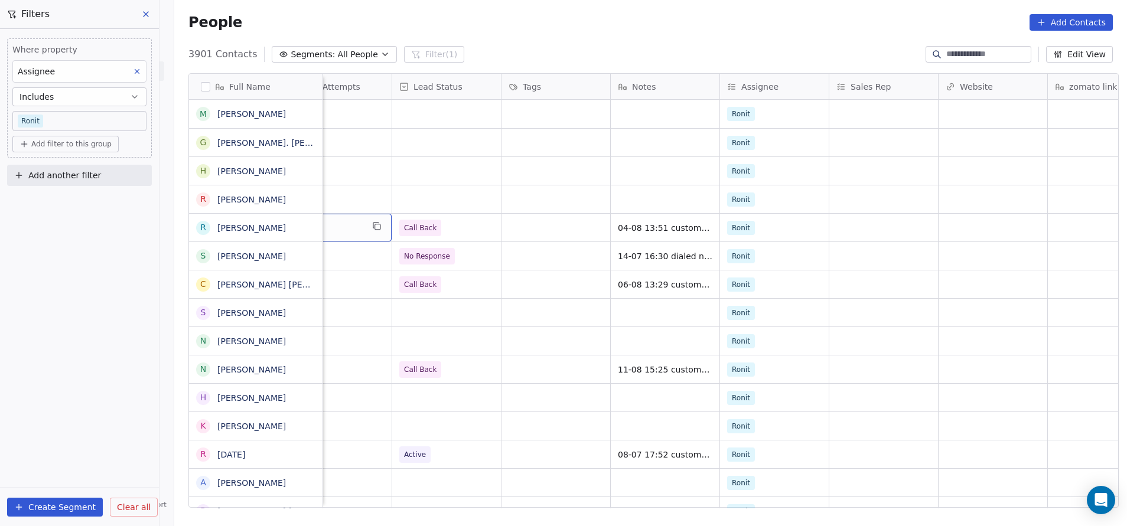
scroll to position [0, 983]
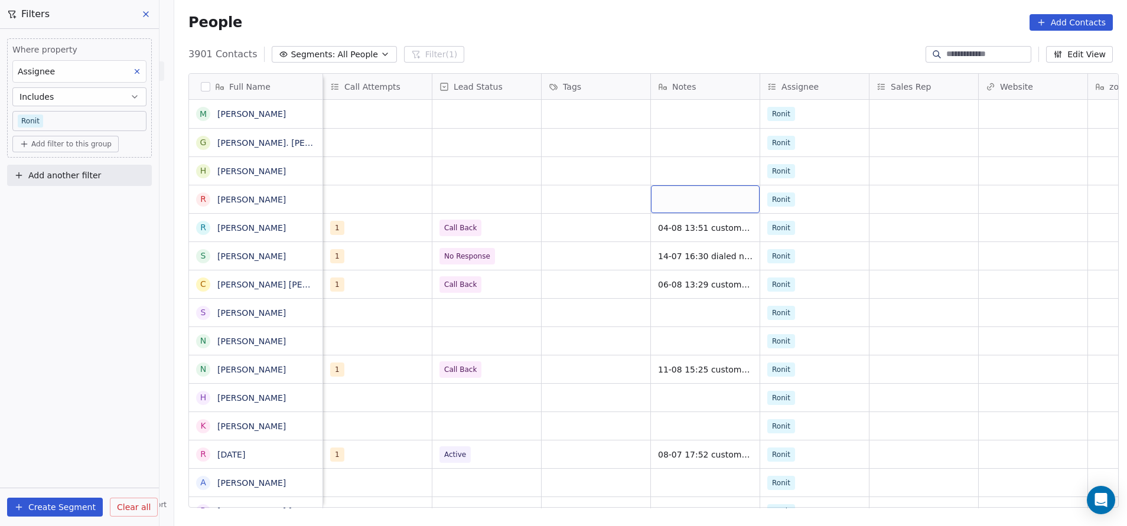
click at [666, 197] on div "grid" at bounding box center [705, 199] width 109 height 28
click at [353, 195] on html "On2Cook India Pvt. Ltd. Contacts People Marketing Workflows Campaigns Sales Pip…" at bounding box center [563, 263] width 1127 height 526
click at [363, 196] on div "grid" at bounding box center [377, 199] width 109 height 28
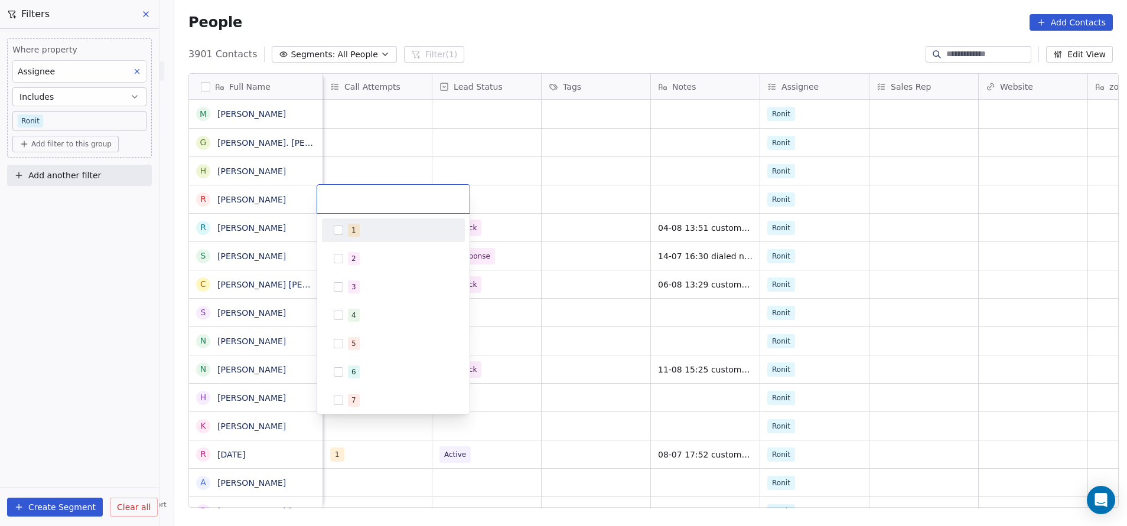
click at [343, 222] on div "1" at bounding box center [393, 230] width 133 height 19
click at [499, 195] on html "On2Cook India Pvt. Ltd. Contacts People Marketing Workflows Campaigns Sales Pip…" at bounding box center [563, 263] width 1127 height 526
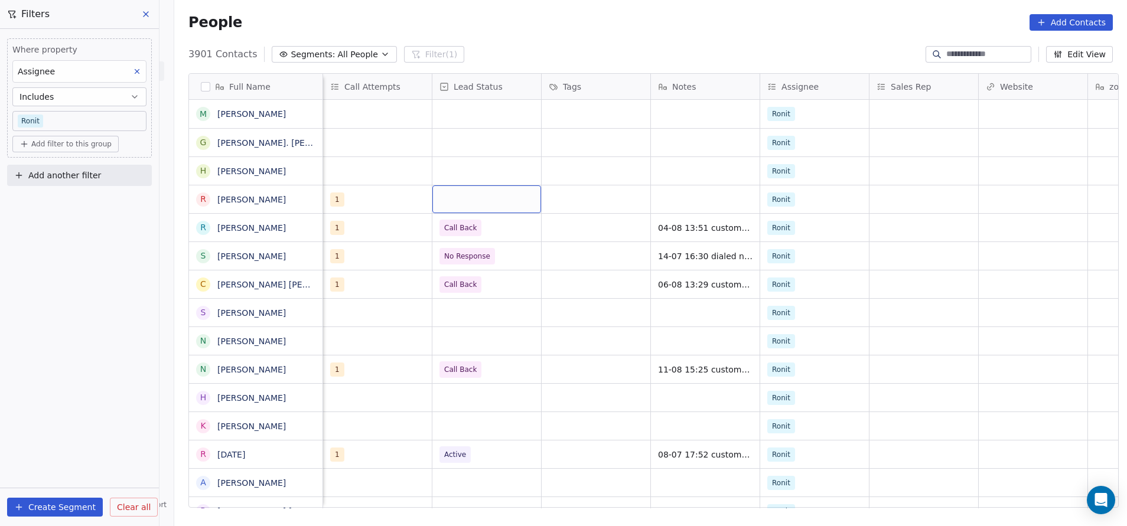
click at [466, 195] on div "grid" at bounding box center [486, 199] width 109 height 28
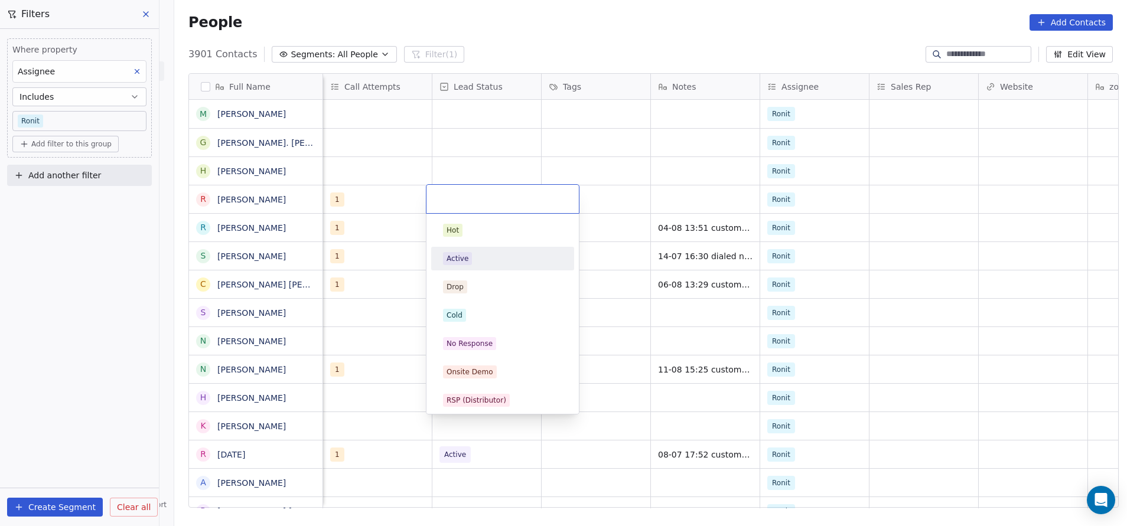
click at [466, 253] on span "Active" at bounding box center [457, 258] width 29 height 13
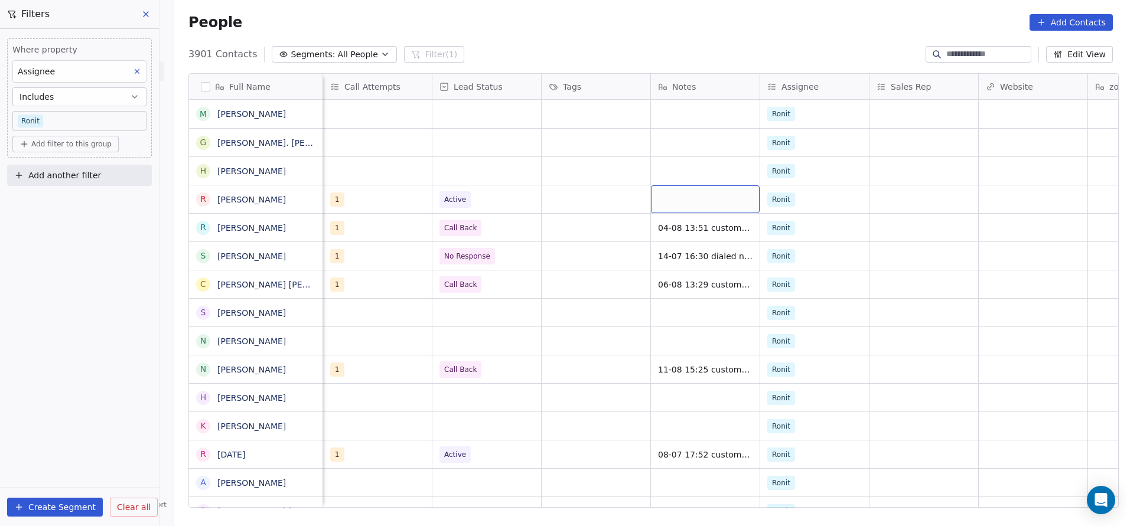
click at [672, 190] on div "grid" at bounding box center [705, 199] width 109 height 28
type textarea "**********"
drag, startPoint x: 877, startPoint y: 200, endPoint x: 885, endPoint y: 216, distance: 18.2
click at [751, 210] on html "On2Cook India Pvt. Ltd. Contacts People Marketing Workflows Campaigns Sales Pip…" at bounding box center [563, 263] width 1127 height 526
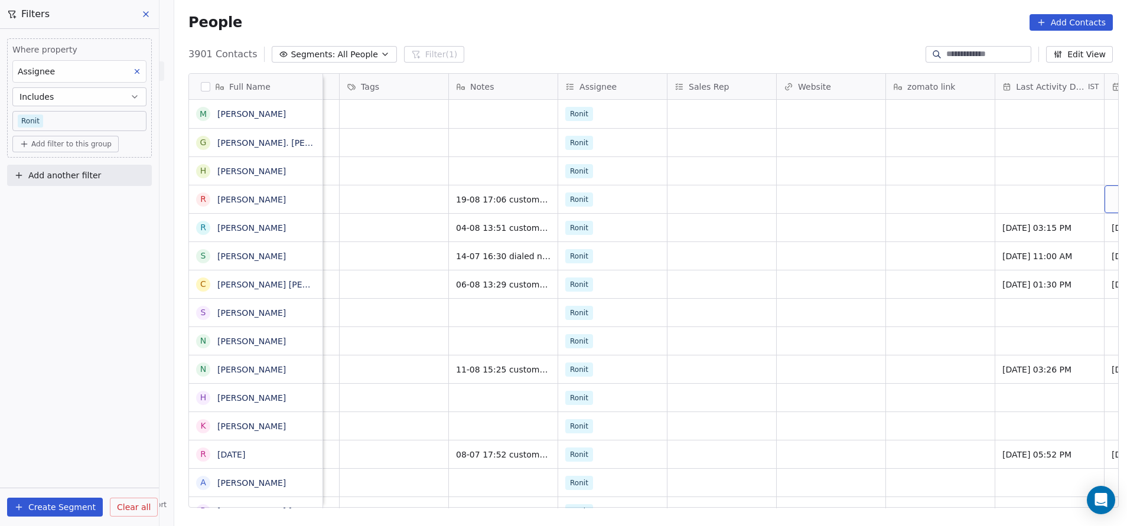
scroll to position [0, 1295]
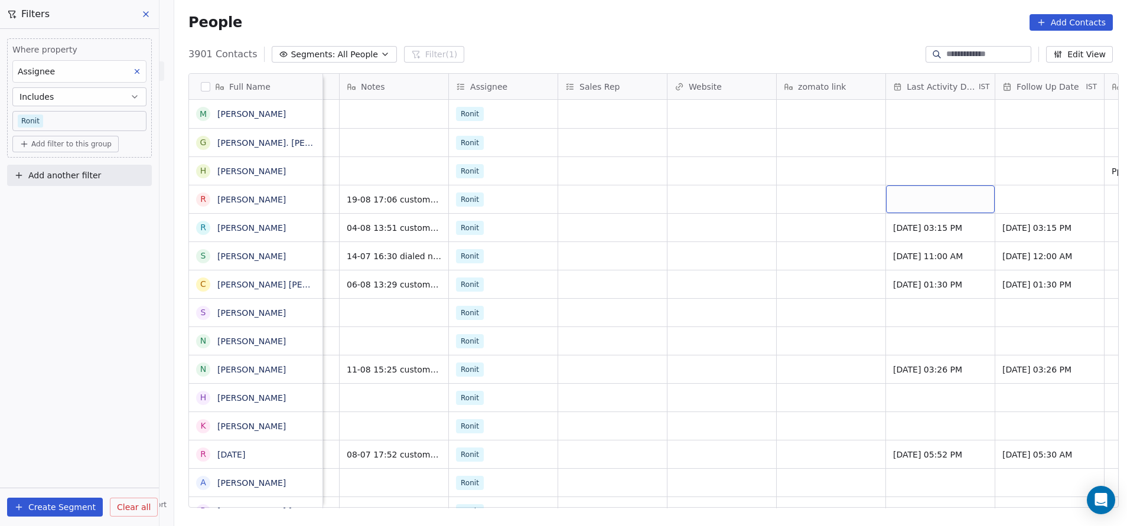
click at [751, 201] on div "grid" at bounding box center [940, 199] width 109 height 28
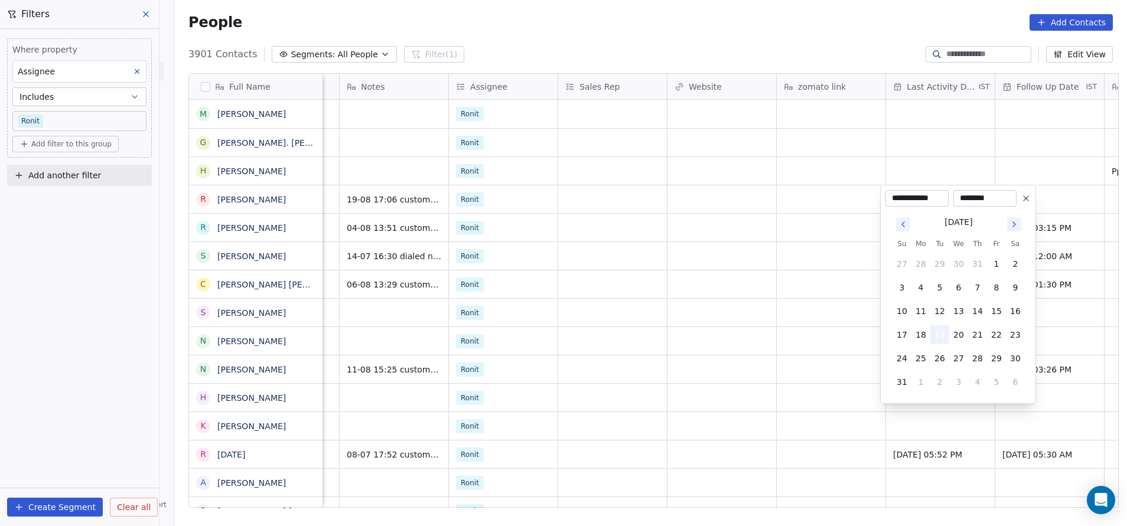
click at [751, 332] on button "19" at bounding box center [939, 334] width 19 height 19
click at [751, 276] on html "On2Cook India Pvt. Ltd. Contacts People Marketing Workflows Campaigns Sales Pip…" at bounding box center [563, 263] width 1127 height 526
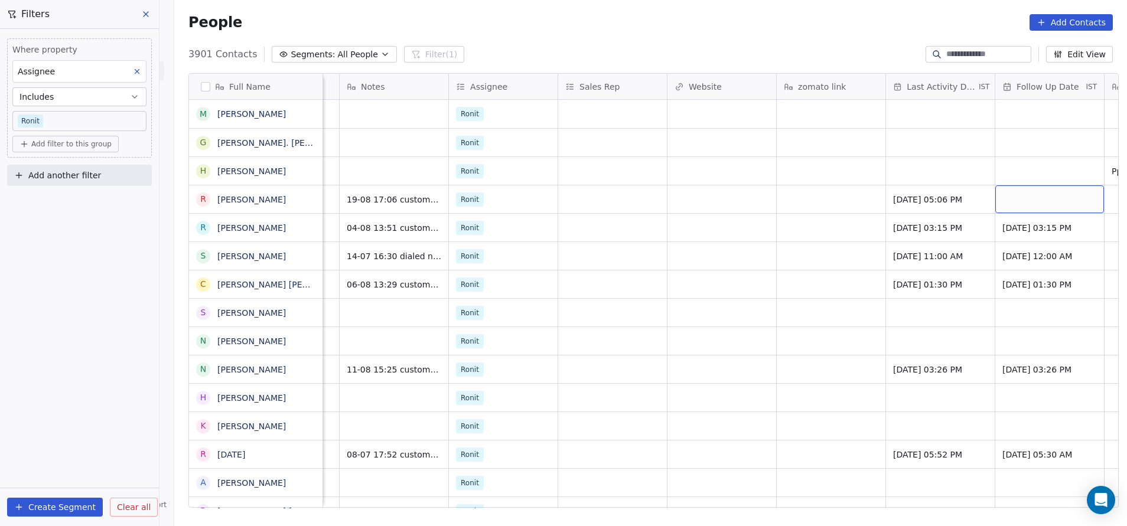
click at [751, 190] on div "grid" at bounding box center [1049, 199] width 109 height 28
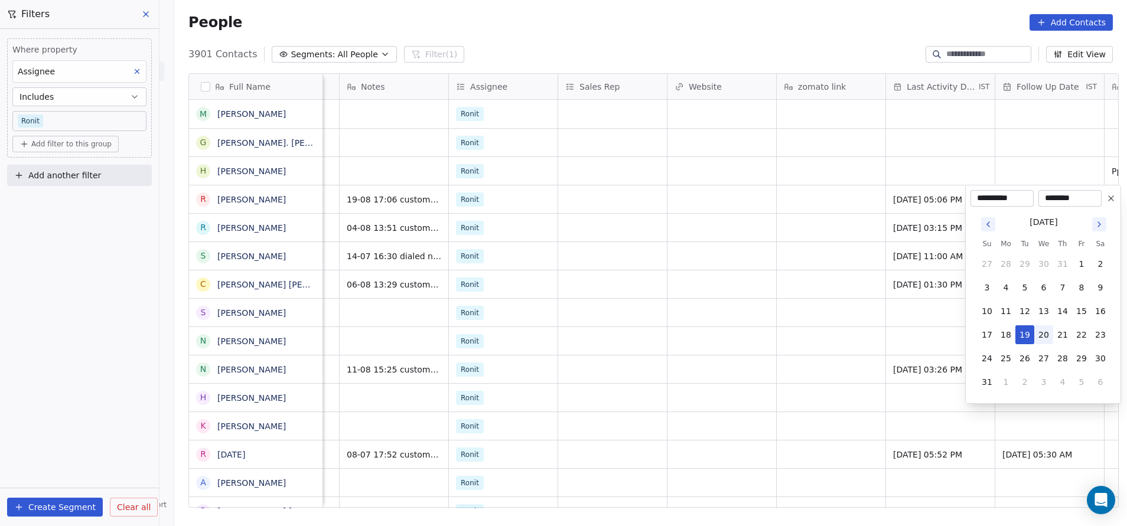
click at [751, 331] on button "20" at bounding box center [1043, 334] width 19 height 19
type input "**********"
click at [736, 273] on html "On2Cook India Pvt. Ltd. Contacts People Marketing Workflows Campaigns Sales Pip…" at bounding box center [563, 263] width 1127 height 526
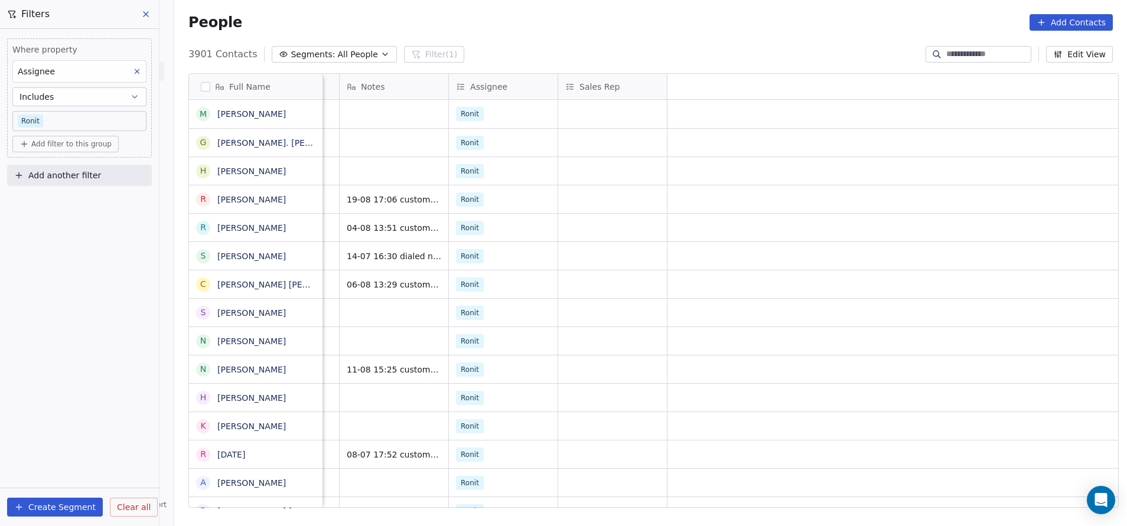
scroll to position [0, 437]
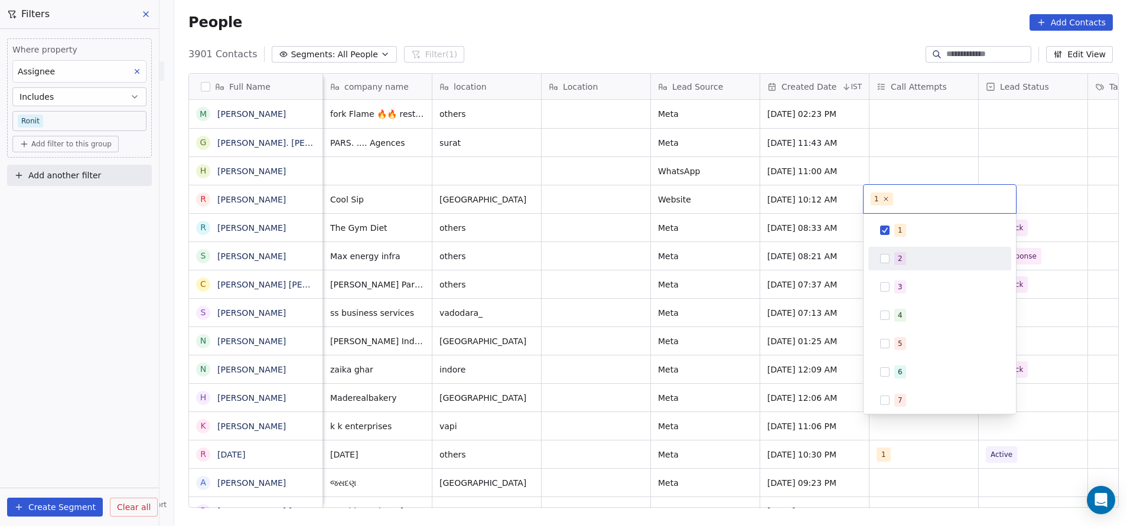
click at [751, 260] on span "2" at bounding box center [900, 258] width 12 height 13
click at [751, 229] on span "1" at bounding box center [900, 230] width 12 height 13
click at [751, 193] on html "On2Cook India Pvt. Ltd. Contacts People Marketing Workflows Campaigns Sales Pip…" at bounding box center [563, 263] width 1127 height 526
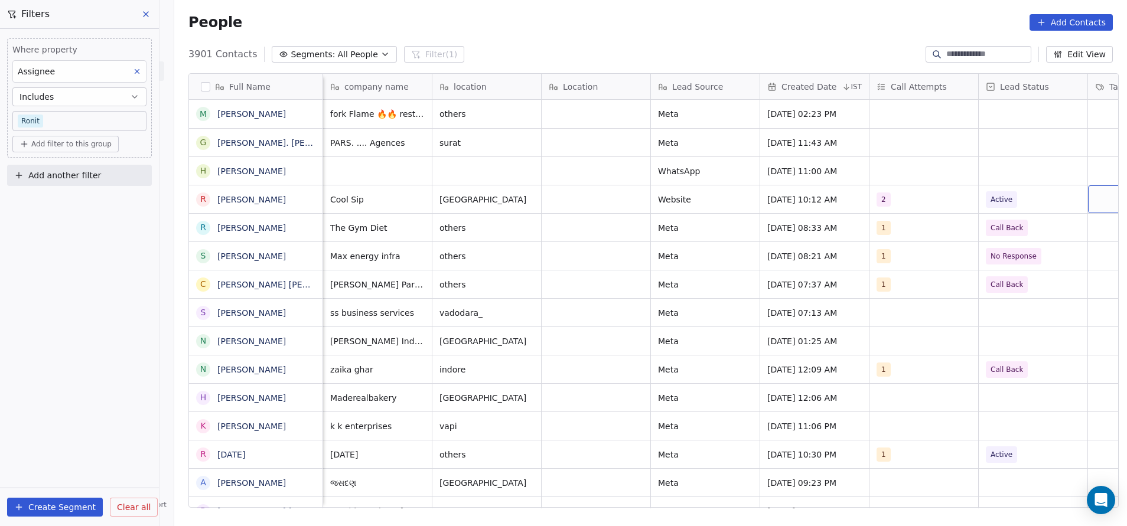
scroll to position [0, 530]
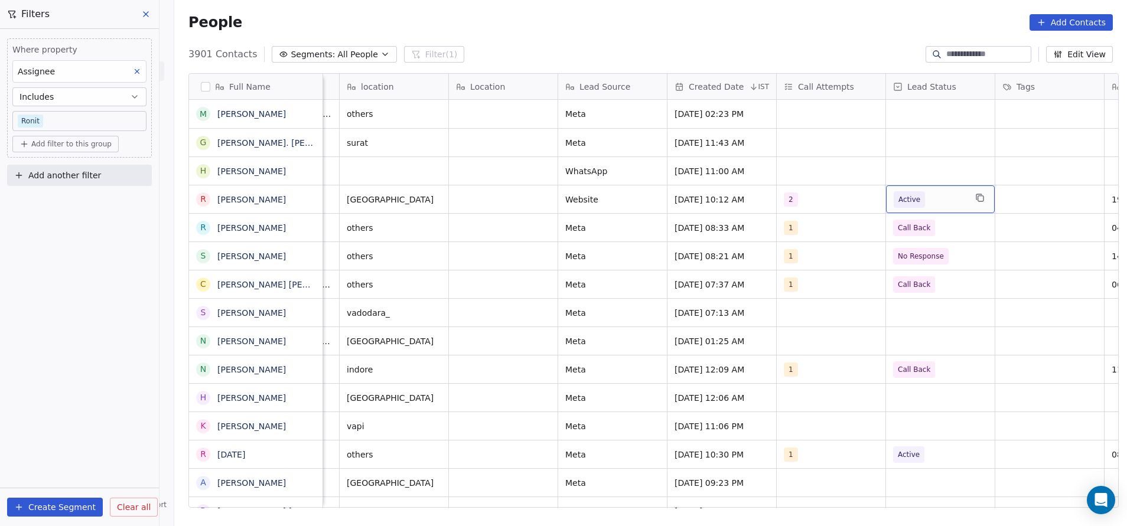
click at [751, 205] on span "Active" at bounding box center [909, 200] width 22 height 12
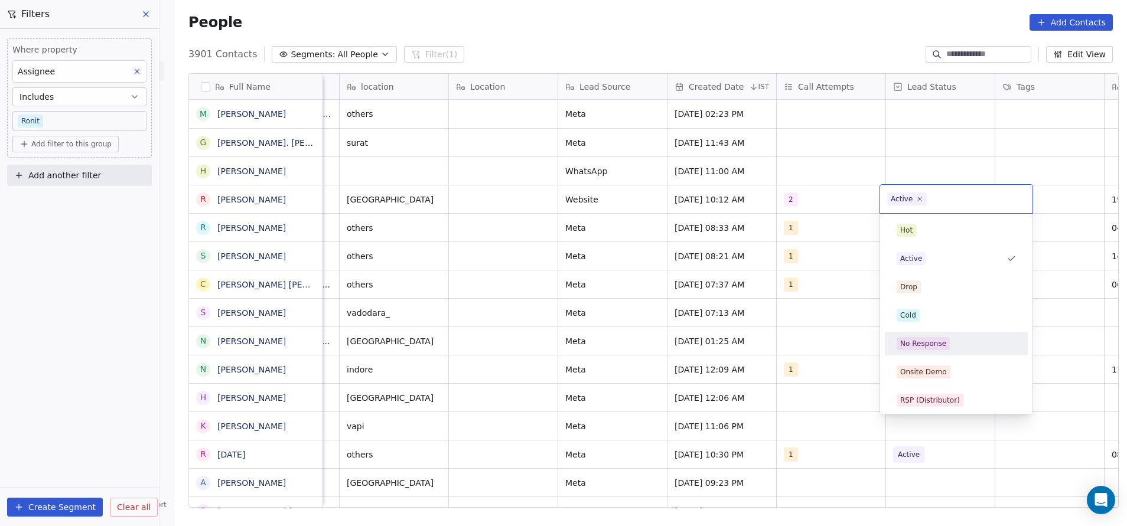
click at [751, 335] on div "No Response" at bounding box center [955, 343] width 133 height 19
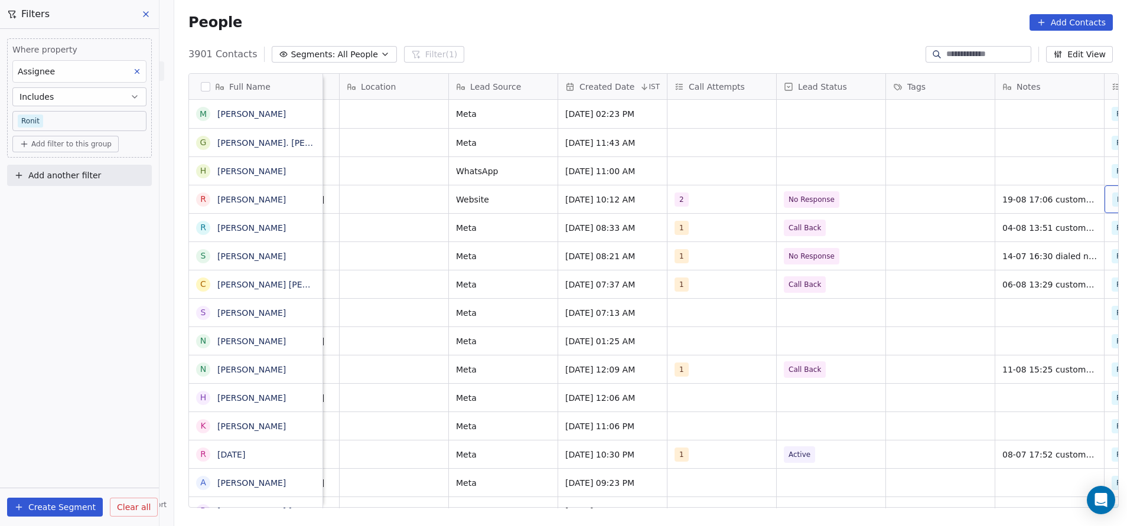
scroll to position [0, 748]
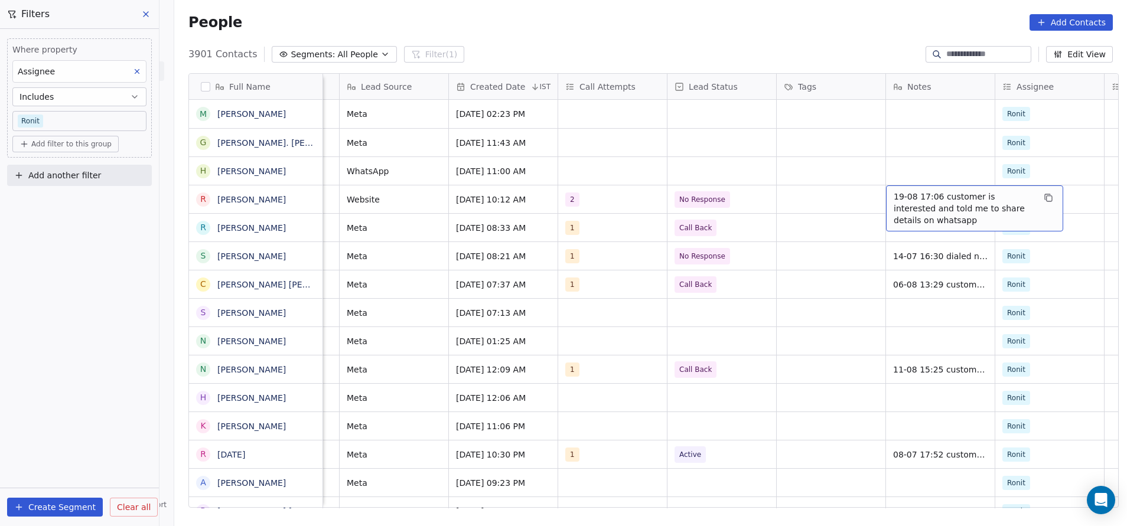
click at [751, 200] on span "19-08 17:06 customer is interested and told me to share details on whatsapp" at bounding box center [964, 208] width 141 height 35
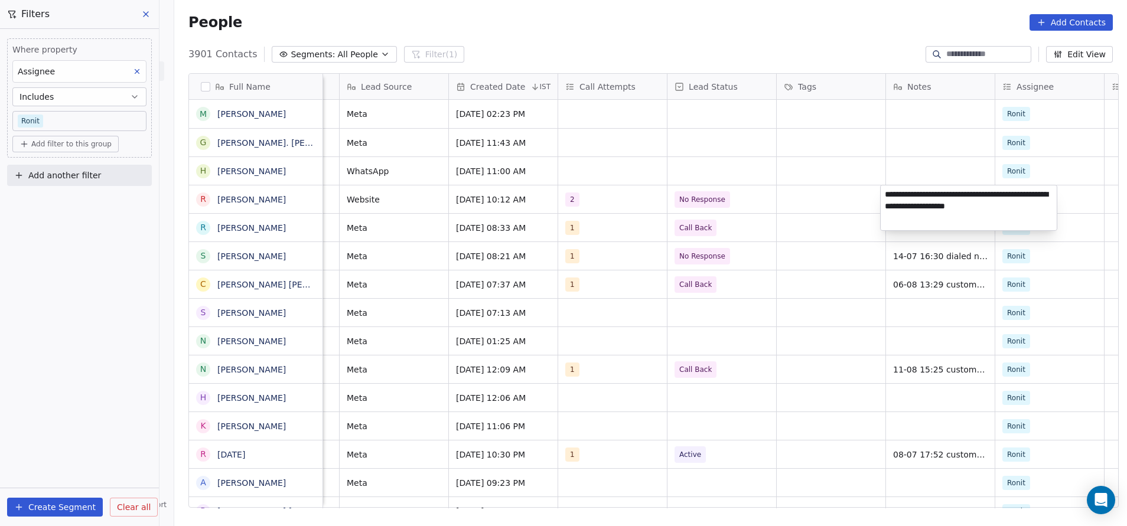
click at [751, 187] on textarea "**********" at bounding box center [969, 207] width 176 height 45
type textarea "**********"
click at [751, 208] on html "On2Cook India Pvt. Ltd. Contacts People Marketing Workflows Campaigns Sales Pip…" at bounding box center [563, 263] width 1127 height 526
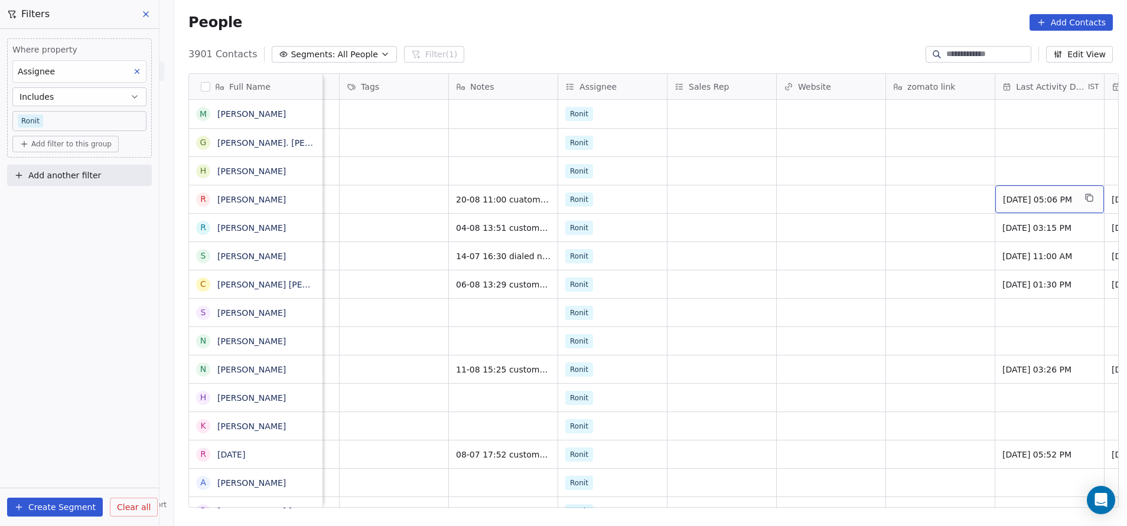
scroll to position [0, 1295]
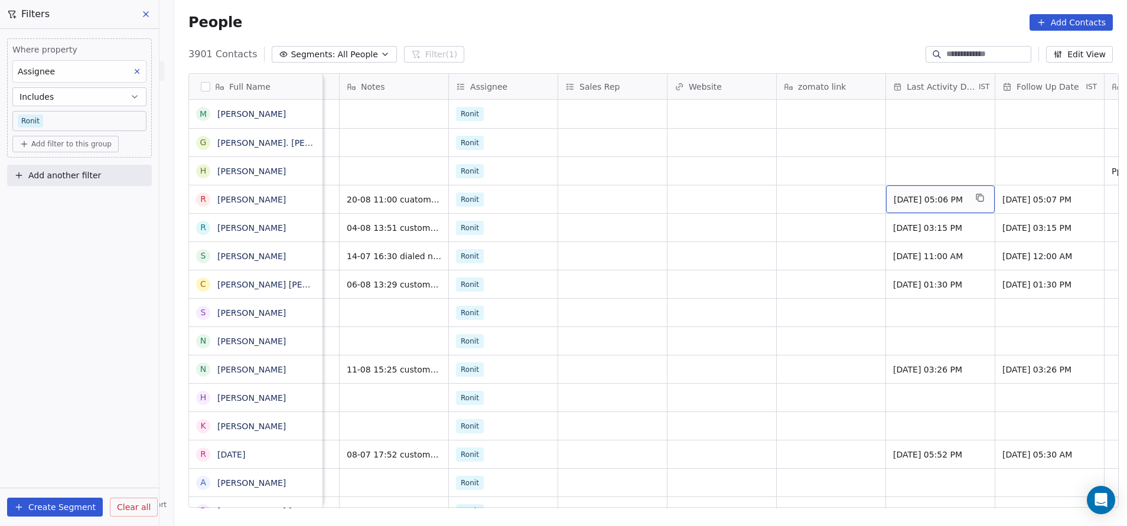
click at [751, 203] on span "[DATE] 05:06 PM" at bounding box center [930, 200] width 72 height 12
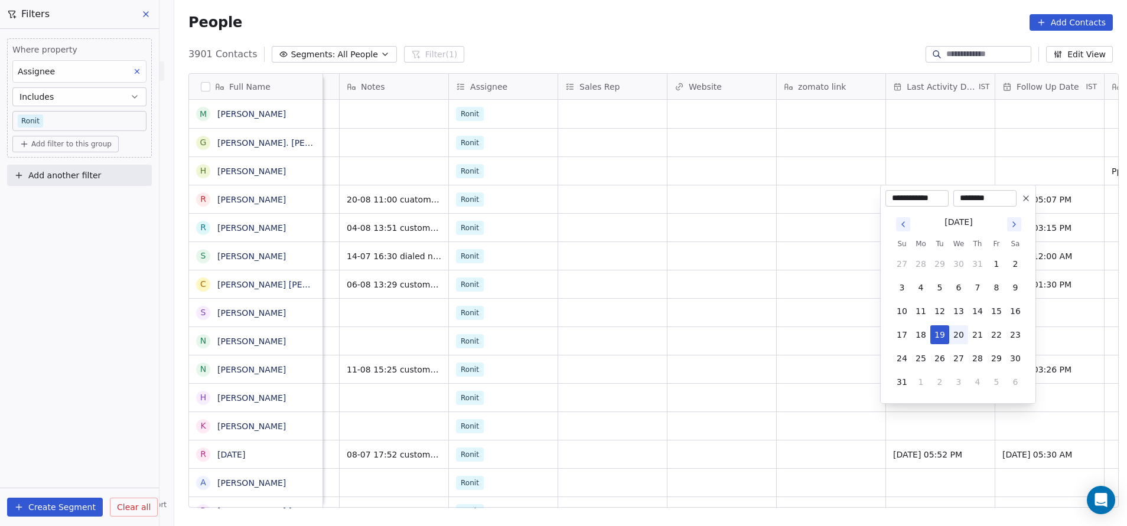
click at [751, 335] on button "20" at bounding box center [958, 334] width 19 height 19
type input "**********"
click at [751, 318] on html "On2Cook India Pvt. Ltd. Contacts People Marketing Workflows Campaigns Sales Pip…" at bounding box center [563, 263] width 1127 height 526
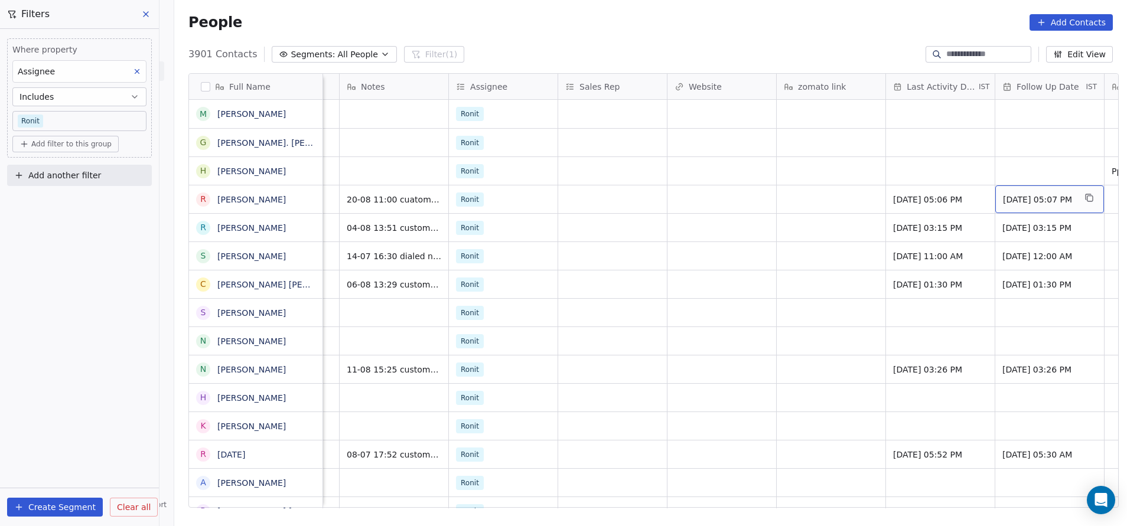
click at [751, 200] on span "[DATE] 05:07 PM" at bounding box center [1039, 200] width 72 height 12
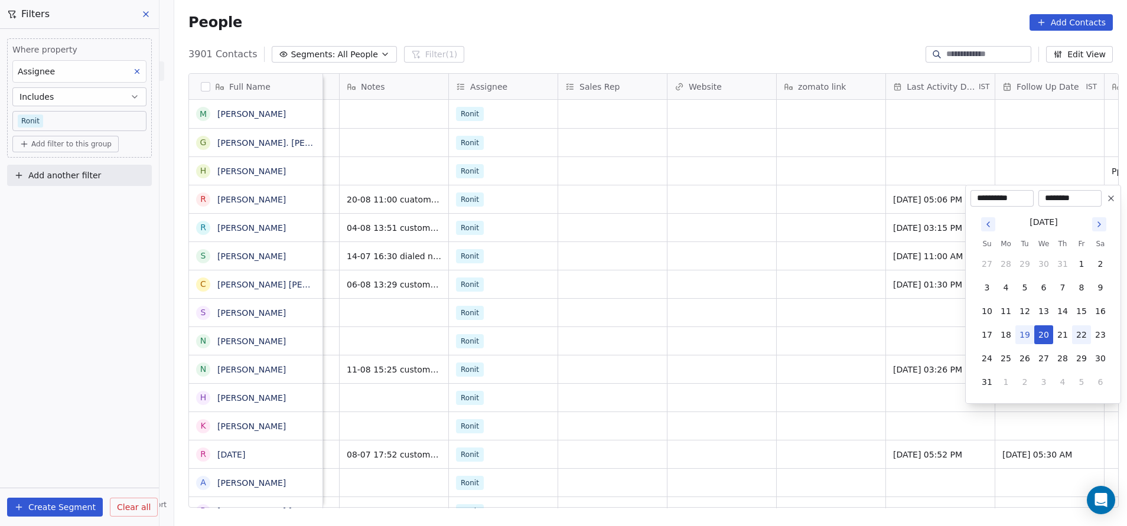
click at [751, 335] on button "22" at bounding box center [1081, 334] width 19 height 19
type input "**********"
click at [751, 285] on html "On2Cook India Pvt. Ltd. Contacts People Marketing Workflows Campaigns Sales Pip…" at bounding box center [563, 263] width 1127 height 526
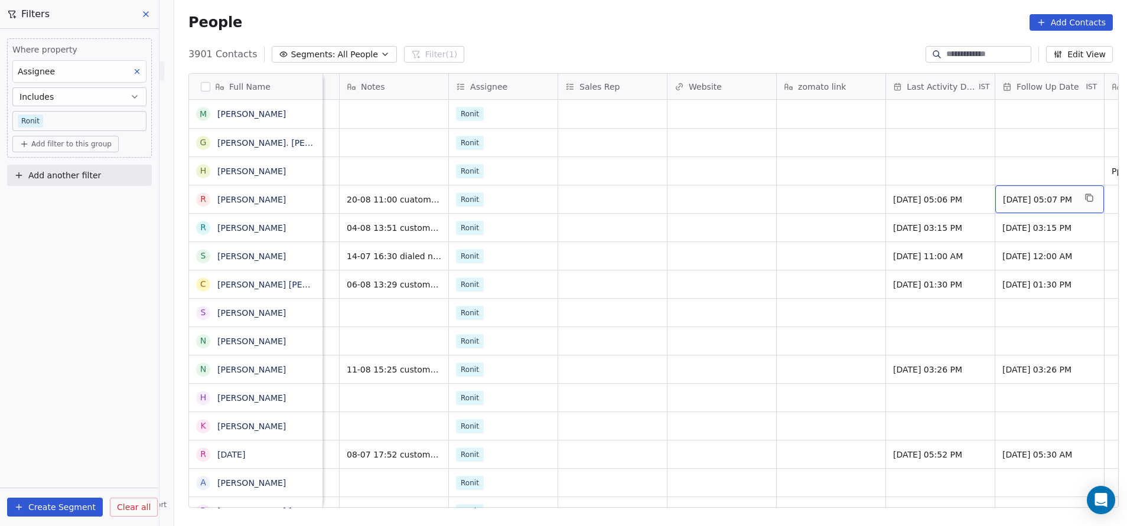
click at [751, 203] on span "[DATE] 05:07 PM" at bounding box center [1039, 200] width 72 height 12
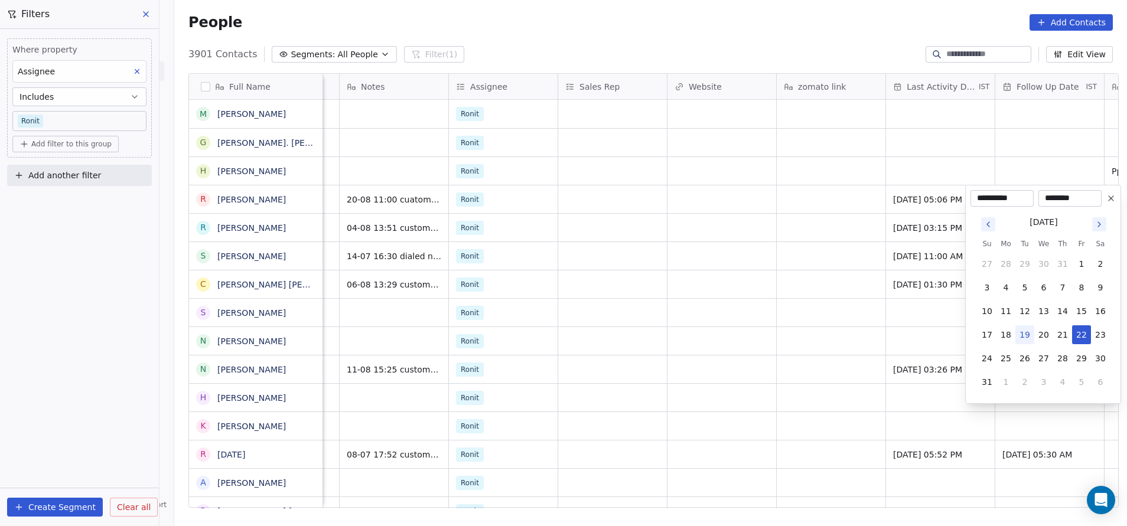
click at [751, 196] on div "**********" at bounding box center [1043, 294] width 156 height 219
click at [751, 197] on icon at bounding box center [1110, 198] width 9 height 9
type input "**********"
type input "********"
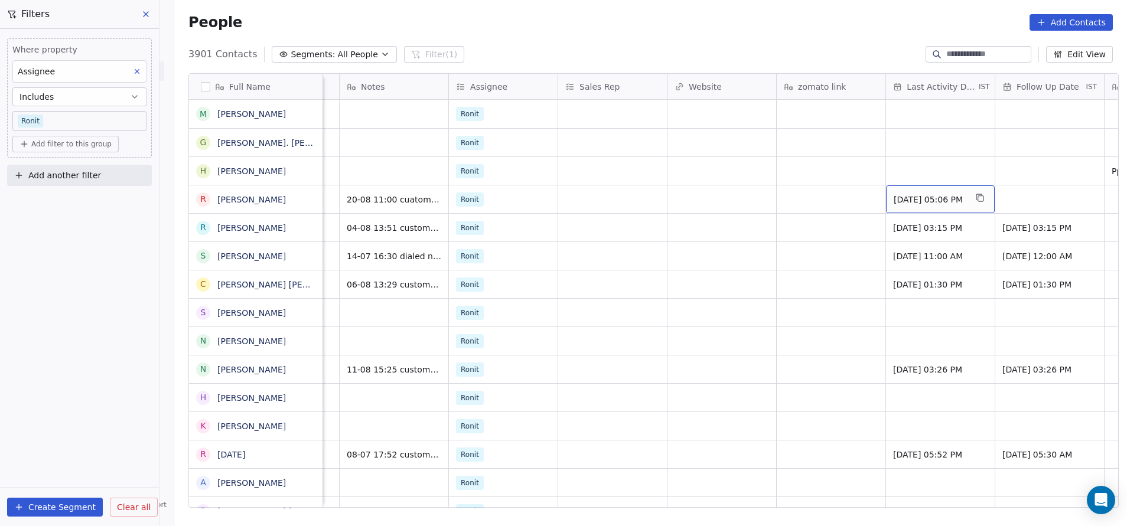
click at [751, 199] on span "[DATE] 05:06 PM" at bounding box center [930, 200] width 72 height 12
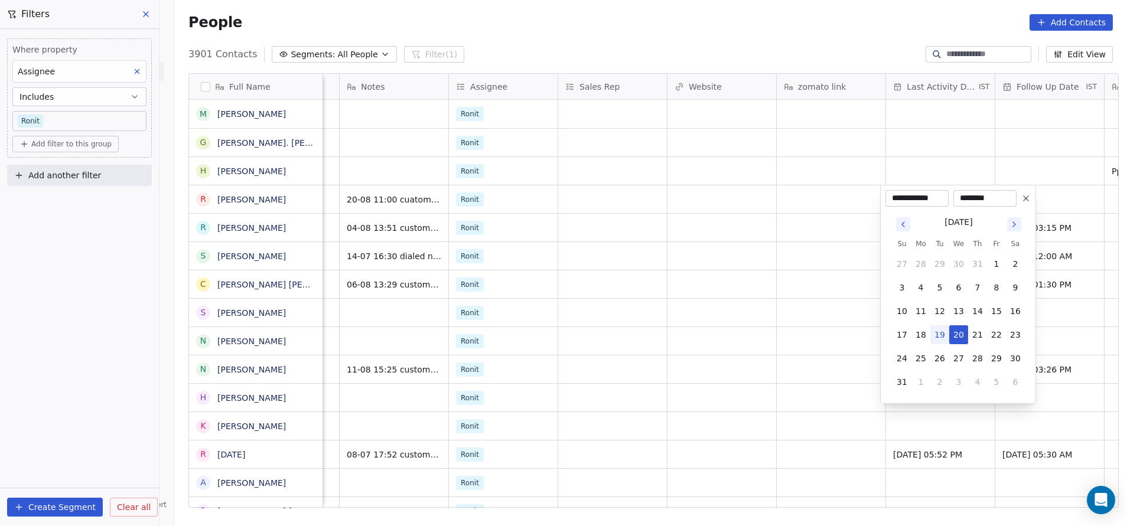
click at [751, 198] on icon at bounding box center [1025, 198] width 9 height 9
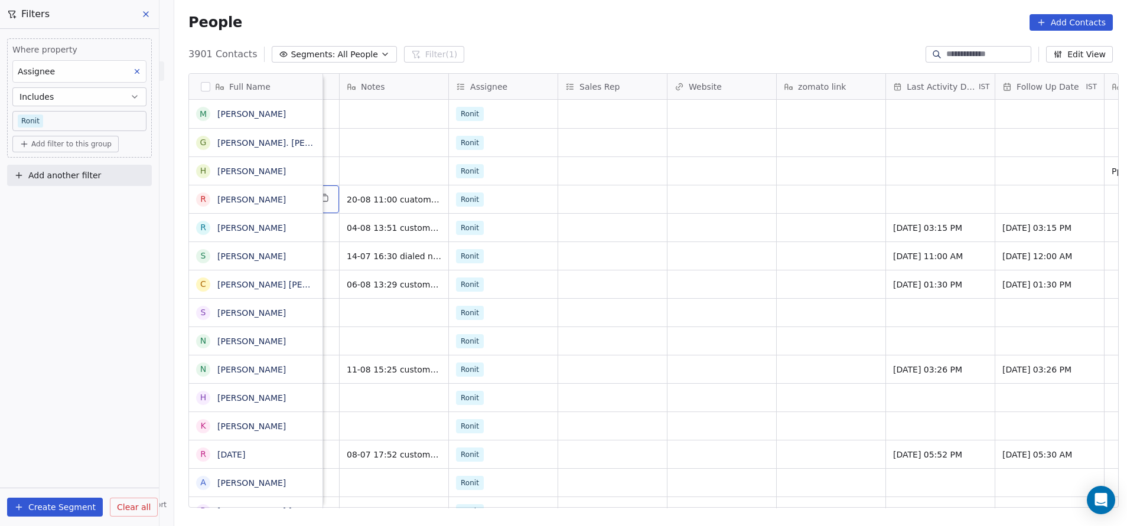
scroll to position [0, 1202]
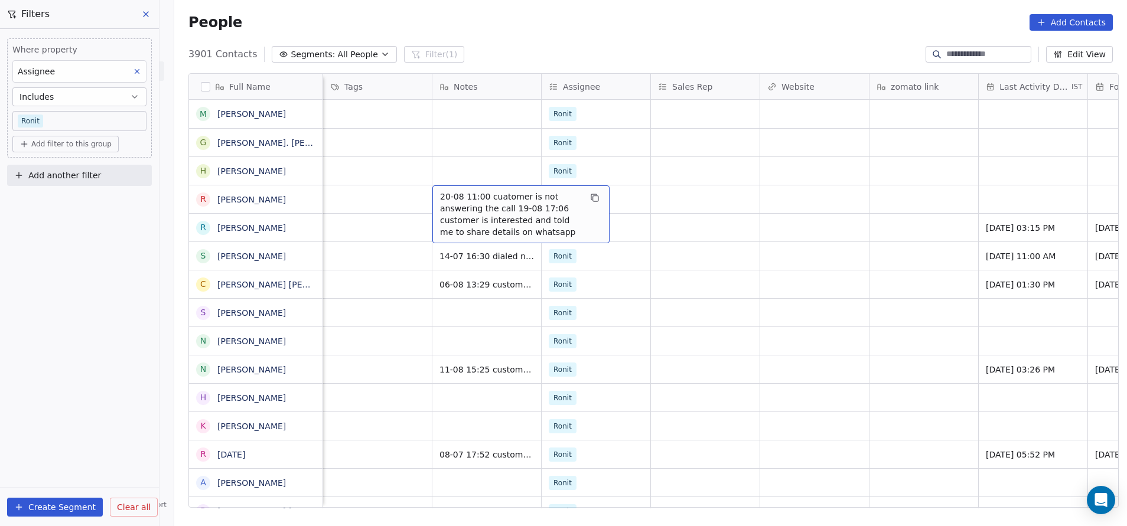
click at [477, 208] on span "20-08 11:00 cuatomer is not answering the call 19-08 17:06 customer is interest…" at bounding box center [510, 214] width 141 height 47
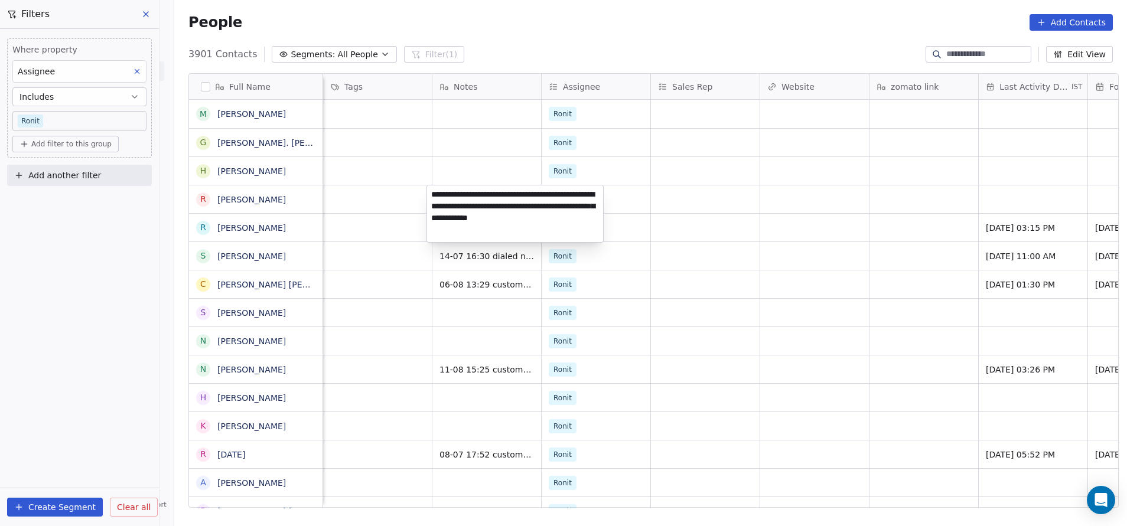
click at [480, 206] on textarea "**********" at bounding box center [515, 213] width 176 height 57
click at [391, 201] on html "On2Cook India Pvt. Ltd. Contacts People Marketing Workflows Campaigns Sales Pip…" at bounding box center [563, 263] width 1127 height 526
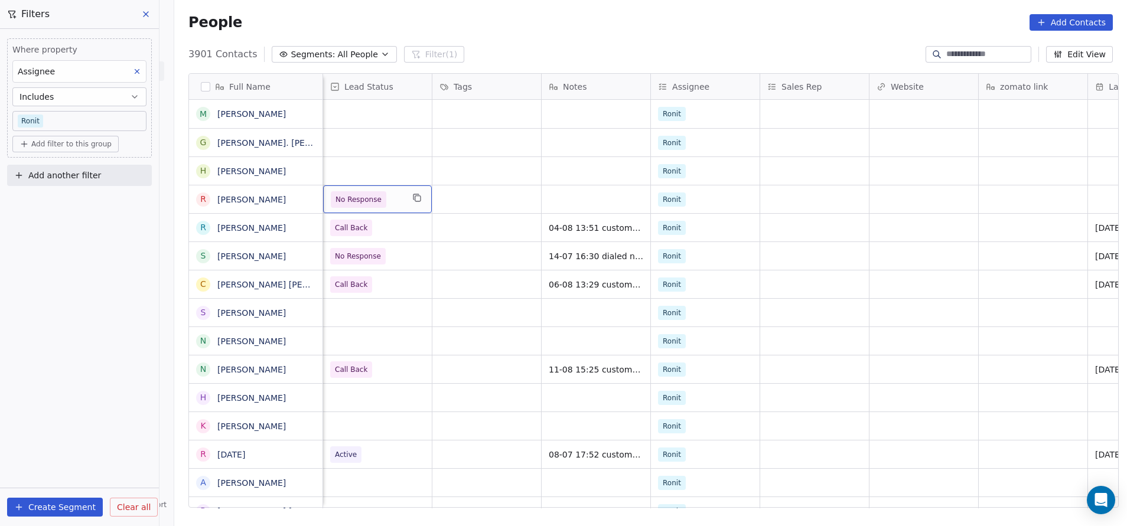
scroll to position [0, 983]
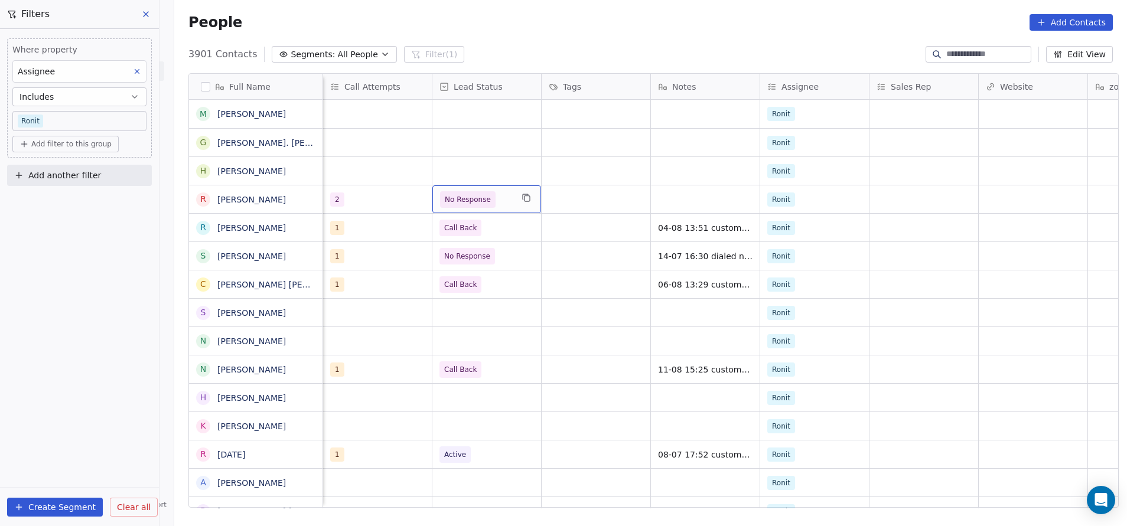
click at [511, 206] on div "No Response" at bounding box center [486, 199] width 109 height 28
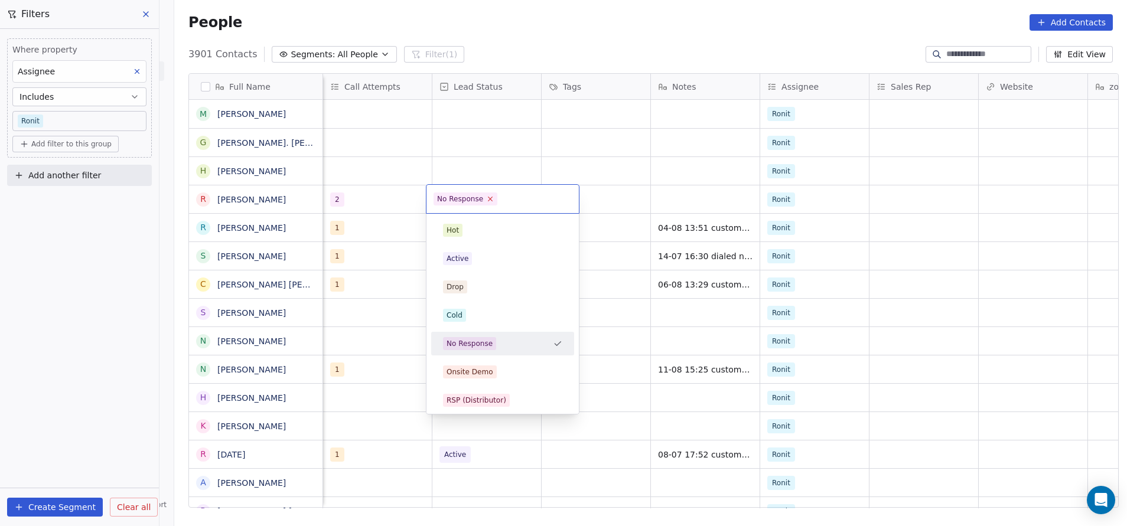
click at [491, 199] on icon at bounding box center [491, 199] width 8 height 8
click at [500, 199] on input "text" at bounding box center [536, 199] width 72 height 13
click at [355, 210] on html "On2Cook India Pvt. Ltd. Contacts People Marketing Workflows Campaigns Sales Pip…" at bounding box center [563, 263] width 1127 height 526
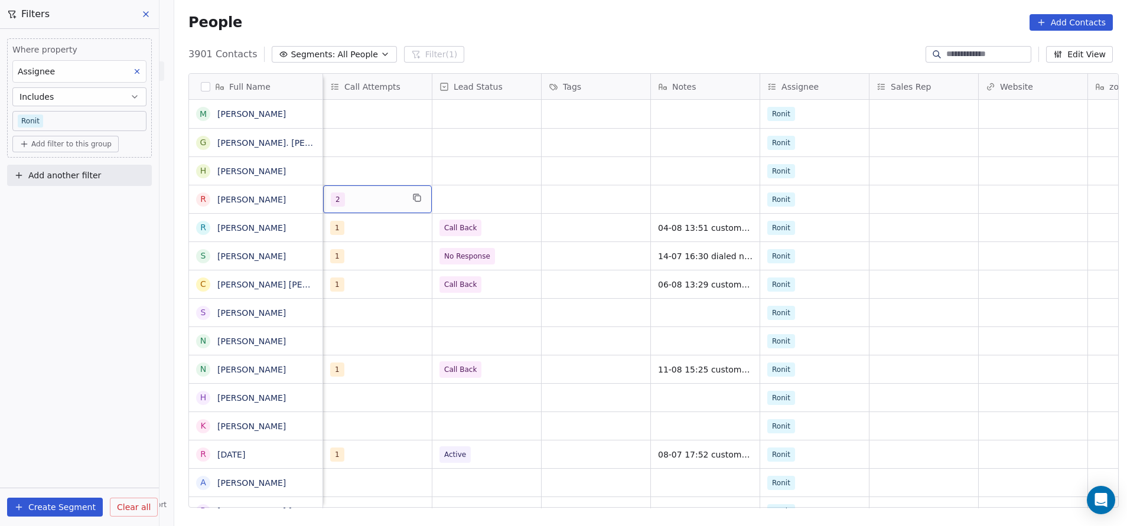
click at [357, 208] on div "2" at bounding box center [377, 199] width 109 height 28
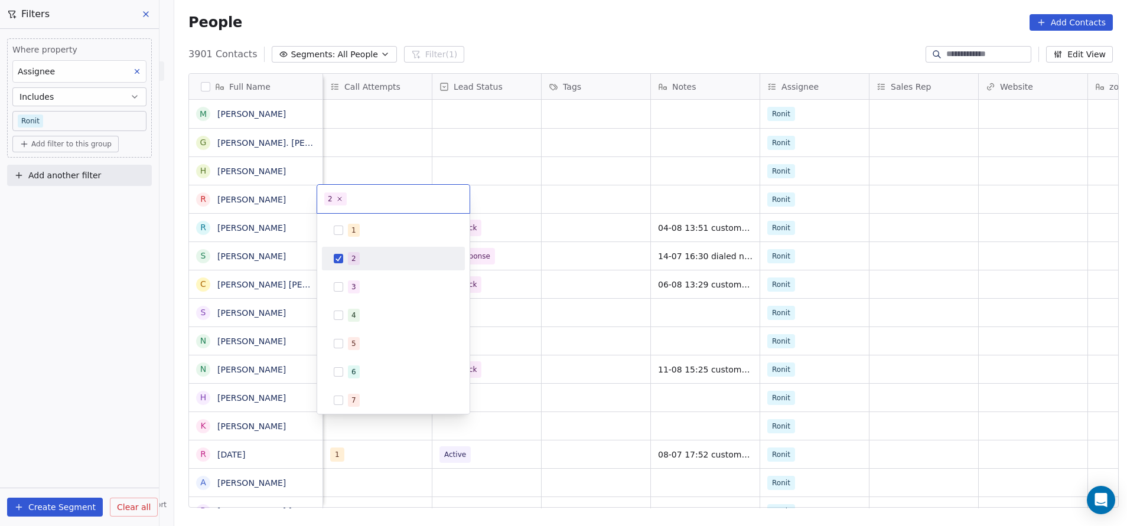
click at [344, 200] on span "2" at bounding box center [335, 199] width 22 height 13
click at [340, 198] on icon at bounding box center [339, 199] width 8 height 8
click at [549, 155] on html "On2Cook India Pvt. Ltd. Contacts People Marketing Workflows Campaigns Sales Pip…" at bounding box center [563, 263] width 1127 height 526
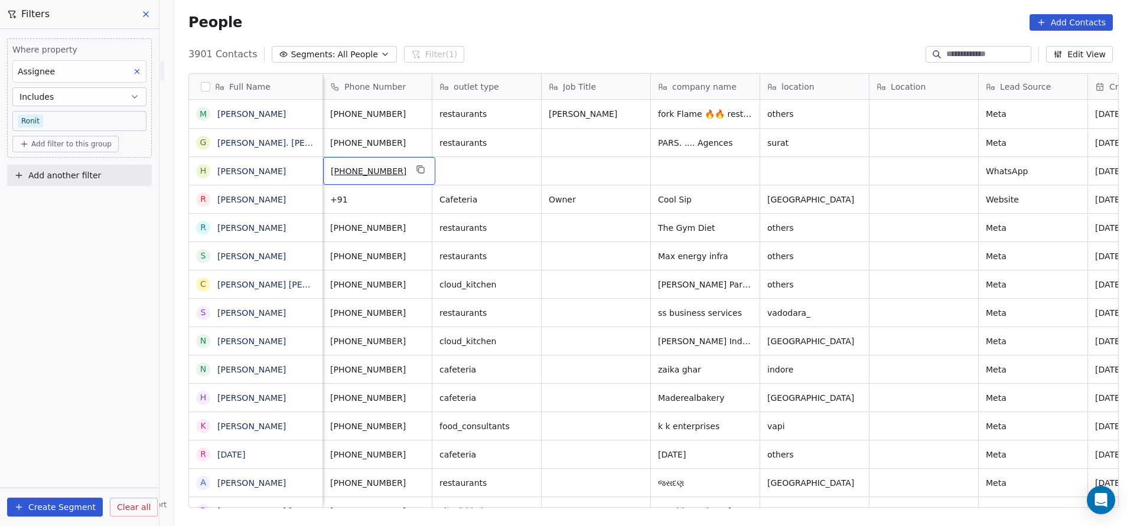
scroll to position [0, 0]
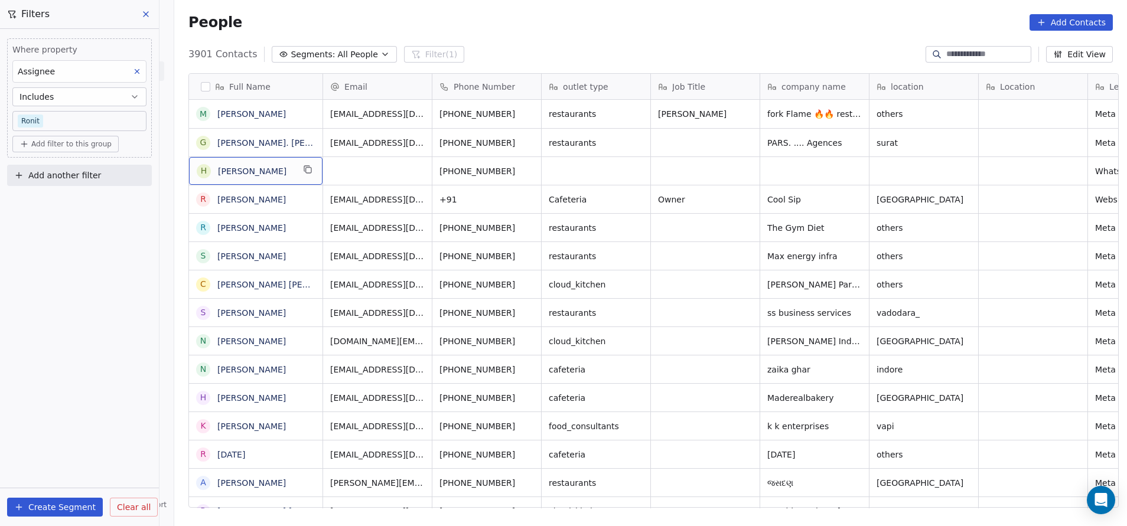
click at [751, 56] on button "Edit View" at bounding box center [1079, 54] width 67 height 17
click at [751, 93] on div "Location" at bounding box center [1033, 86] width 109 height 25
click at [751, 180] on html "On2Cook India Pvt. Ltd. Contacts People Marketing Workflows Campaigns Sales Pip…" at bounding box center [563, 263] width 1127 height 526
click at [751, 55] on icon "button" at bounding box center [1057, 54] width 9 height 9
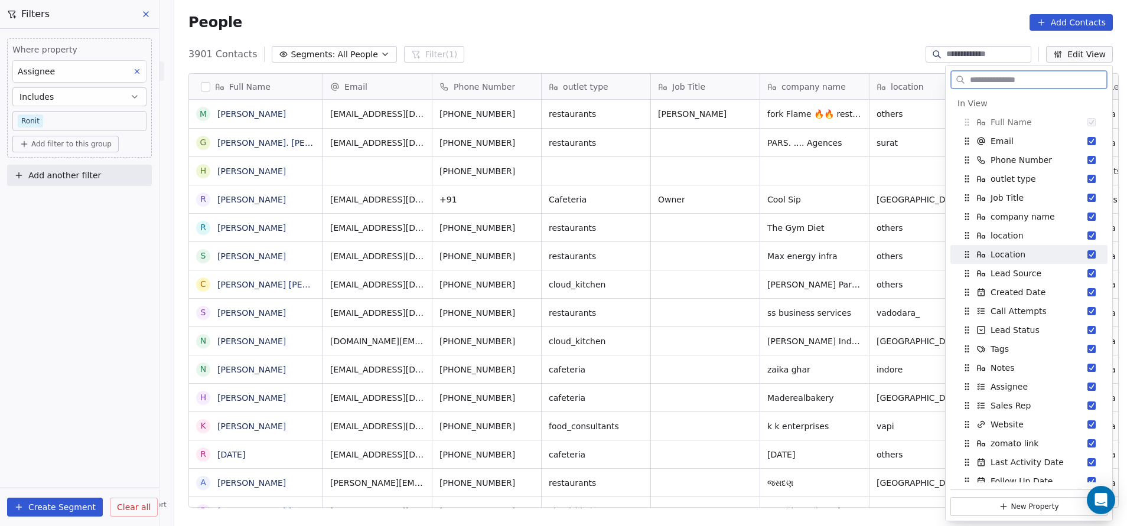
click at [751, 253] on button "Suggestions" at bounding box center [1091, 254] width 8 height 8
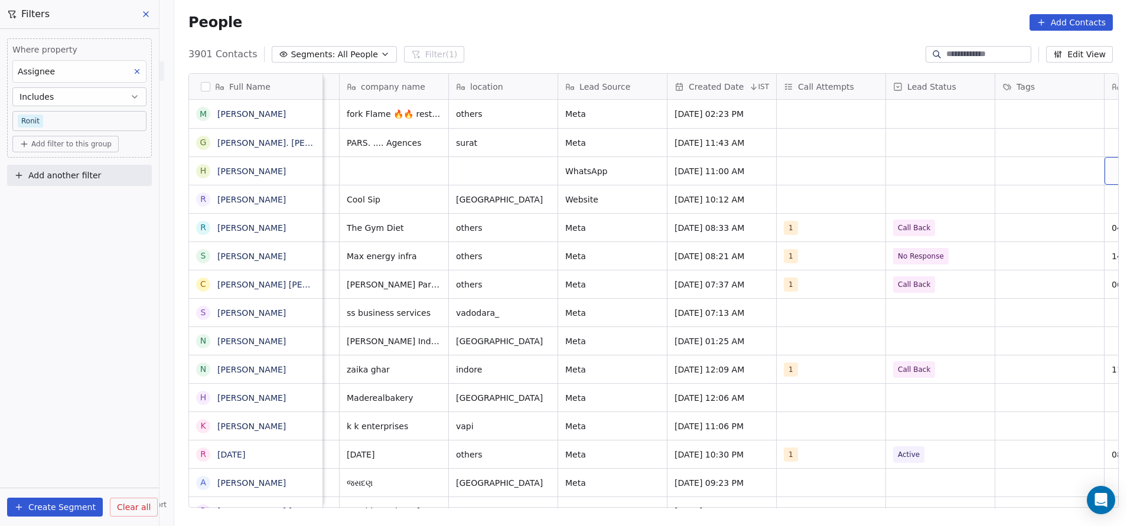
scroll to position [0, 530]
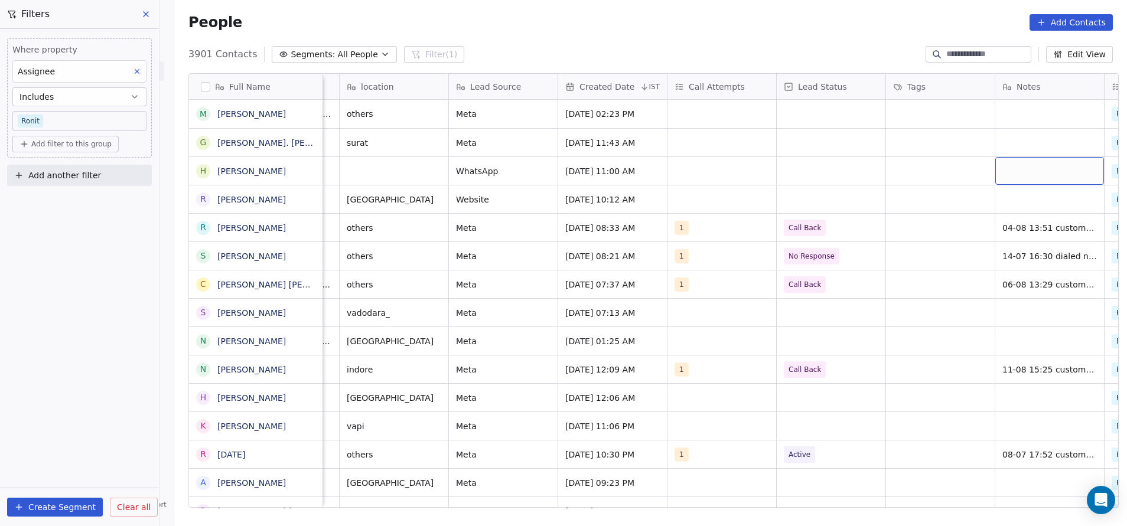
click at [751, 53] on icon "button" at bounding box center [1061, 52] width 2 height 2
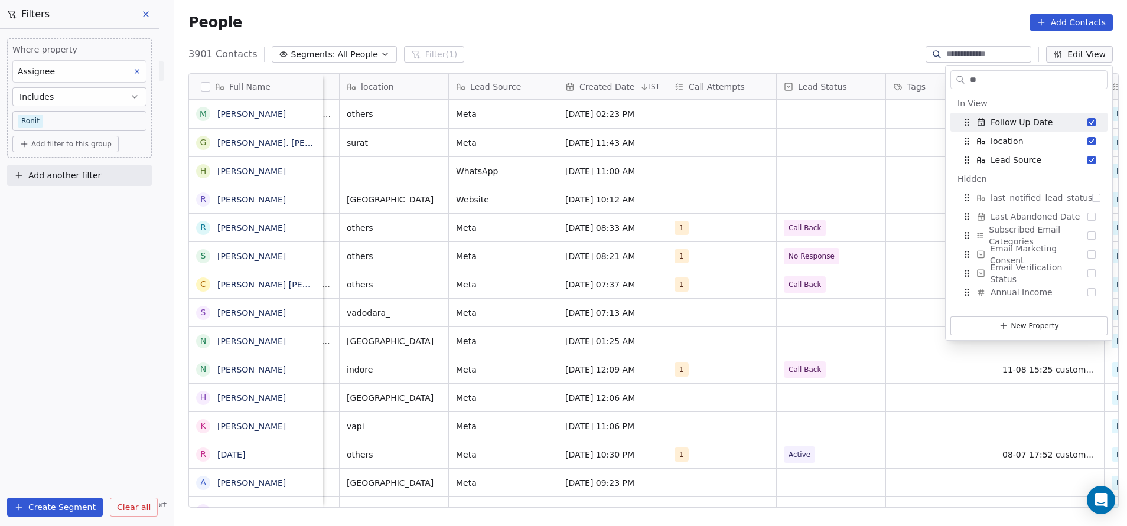
type input "*"
type input "**"
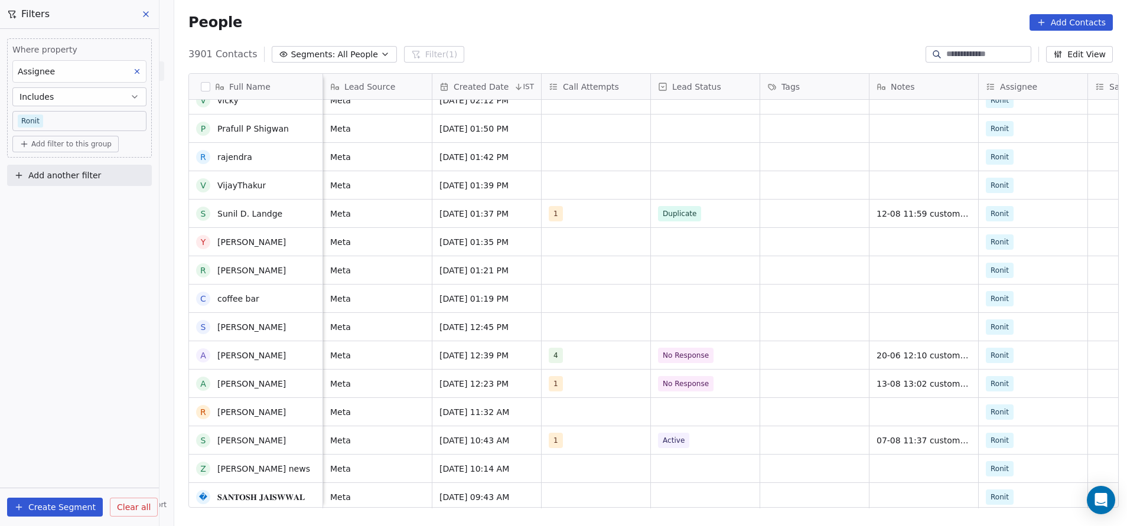
scroll to position [1772, 0]
click at [480, 213] on span "[DATE] 01:37 PM" at bounding box center [476, 214] width 72 height 12
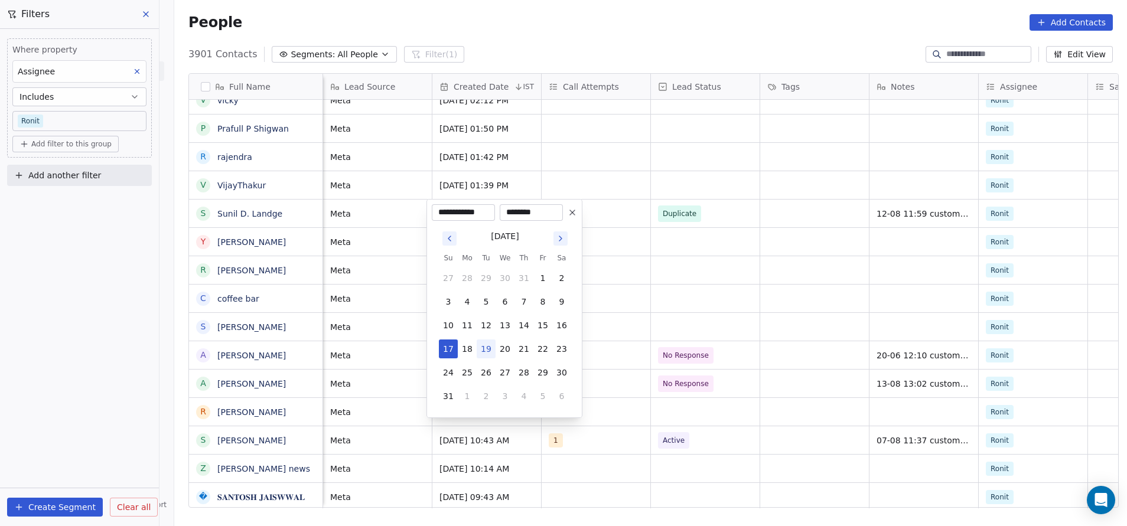
click at [610, 215] on html "On2Cook India Pvt. Ltd. Contacts People Marketing Workflows Campaigns Sales Pip…" at bounding box center [563, 263] width 1127 height 526
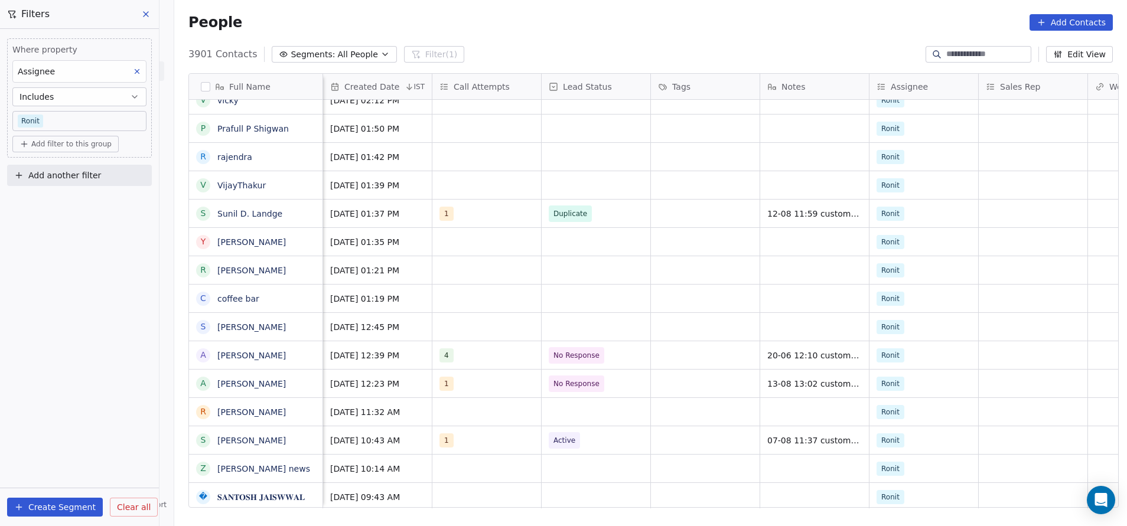
scroll to position [0, 656]
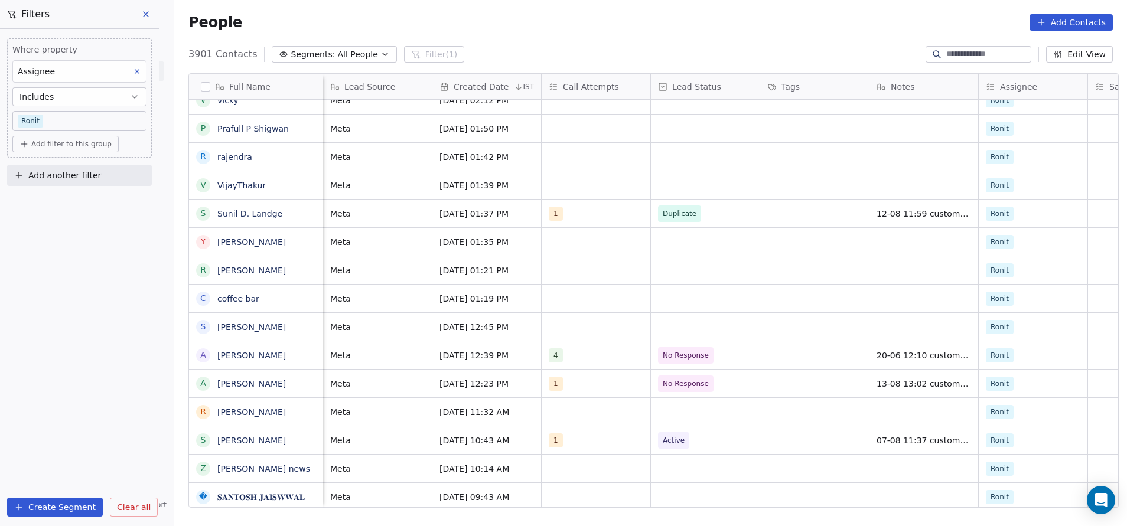
click at [456, 86] on span "Created Date" at bounding box center [481, 87] width 55 height 12
drag, startPoint x: 647, startPoint y: 184, endPoint x: 422, endPoint y: 268, distance: 240.1
click at [648, 184] on html "On2Cook India Pvt. Ltd. Contacts People Marketing Workflows Campaigns Sales Pip…" at bounding box center [563, 263] width 1127 height 526
click at [466, 89] on span "Created Date" at bounding box center [481, 87] width 55 height 12
click at [452, 146] on span "Hide" at bounding box center [457, 150] width 19 height 12
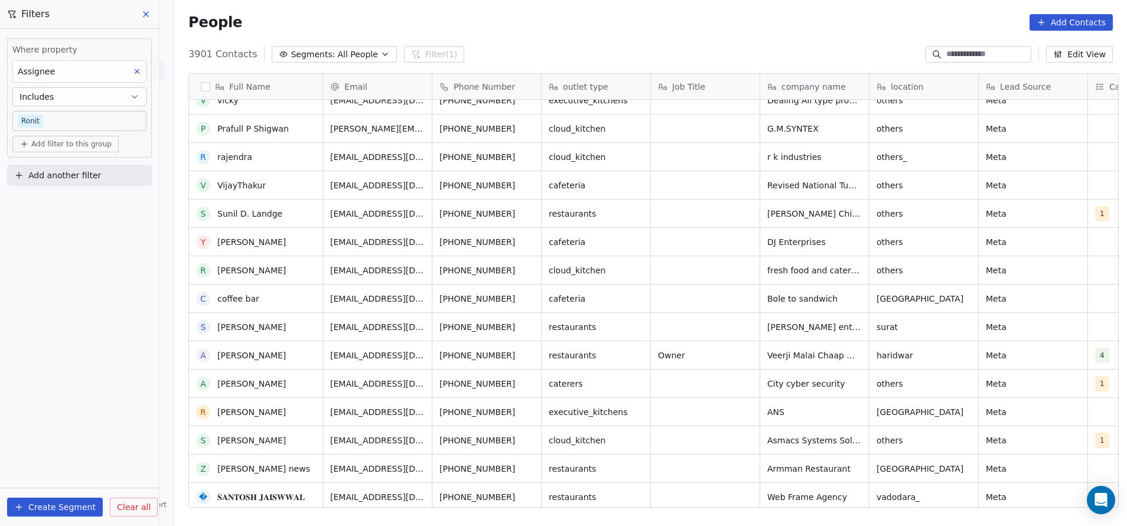
scroll to position [1506, 0]
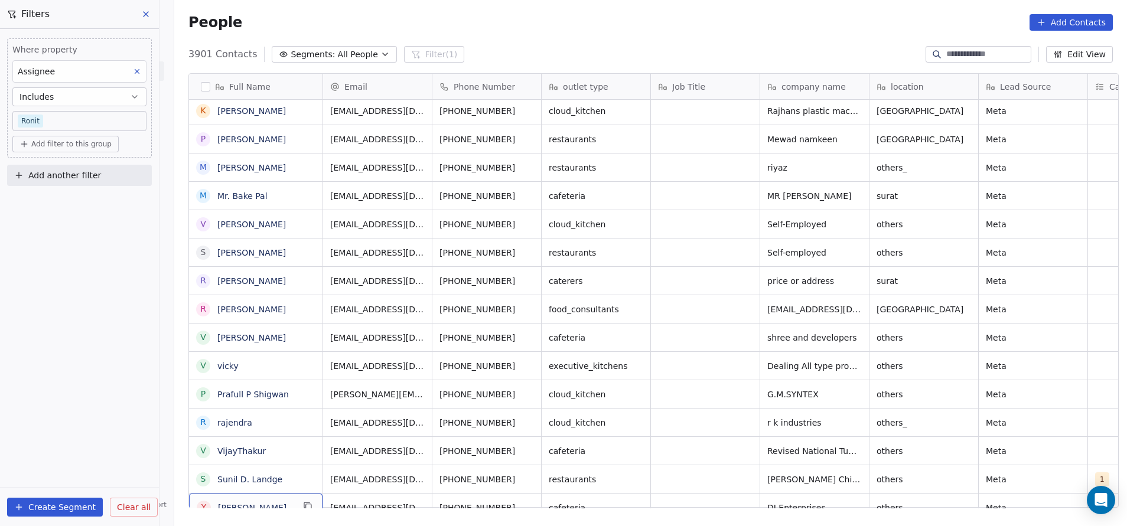
click at [40, 350] on button "Create Segment" at bounding box center [55, 507] width 96 height 19
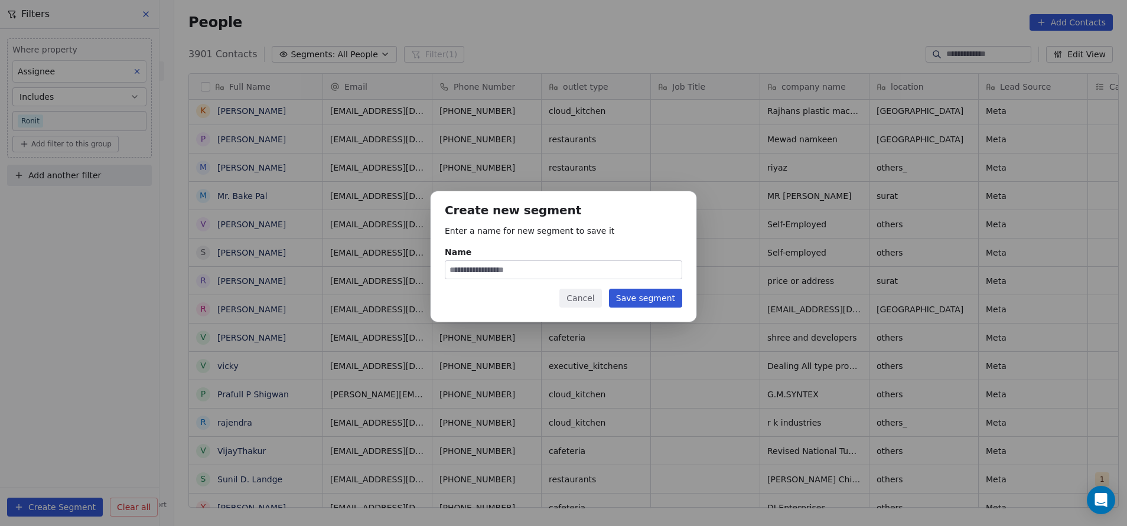
click at [485, 266] on input "Name" at bounding box center [563, 270] width 236 height 18
type input "**********"
click at [632, 299] on button "Save segment" at bounding box center [645, 298] width 73 height 19
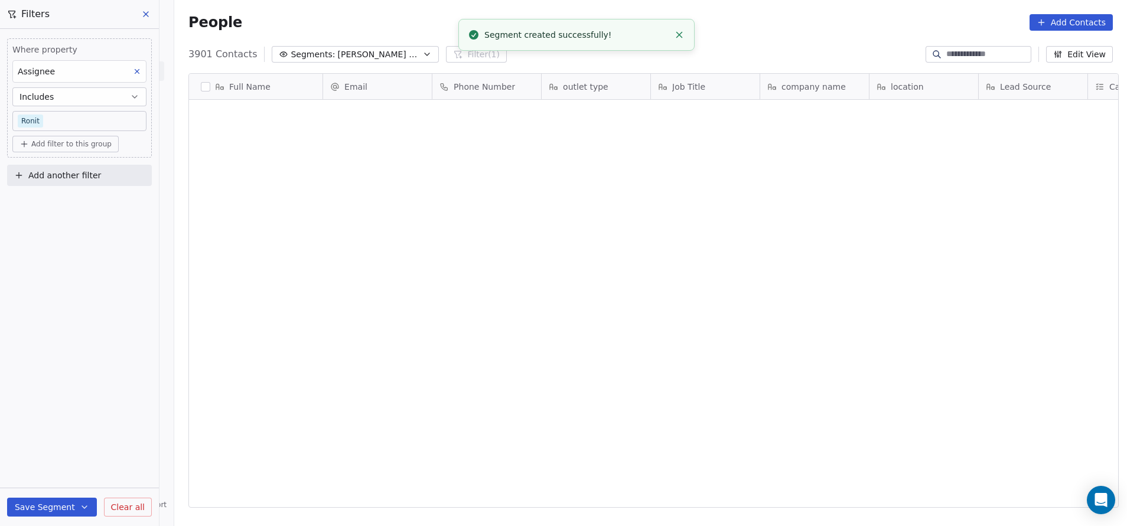
scroll to position [0, 0]
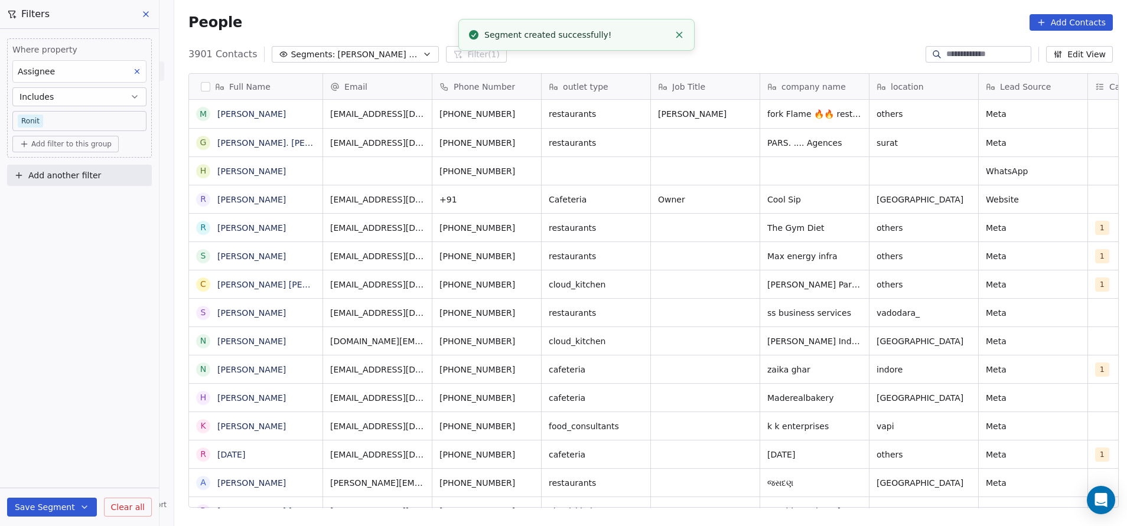
click at [140, 12] on button at bounding box center [147, 14] width 18 height 17
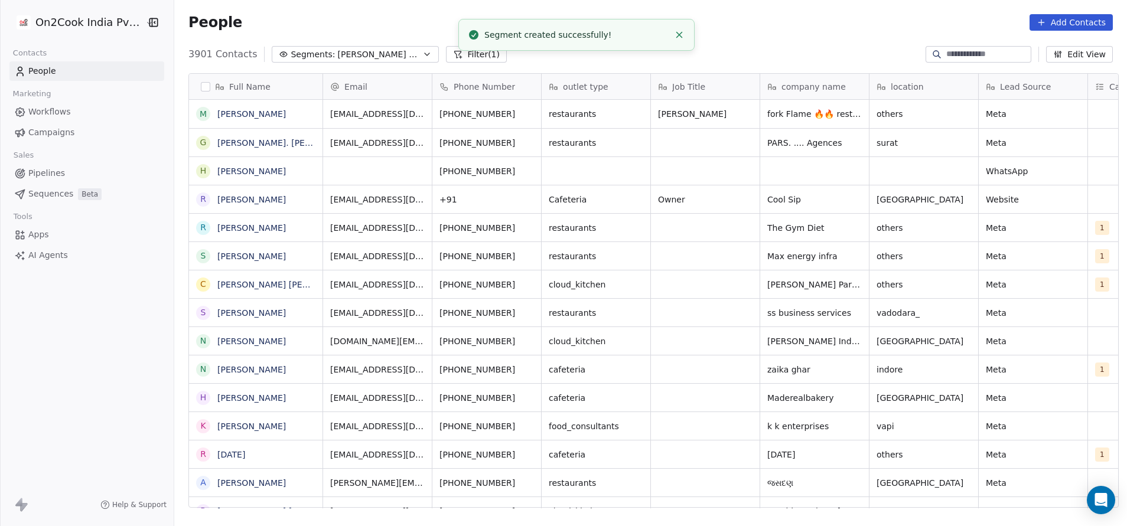
click at [681, 32] on line "Close toast" at bounding box center [679, 34] width 5 height 5
click at [446, 52] on button "Filter (1)" at bounding box center [476, 54] width 61 height 17
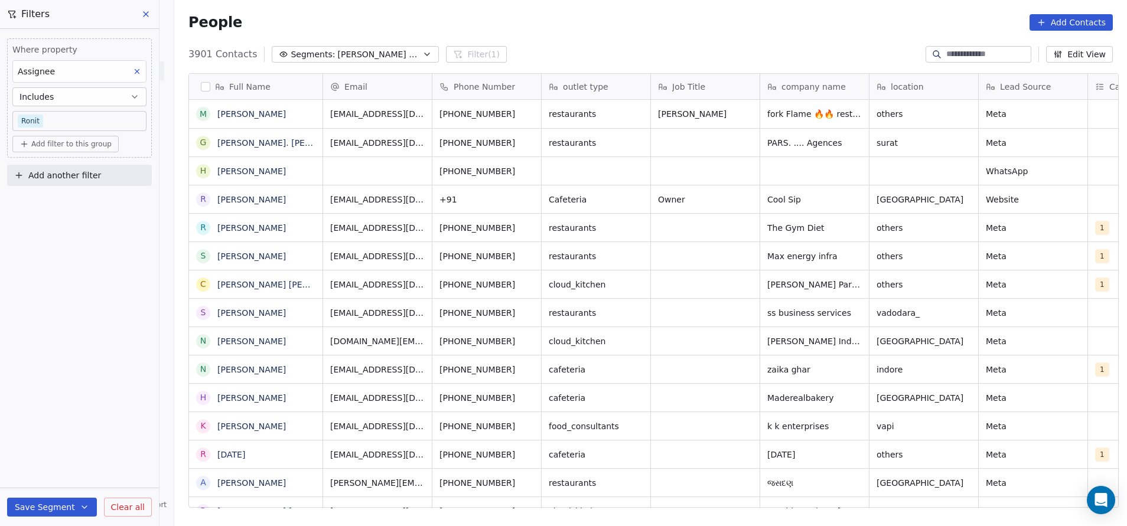
click at [142, 61] on div "Assignee" at bounding box center [79, 71] width 134 height 22
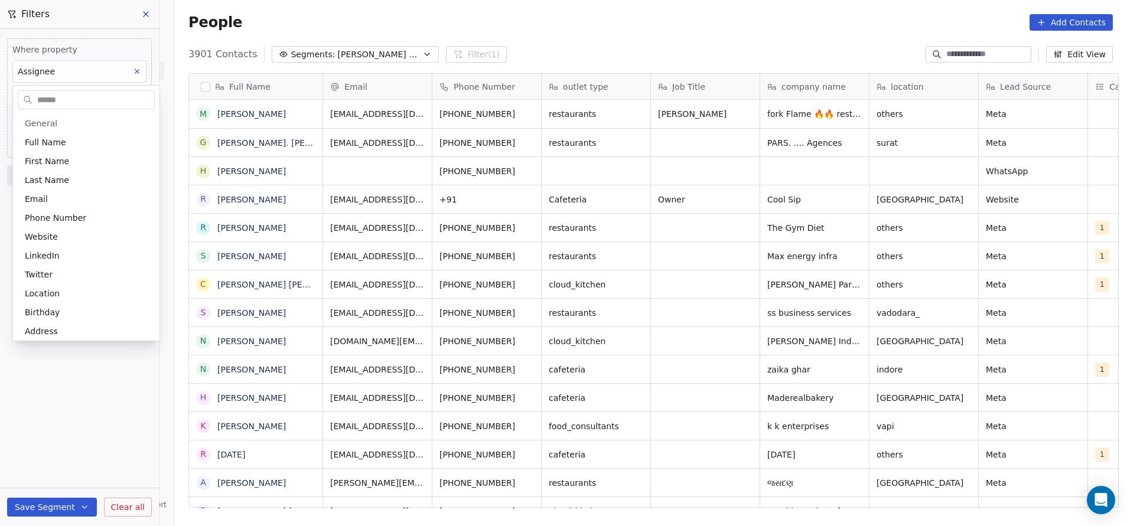
scroll to position [480, 0]
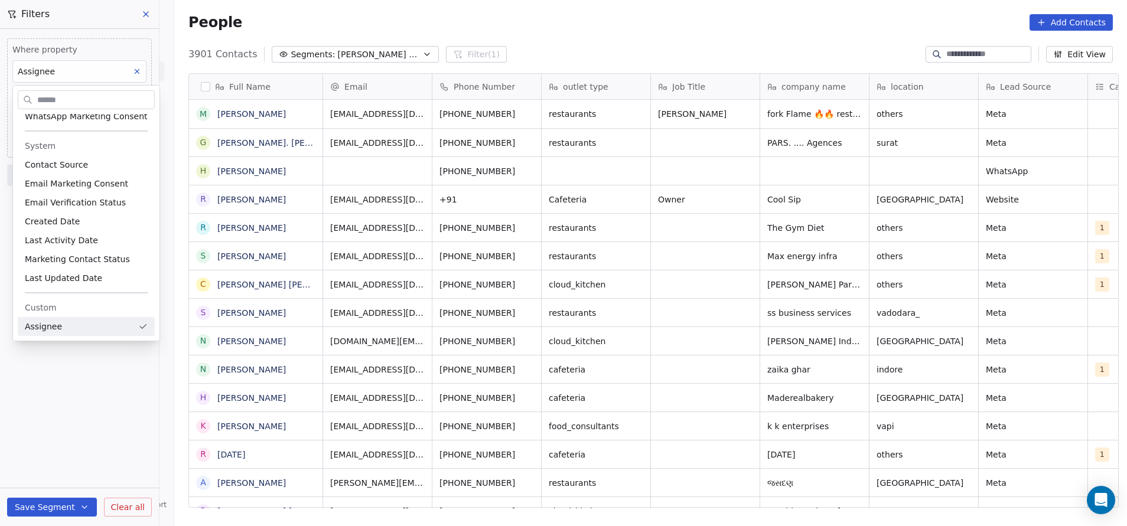
click at [140, 69] on html "On2Cook India Pvt. Ltd. Contacts People Marketing Workflows Campaigns Sales Pip…" at bounding box center [563, 263] width 1127 height 526
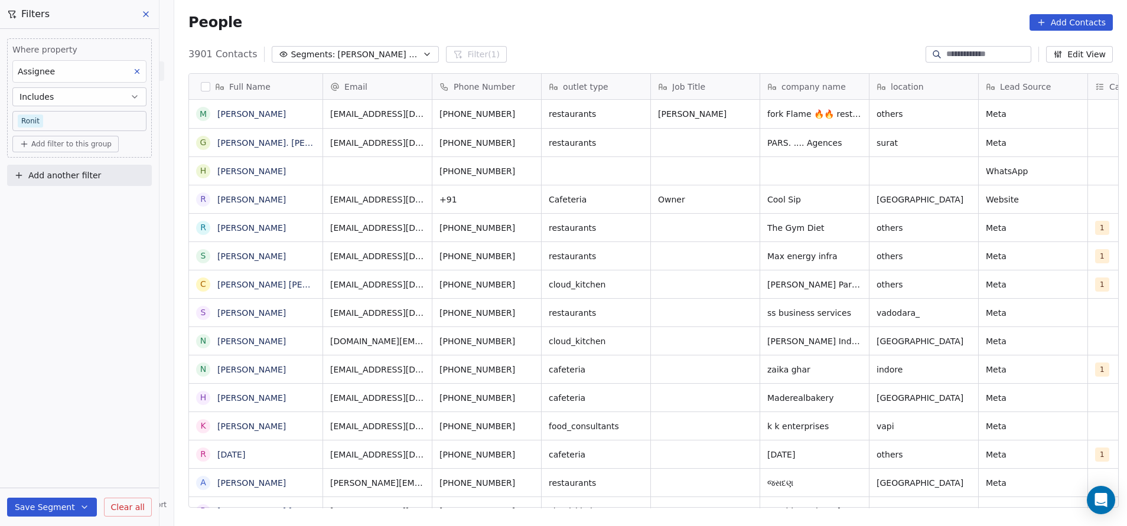
click at [139, 71] on icon at bounding box center [137, 71] width 8 height 8
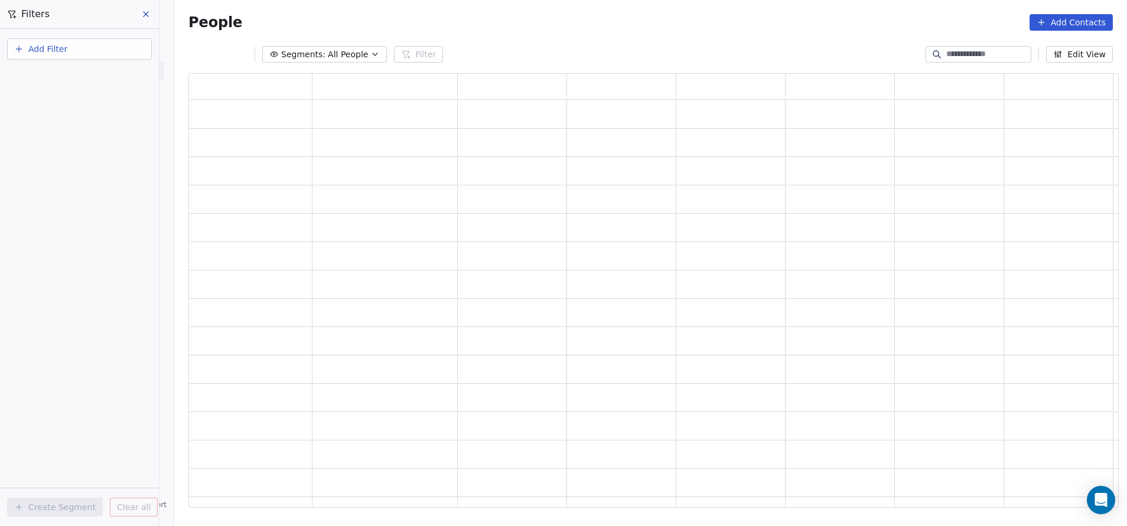
scroll to position [421, 917]
click at [514, 24] on div "People Add Contacts" at bounding box center [650, 22] width 924 height 17
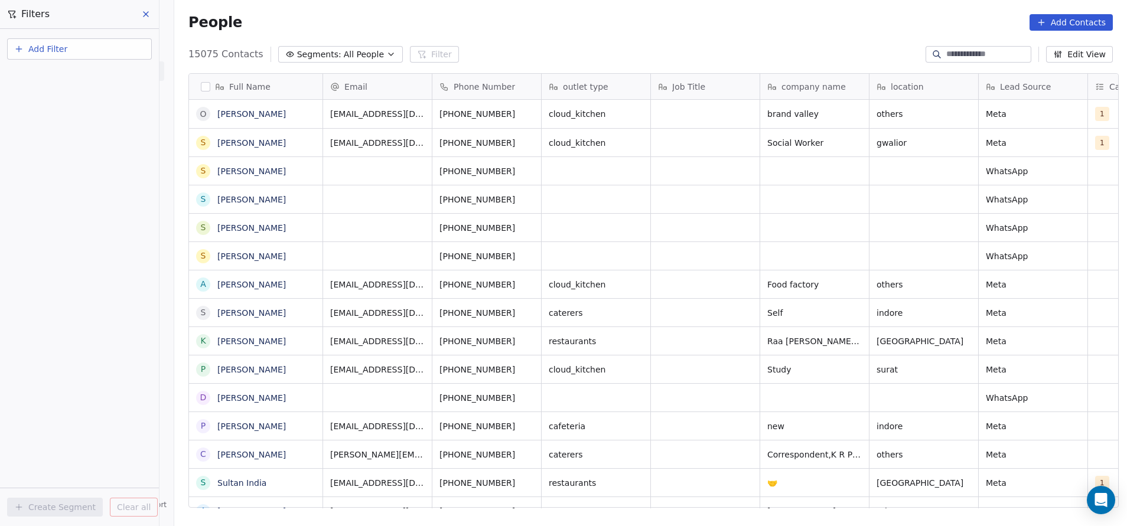
scroll to position [449, 945]
click at [69, 48] on button "Add Filter" at bounding box center [79, 48] width 145 height 21
click at [99, 132] on html "On2Cook India Pvt. Ltd. Contacts People Marketing Workflows Campaigns Sales Pip…" at bounding box center [563, 263] width 1127 height 526
click at [317, 50] on span "Segments:" at bounding box center [319, 54] width 44 height 12
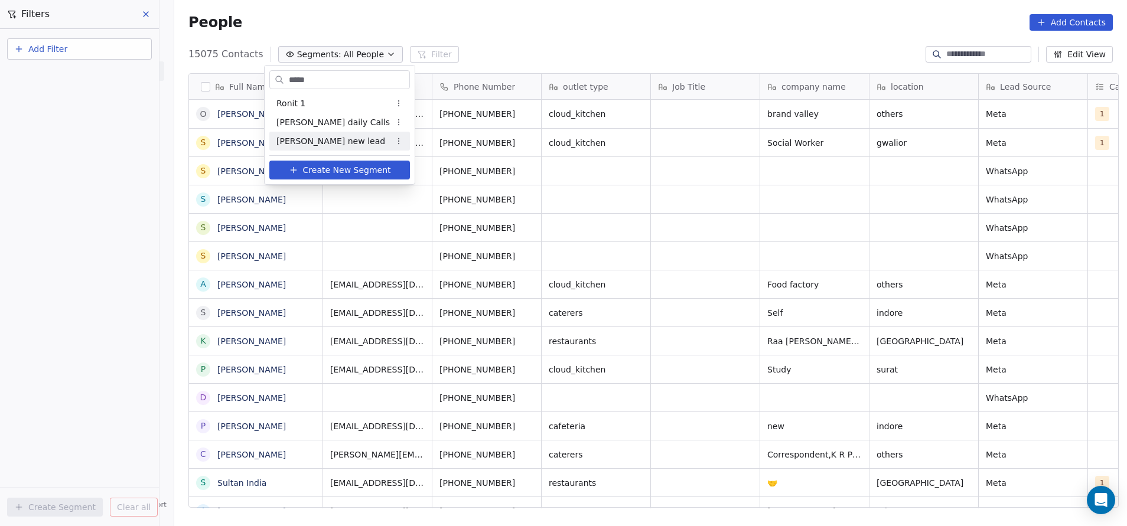
type input "*****"
click at [334, 139] on div "[PERSON_NAME] new lead" at bounding box center [339, 141] width 141 height 19
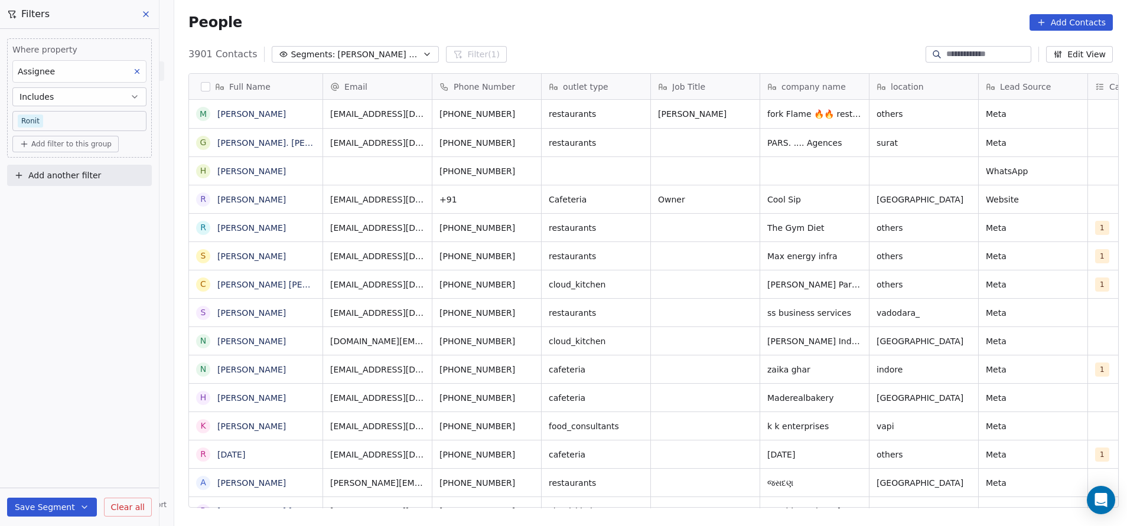
click at [76, 177] on span "Add another filter" at bounding box center [64, 176] width 73 height 12
click at [79, 286] on html "On2Cook India Pvt. Ltd. Contacts People Marketing Workflows Campaigns Sales Pip…" at bounding box center [563, 263] width 1127 height 526
click at [379, 53] on button "Segments: [PERSON_NAME] new lead" at bounding box center [355, 54] width 167 height 17
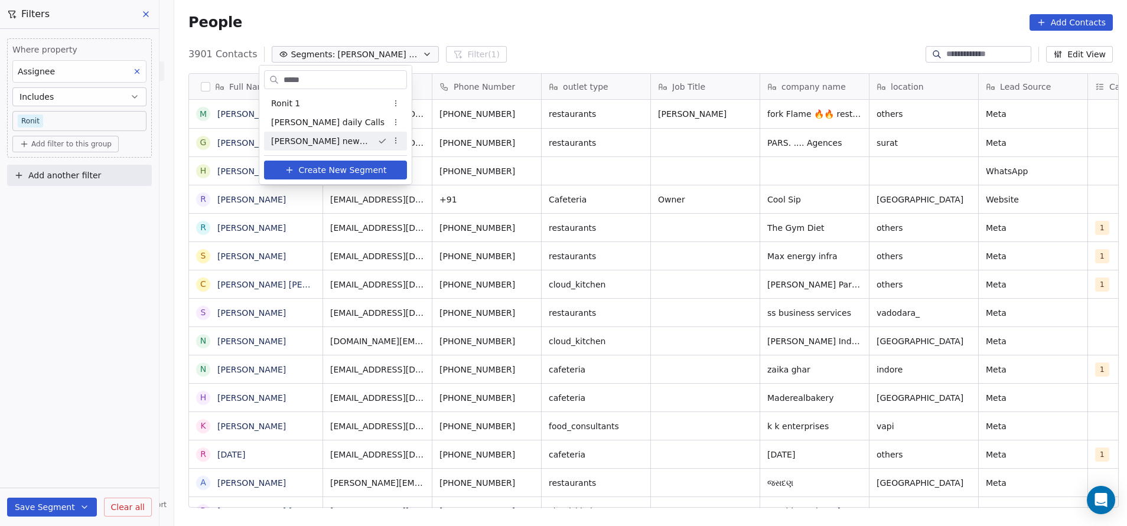
click at [376, 139] on html "On2Cook India Pvt. Ltd. Contacts People Marketing Workflows Campaigns Sales Pip…" at bounding box center [563, 263] width 1127 height 526
click at [399, 167] on div "Edit" at bounding box center [414, 163] width 80 height 19
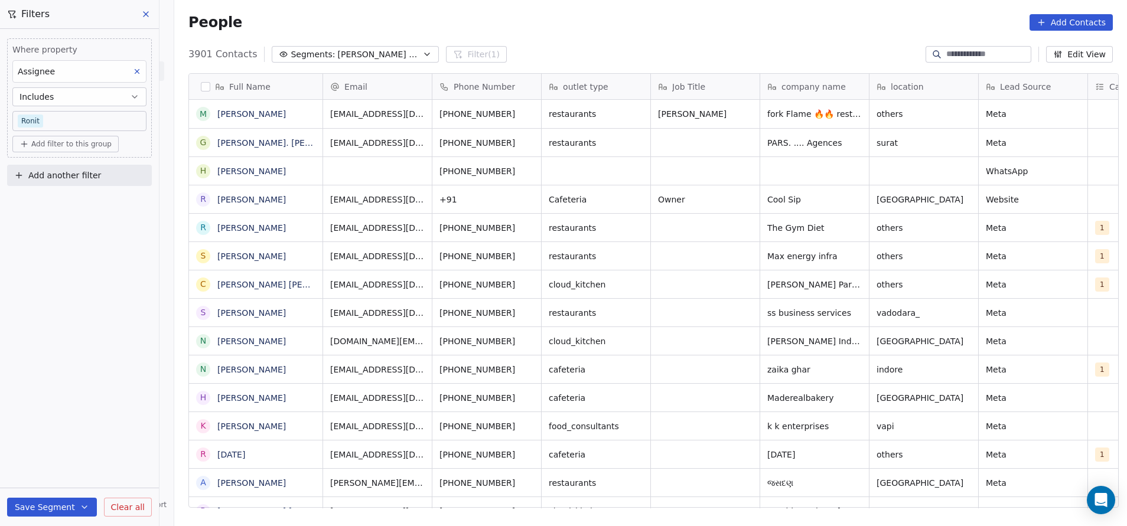
click at [119, 350] on span "Clear all" at bounding box center [128, 507] width 34 height 12
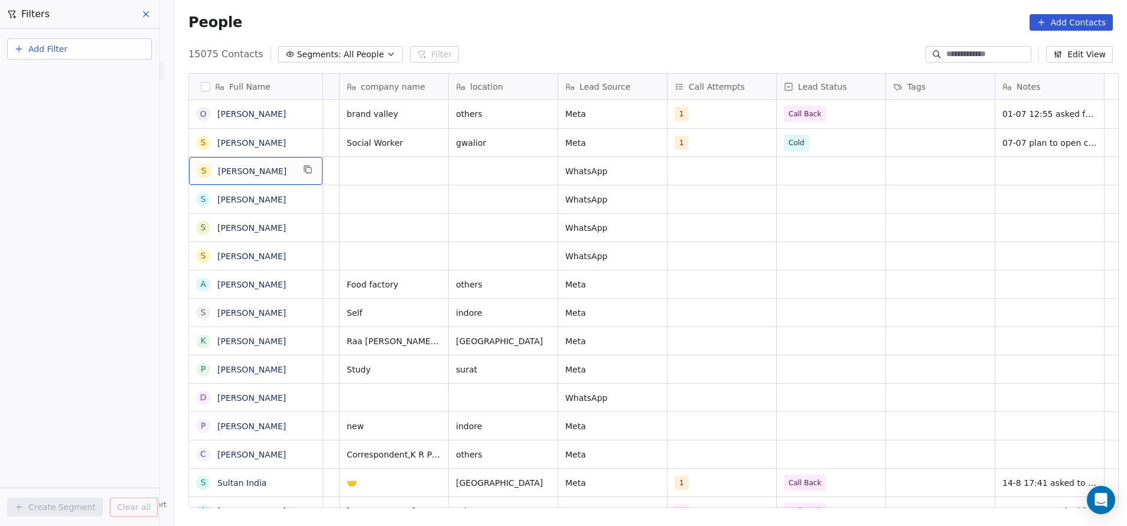
scroll to position [0, 0]
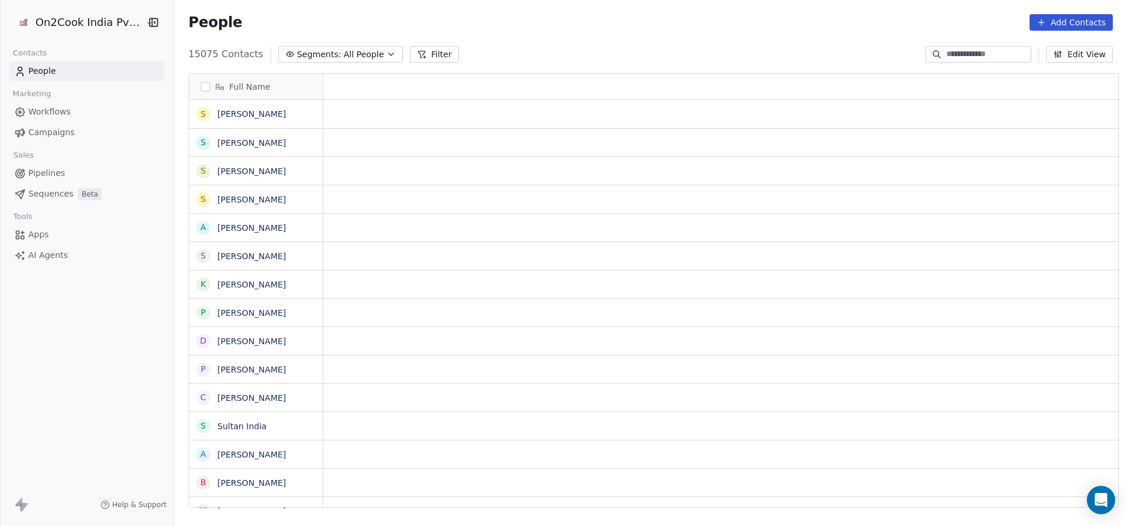
scroll to position [14, 14]
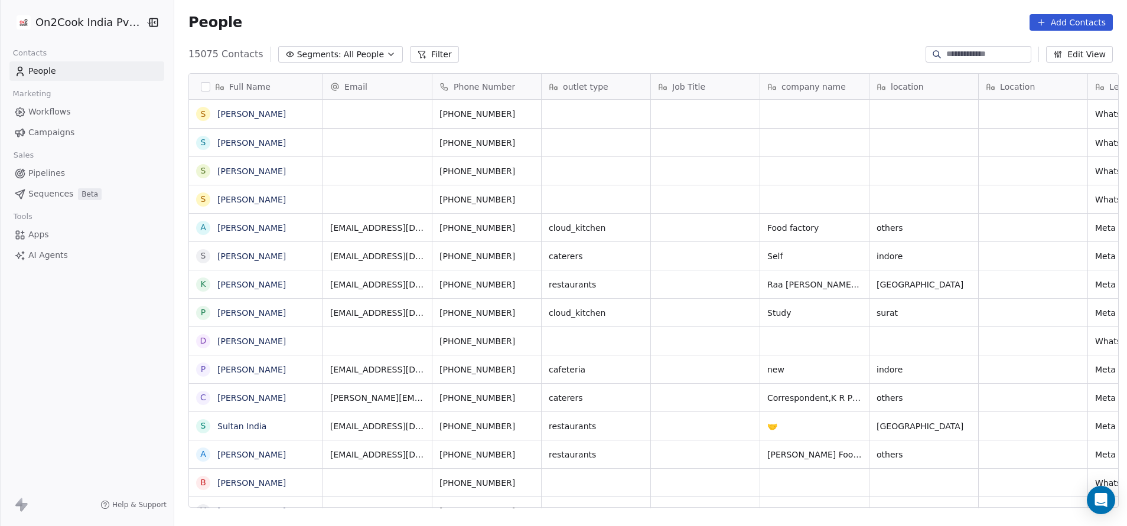
click at [946, 52] on input at bounding box center [987, 54] width 83 height 12
paste input "**********"
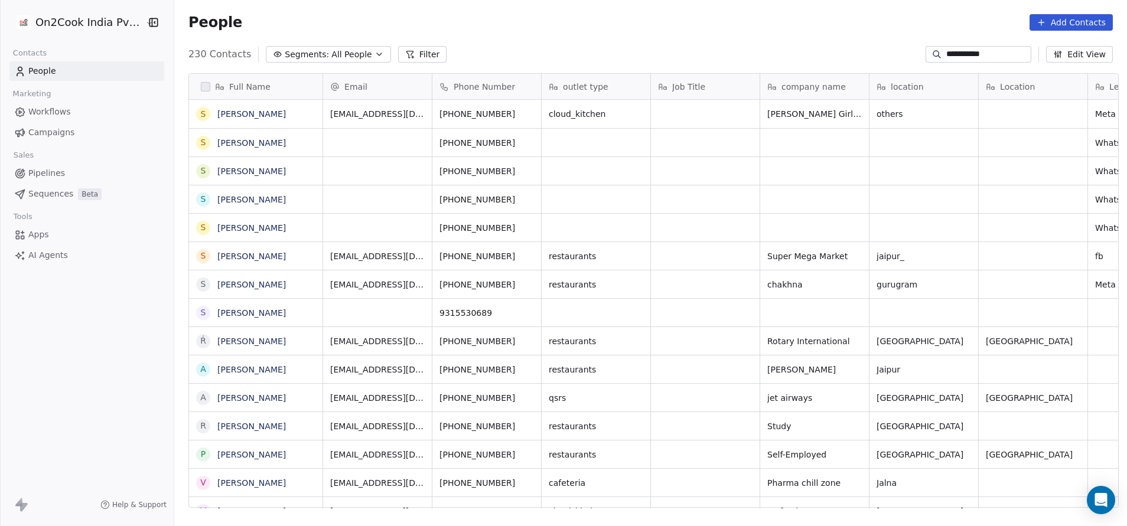
scroll to position [449, 945]
type input "**********"
drag, startPoint x: 516, startPoint y: 221, endPoint x: 507, endPoint y: 138, distance: 83.7
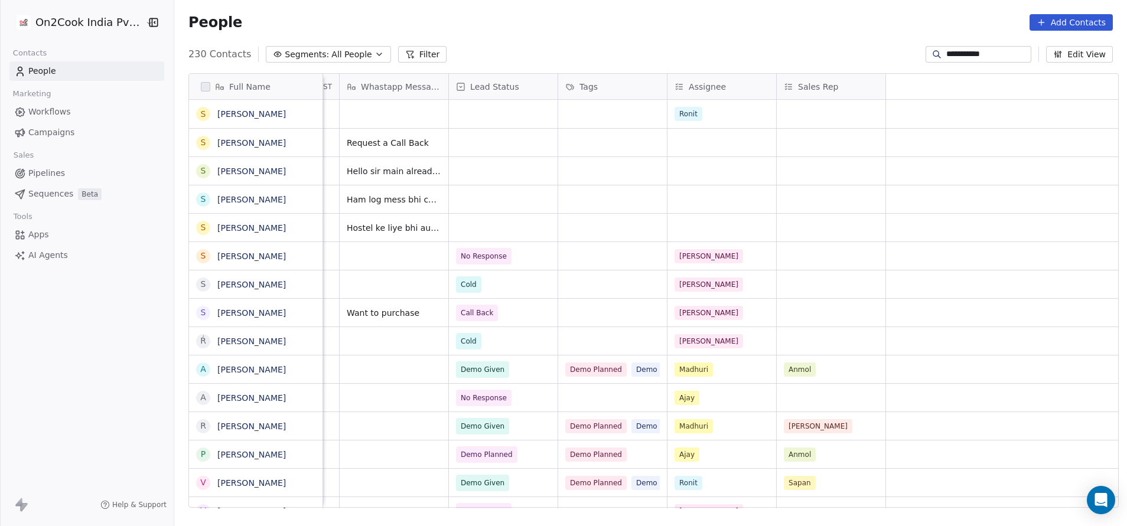
scroll to position [0, 328]
